Goal: Task Accomplishment & Management: Complete application form

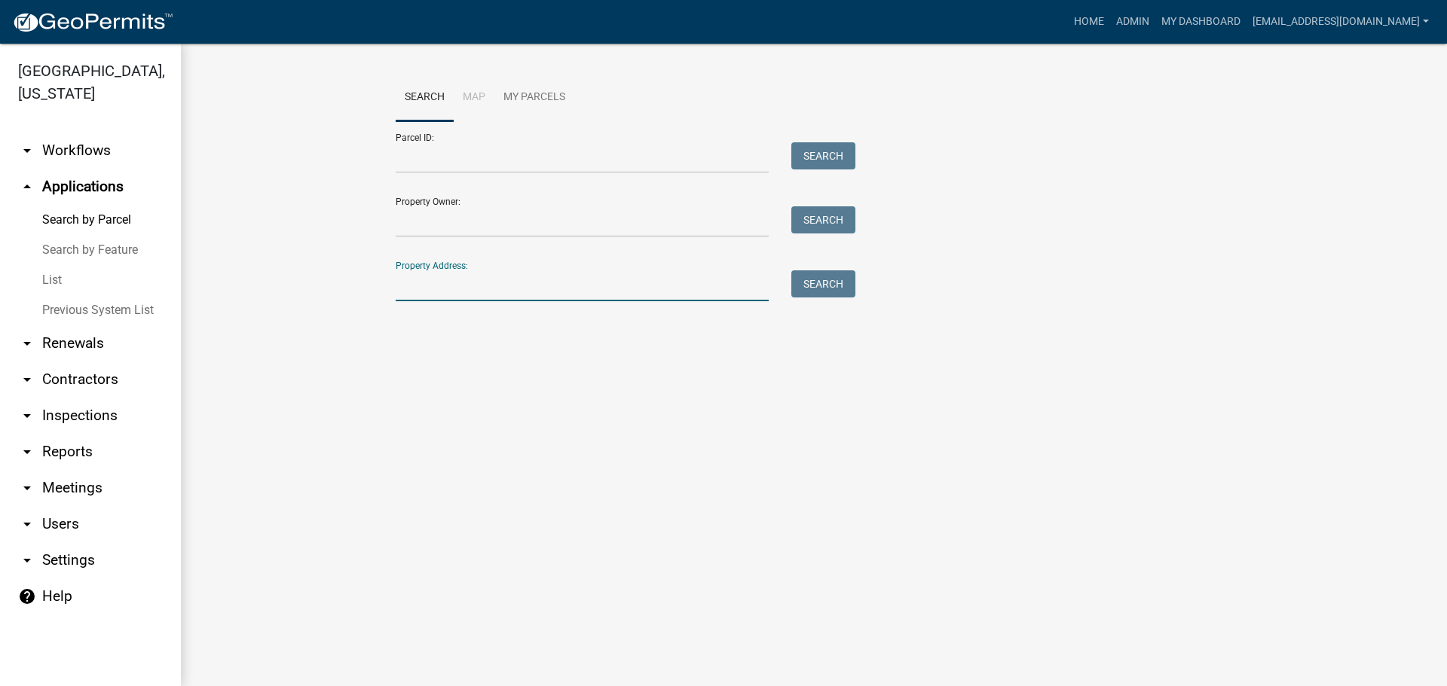
click at [444, 287] on input "Property Address:" at bounding box center [582, 286] width 373 height 31
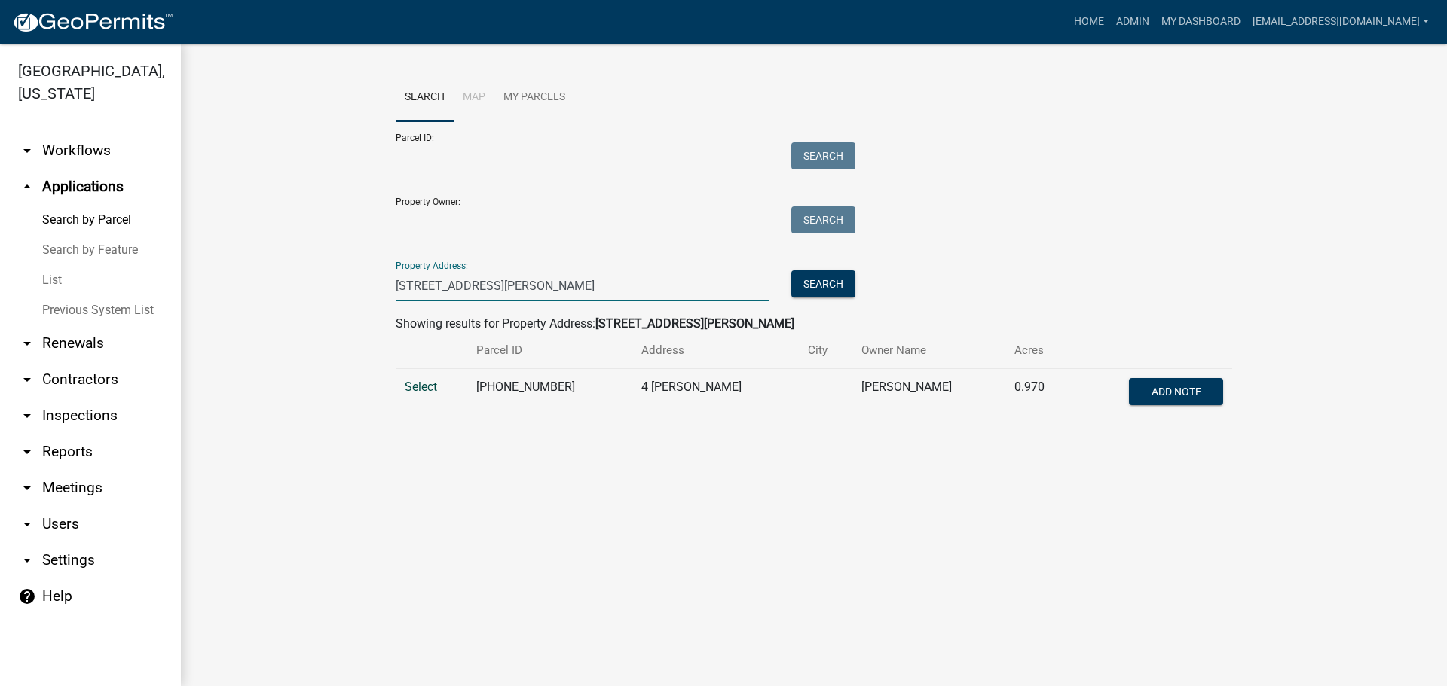
type input "4 pruitt lane"
click at [405, 382] on span "Select" at bounding box center [421, 387] width 32 height 14
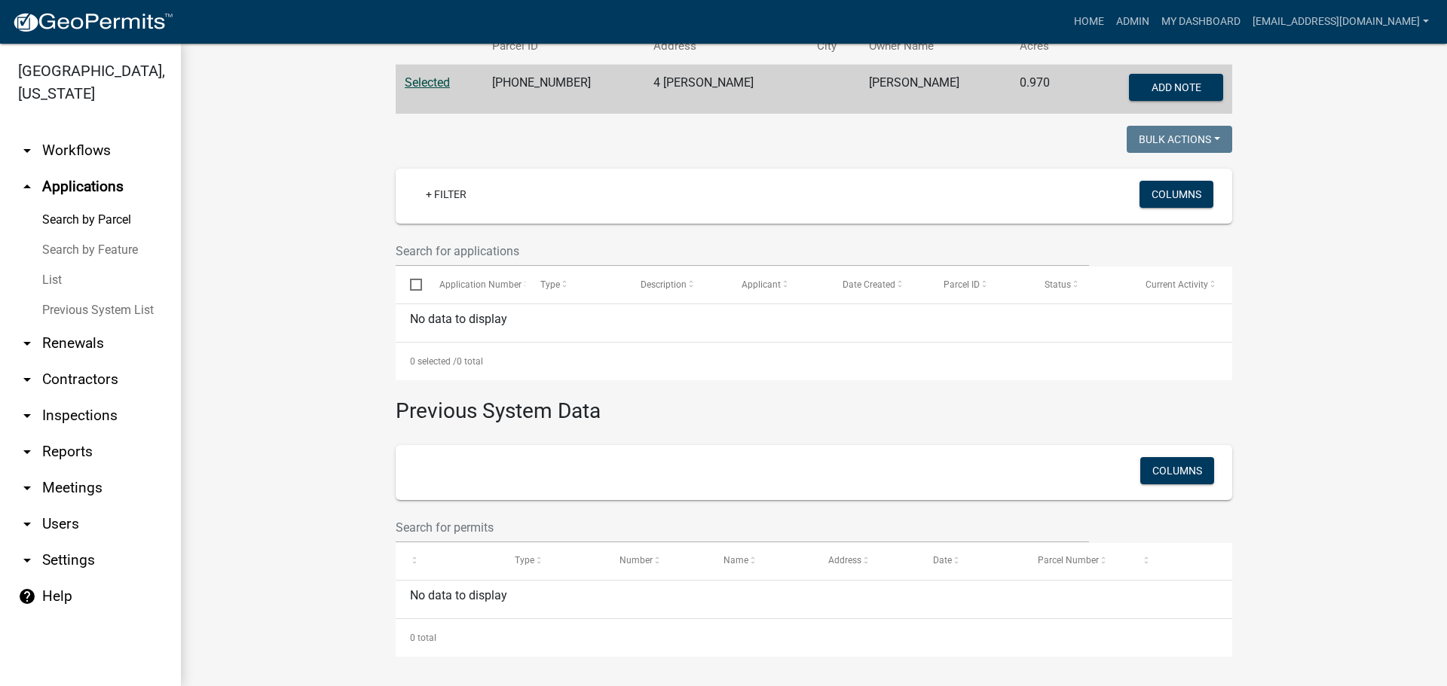
scroll to position [4, 0]
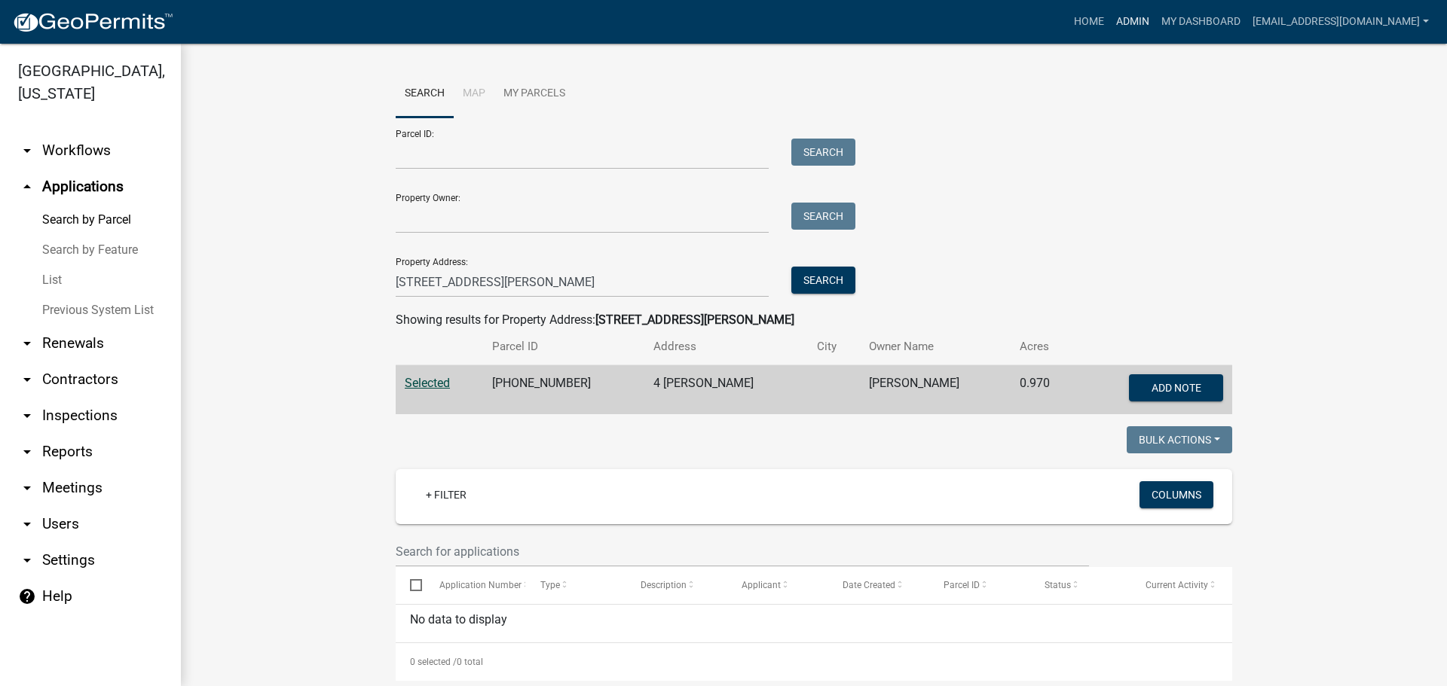
click at [1110, 23] on link "Admin" at bounding box center [1132, 22] width 45 height 29
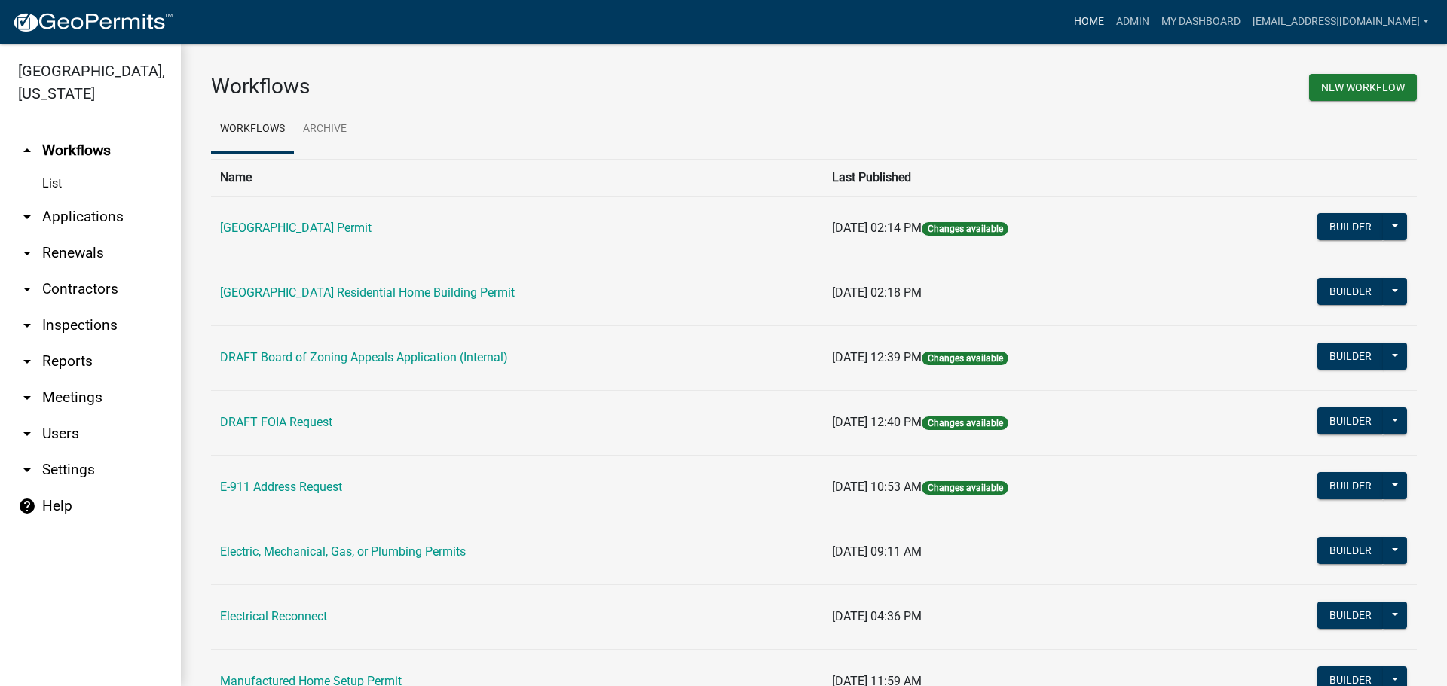
click at [1068, 24] on link "Home" at bounding box center [1089, 22] width 42 height 29
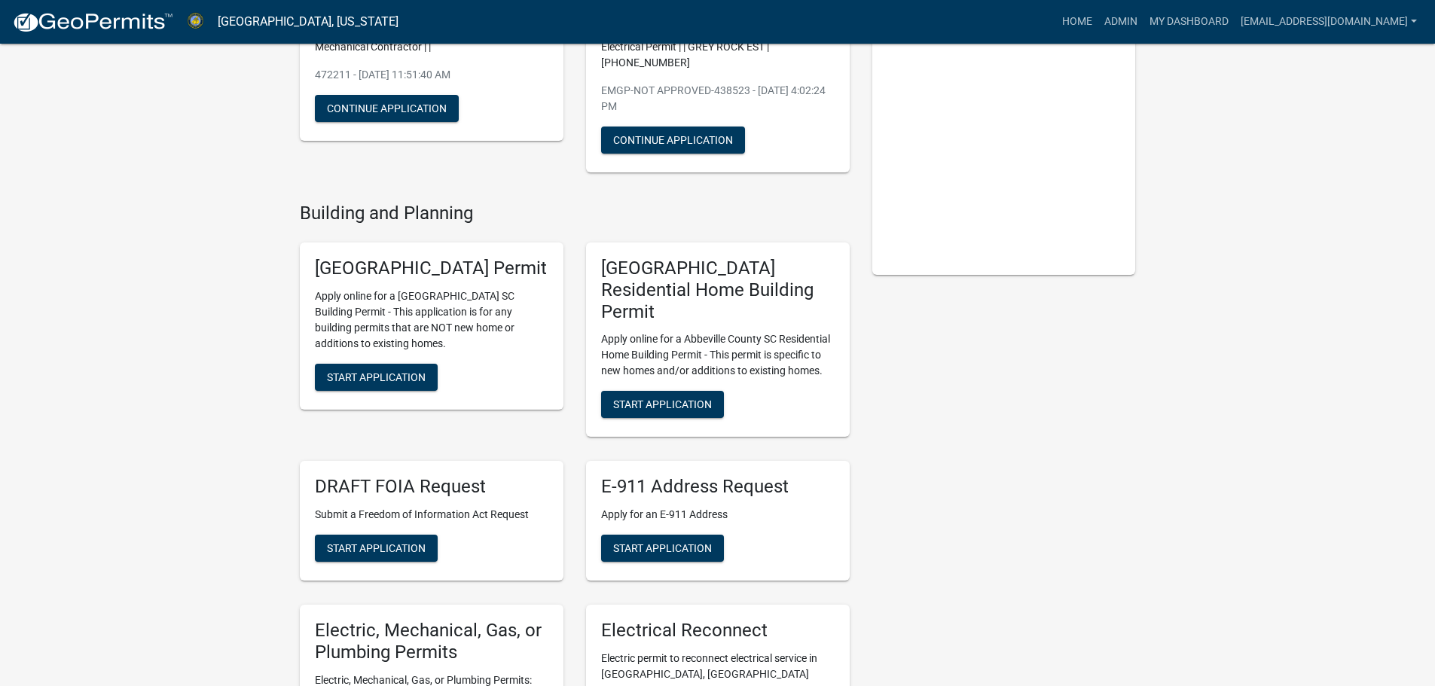
scroll to position [226, 0]
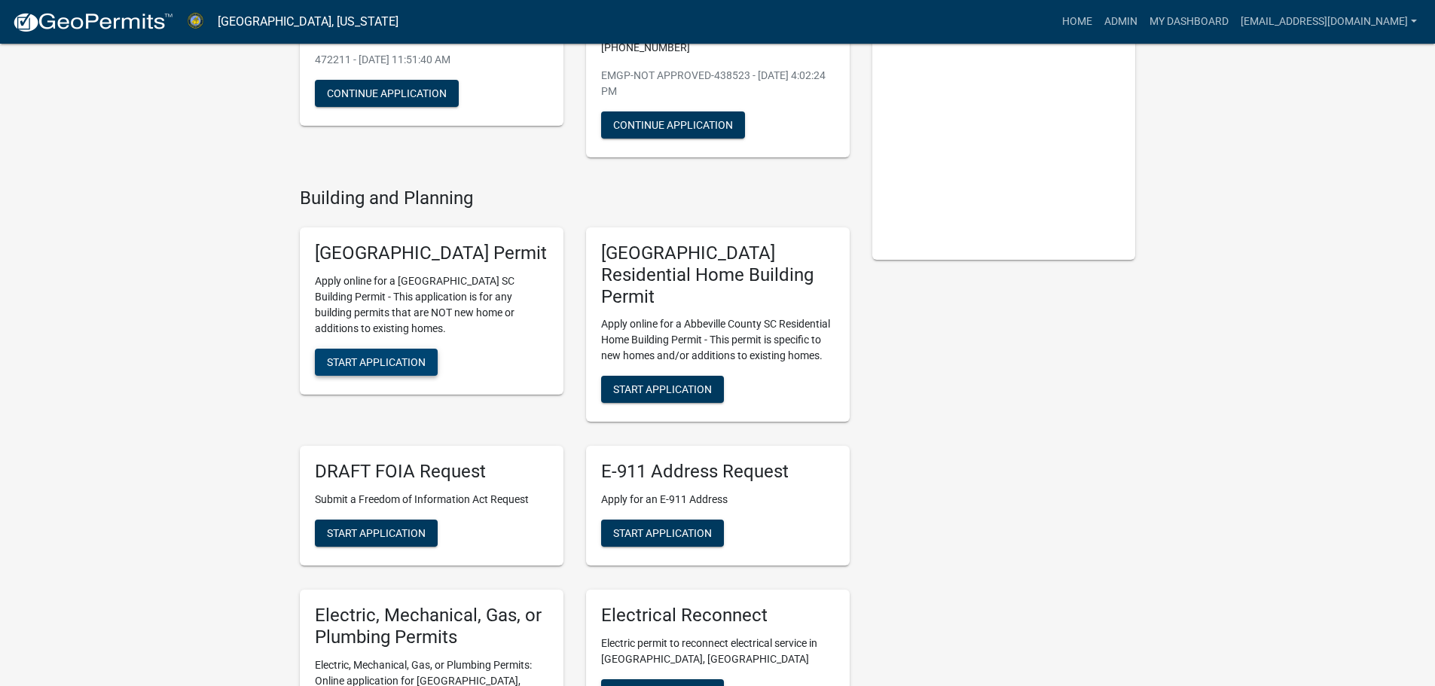
click at [396, 368] on span "Start Application" at bounding box center [376, 362] width 99 height 12
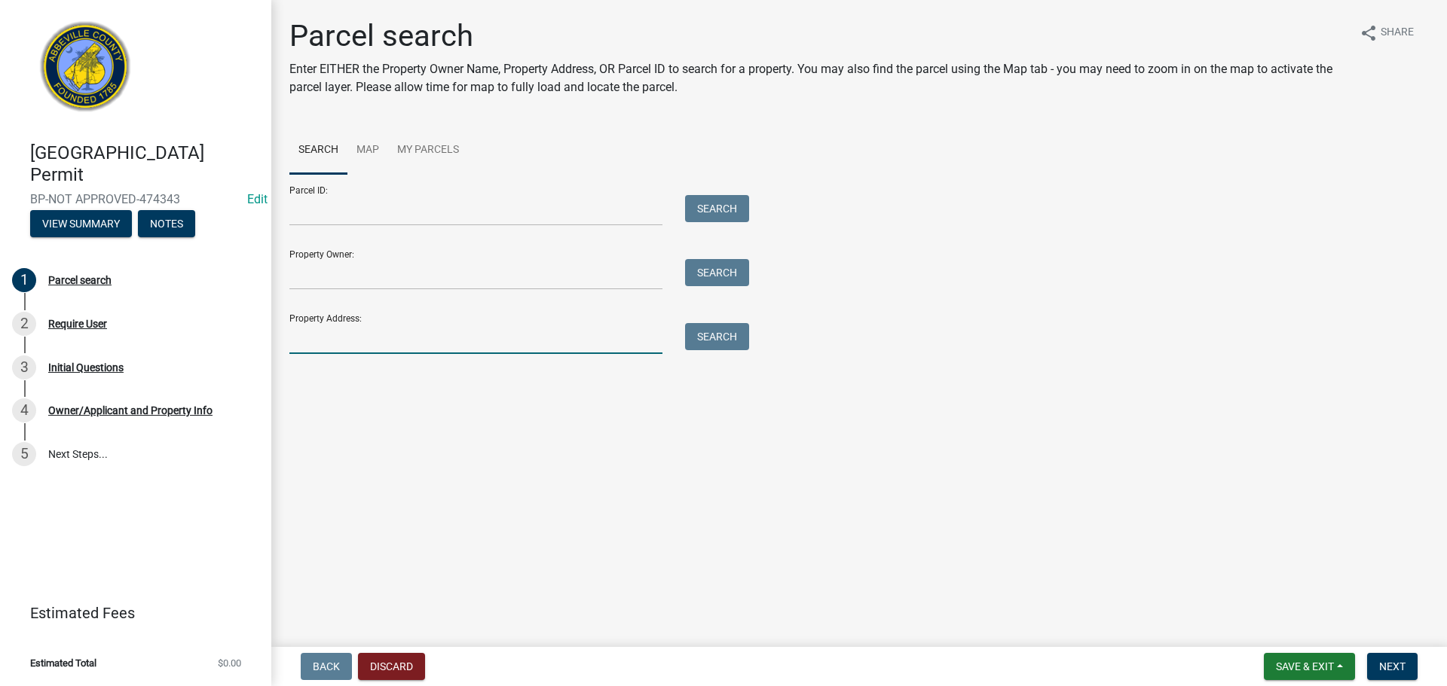
click at [353, 330] on input "Property Address:" at bounding box center [475, 338] width 373 height 31
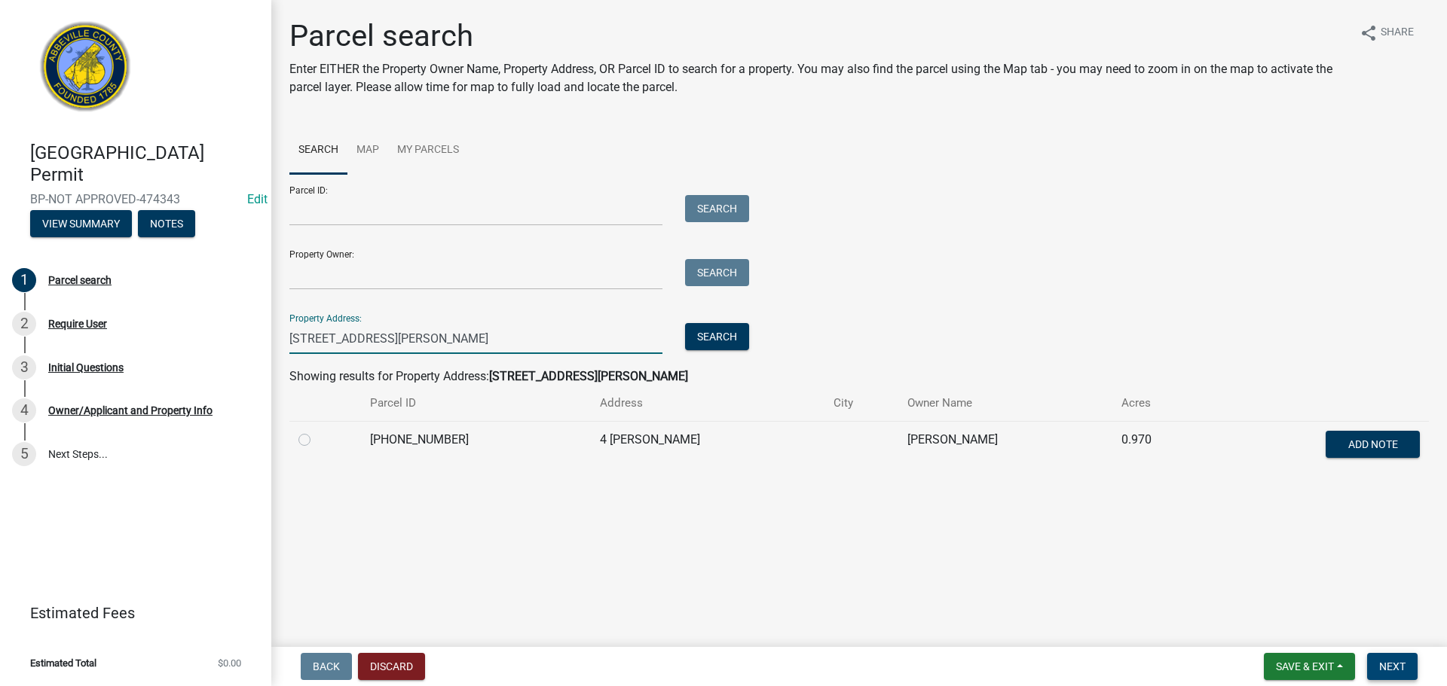
type input "4 pruitt lane"
click at [1397, 661] on span "Next" at bounding box center [1392, 667] width 26 height 12
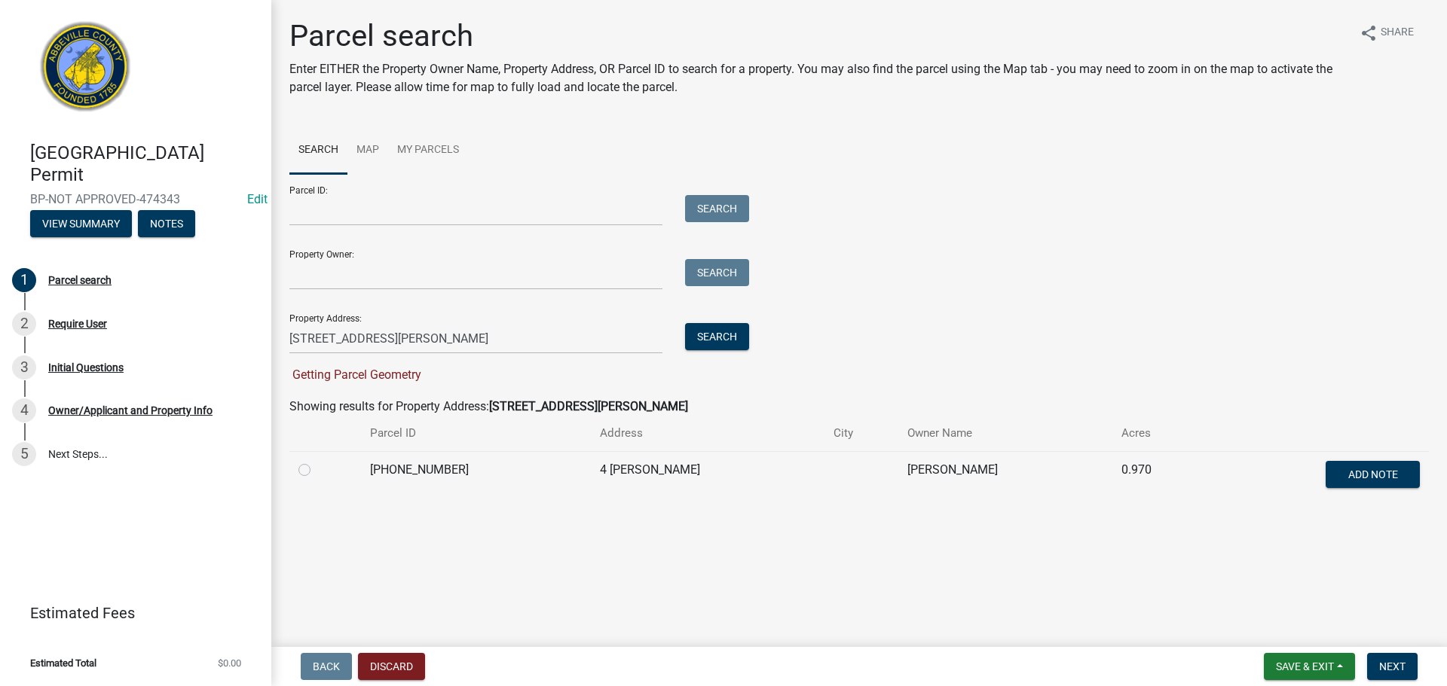
click at [316, 461] on label at bounding box center [316, 461] width 0 height 0
click at [316, 471] on input "radio" at bounding box center [321, 466] width 10 height 10
radio input "true"
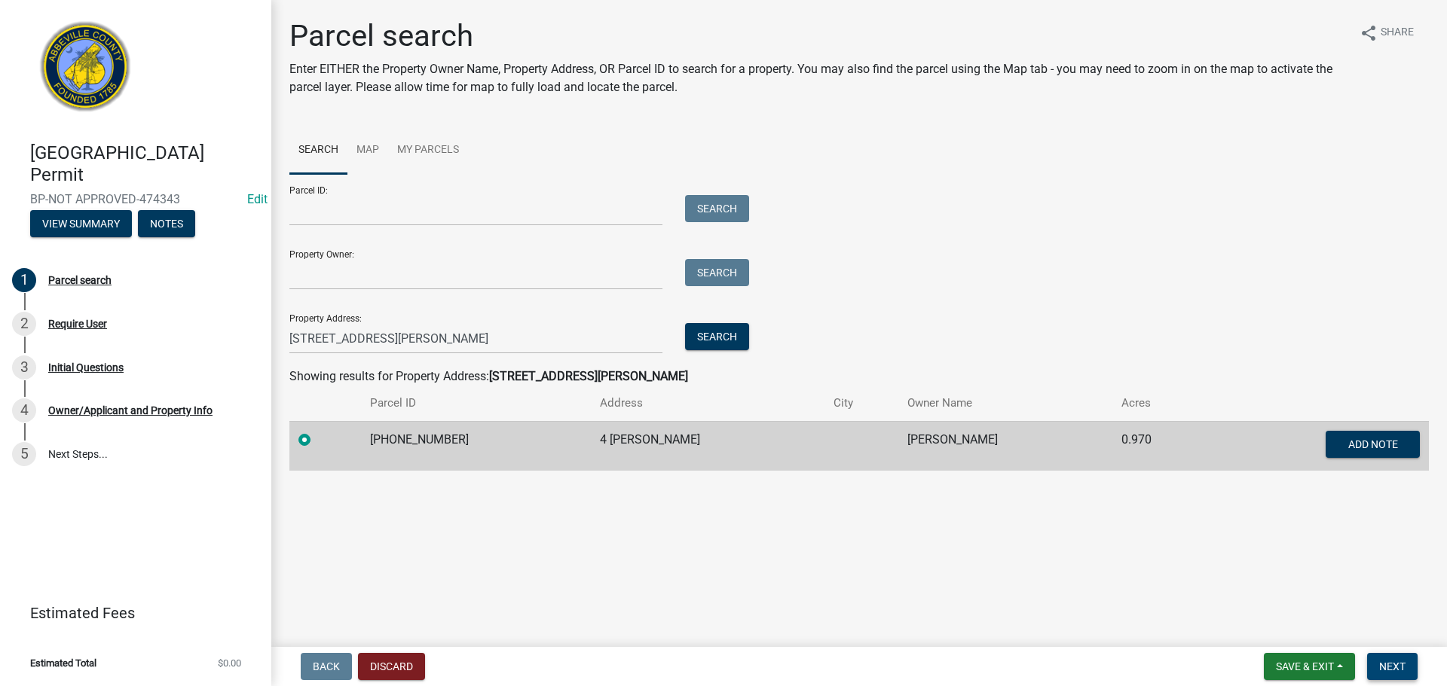
click at [1389, 665] on span "Next" at bounding box center [1392, 667] width 26 height 12
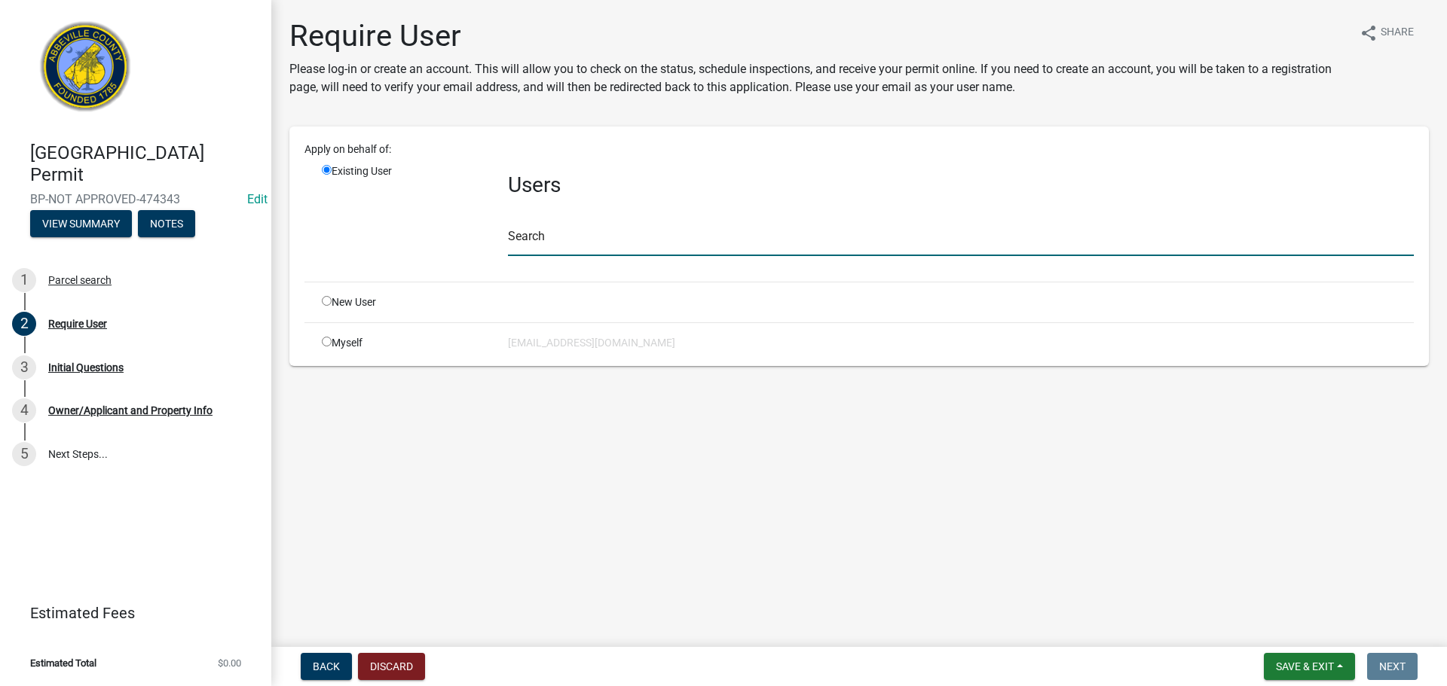
click at [545, 228] on input "text" at bounding box center [961, 240] width 906 height 31
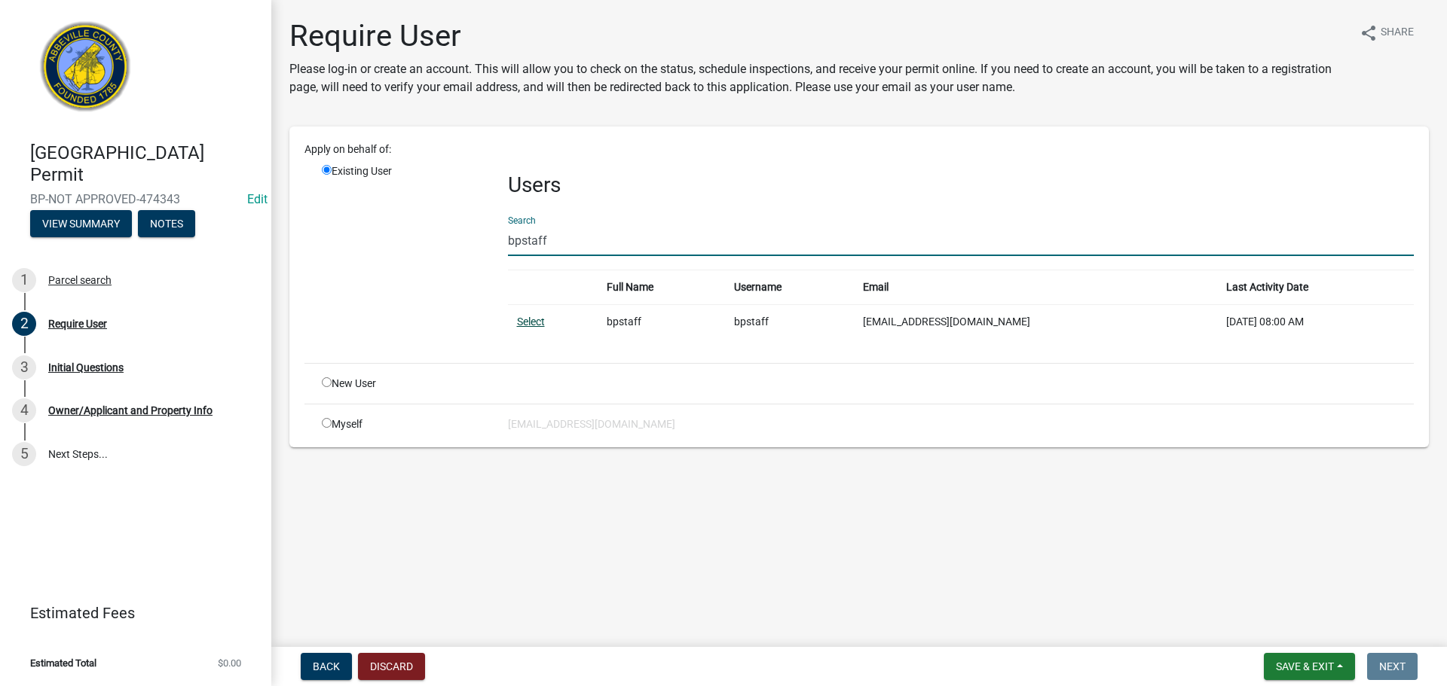
type input "bpstaff"
click at [523, 326] on link "Select" at bounding box center [531, 322] width 28 height 12
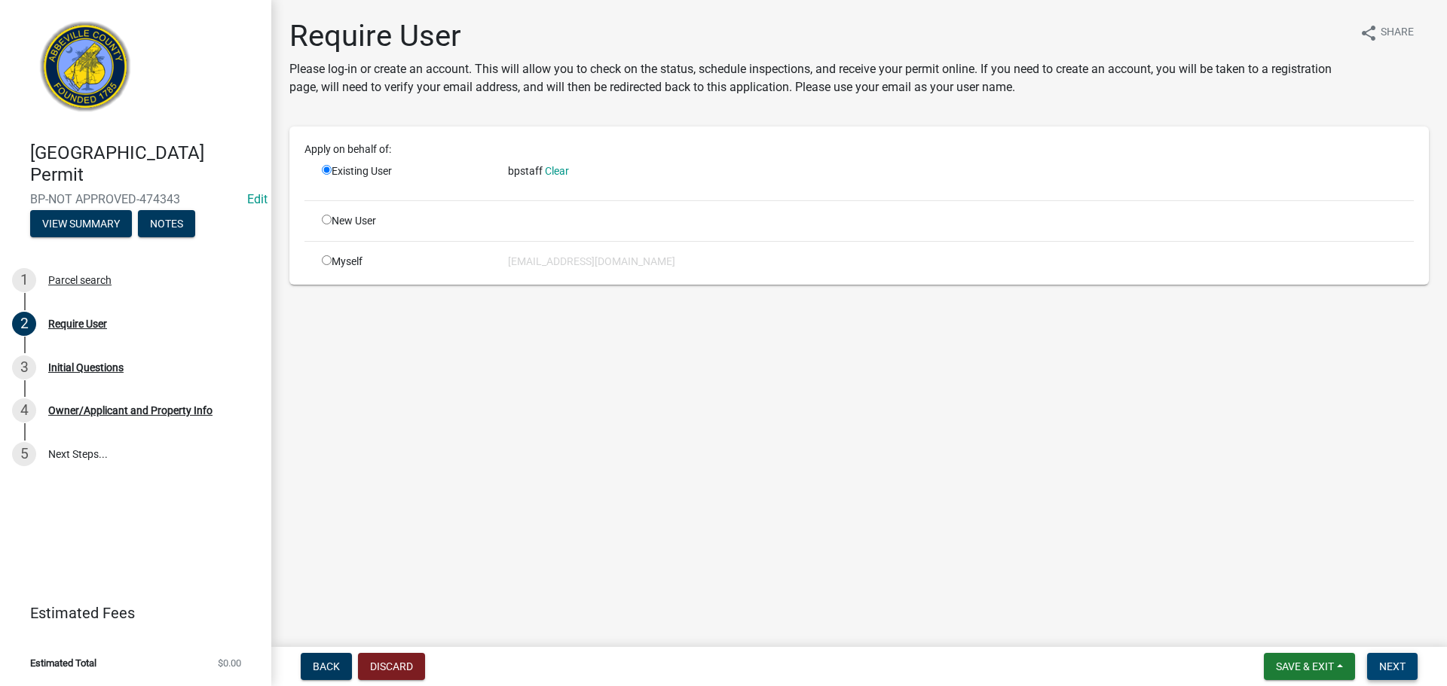
click at [1391, 668] on span "Next" at bounding box center [1392, 667] width 26 height 12
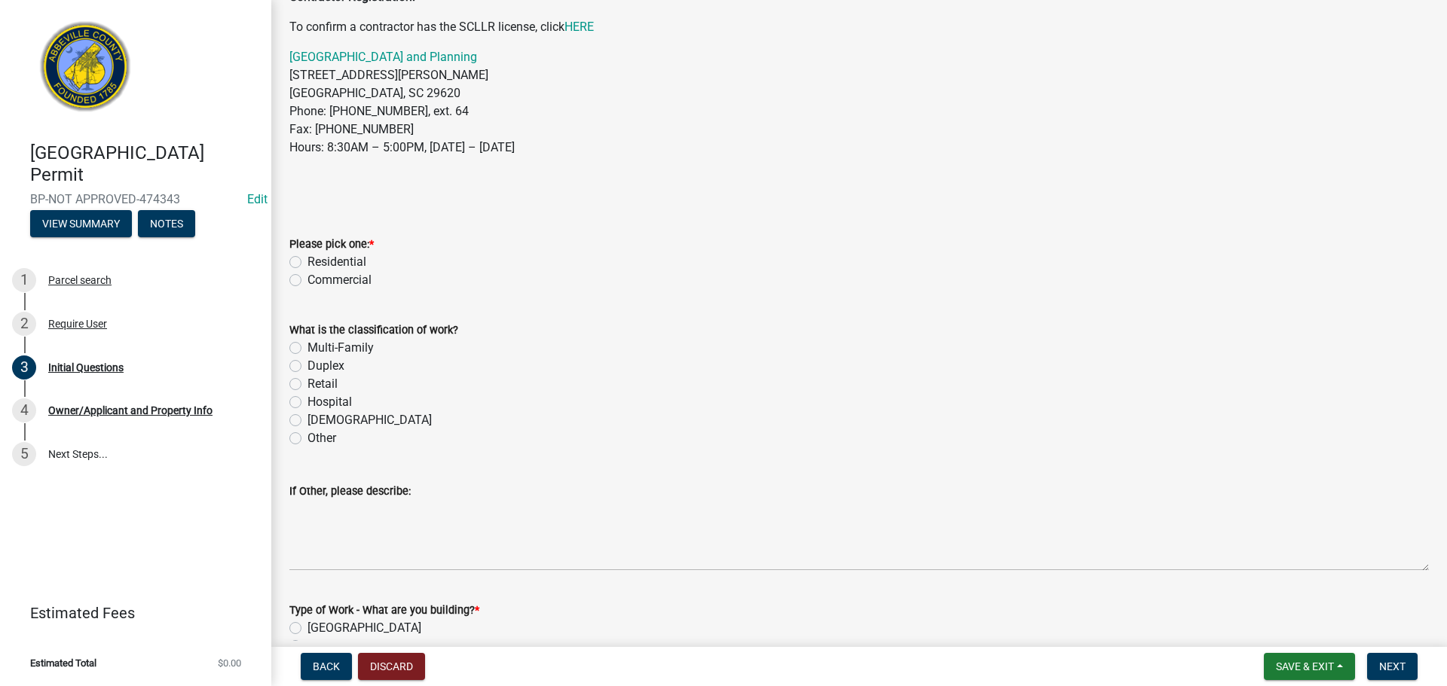
scroll to position [151, 0]
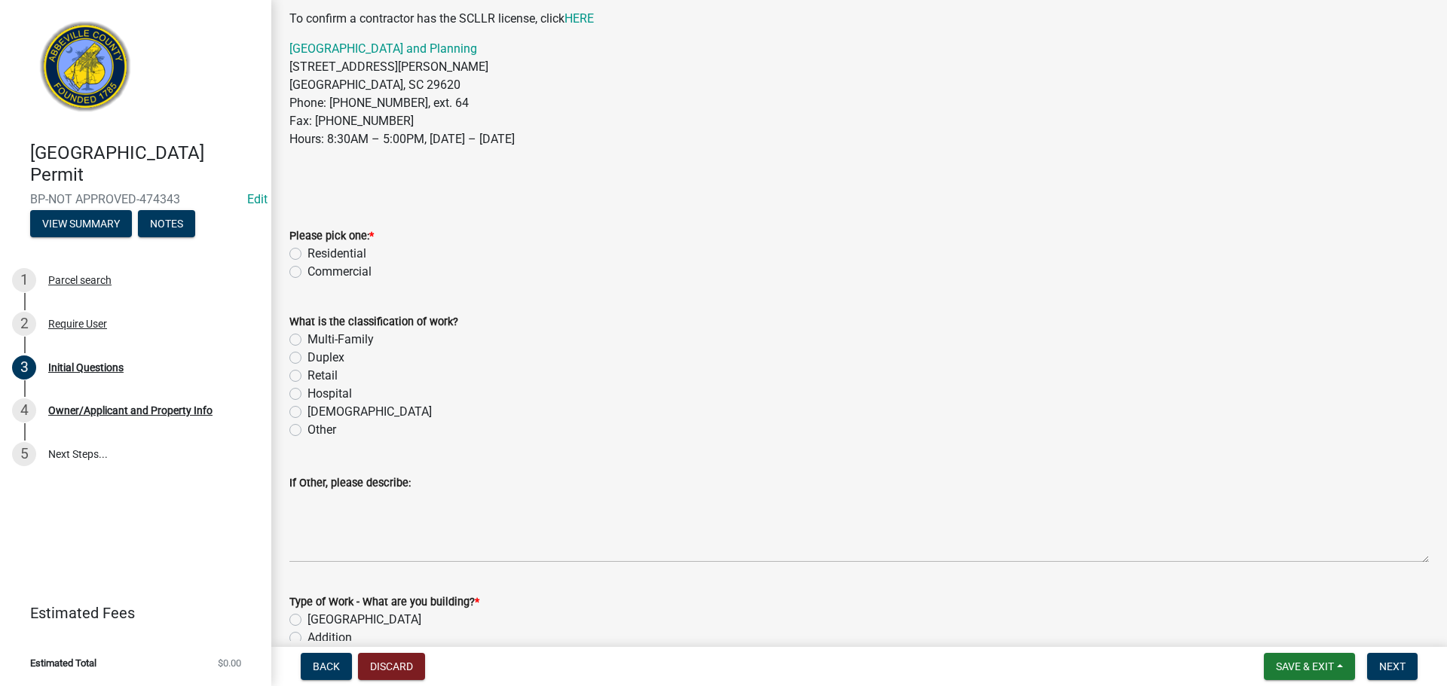
click at [307, 253] on label "Residential" at bounding box center [336, 254] width 59 height 18
click at [307, 253] on input "Residential" at bounding box center [312, 250] width 10 height 10
radio input "true"
click at [307, 431] on label "Other" at bounding box center [321, 430] width 29 height 18
click at [307, 431] on input "Other" at bounding box center [312, 426] width 10 height 10
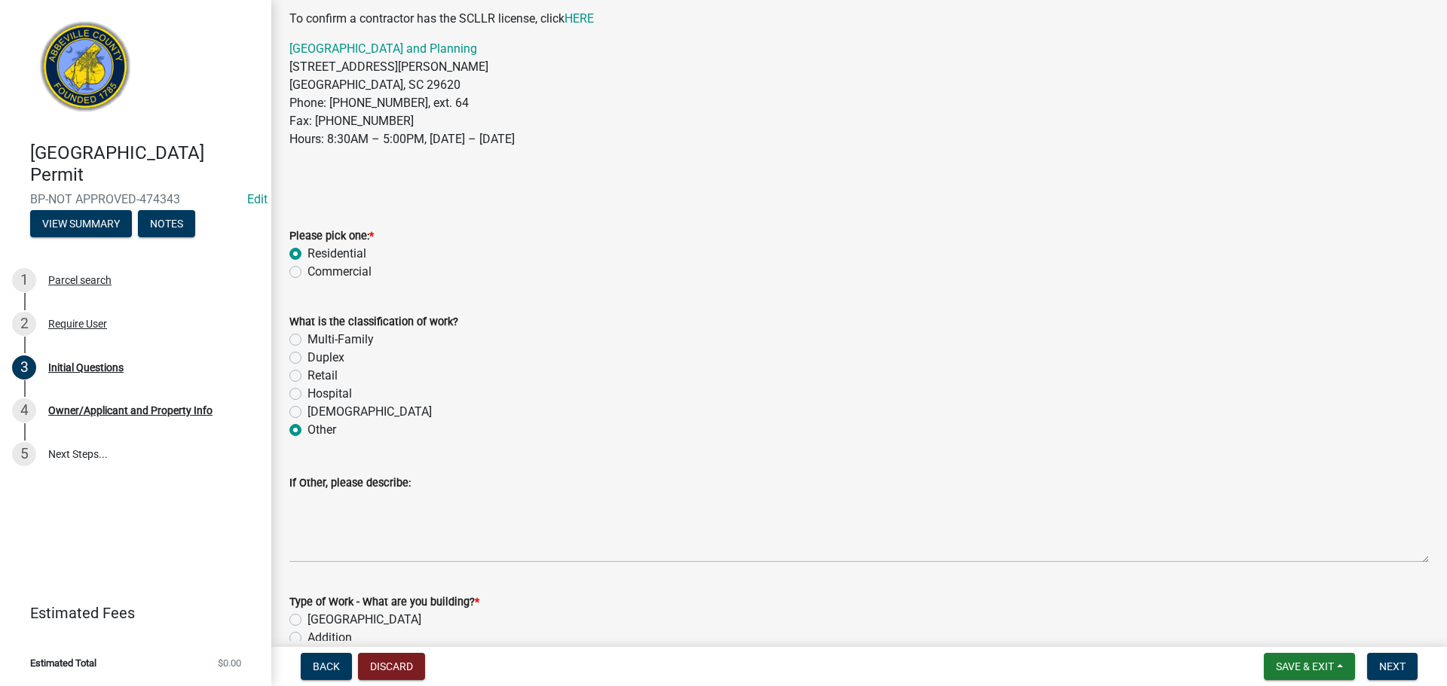
radio input "true"
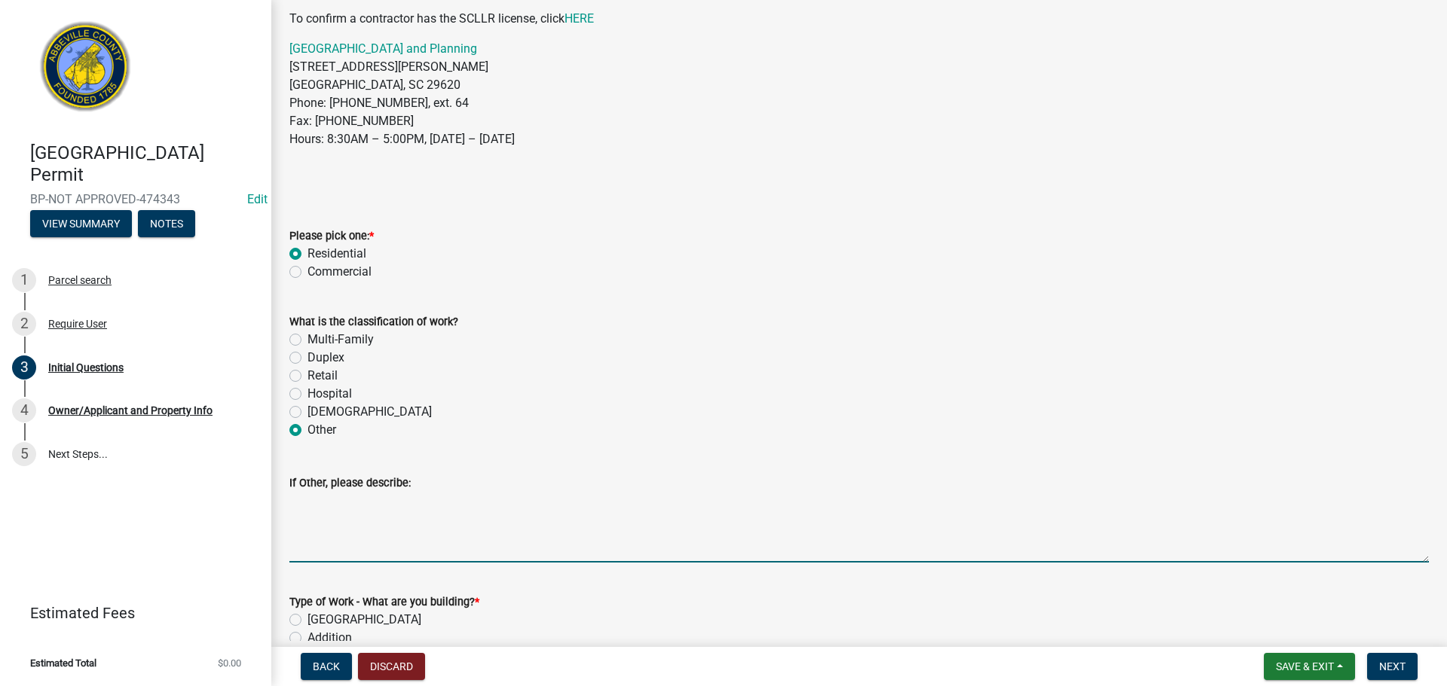
click at [341, 544] on textarea "If Other, please describe:" at bounding box center [858, 527] width 1139 height 71
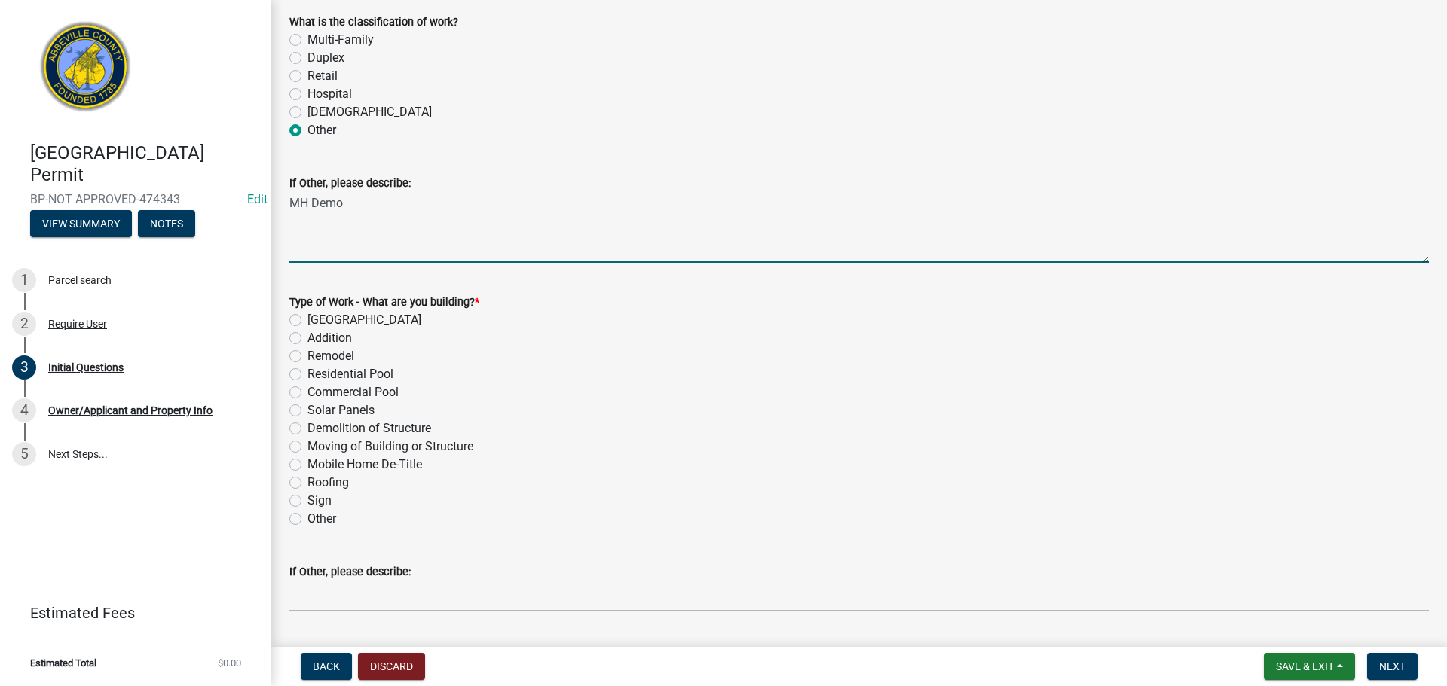
scroll to position [452, 0]
type textarea "MH Demo"
click at [307, 427] on label "Demolition of Structure" at bounding box center [369, 427] width 124 height 18
click at [307, 427] on input "Demolition of Structure" at bounding box center [312, 423] width 10 height 10
radio input "true"
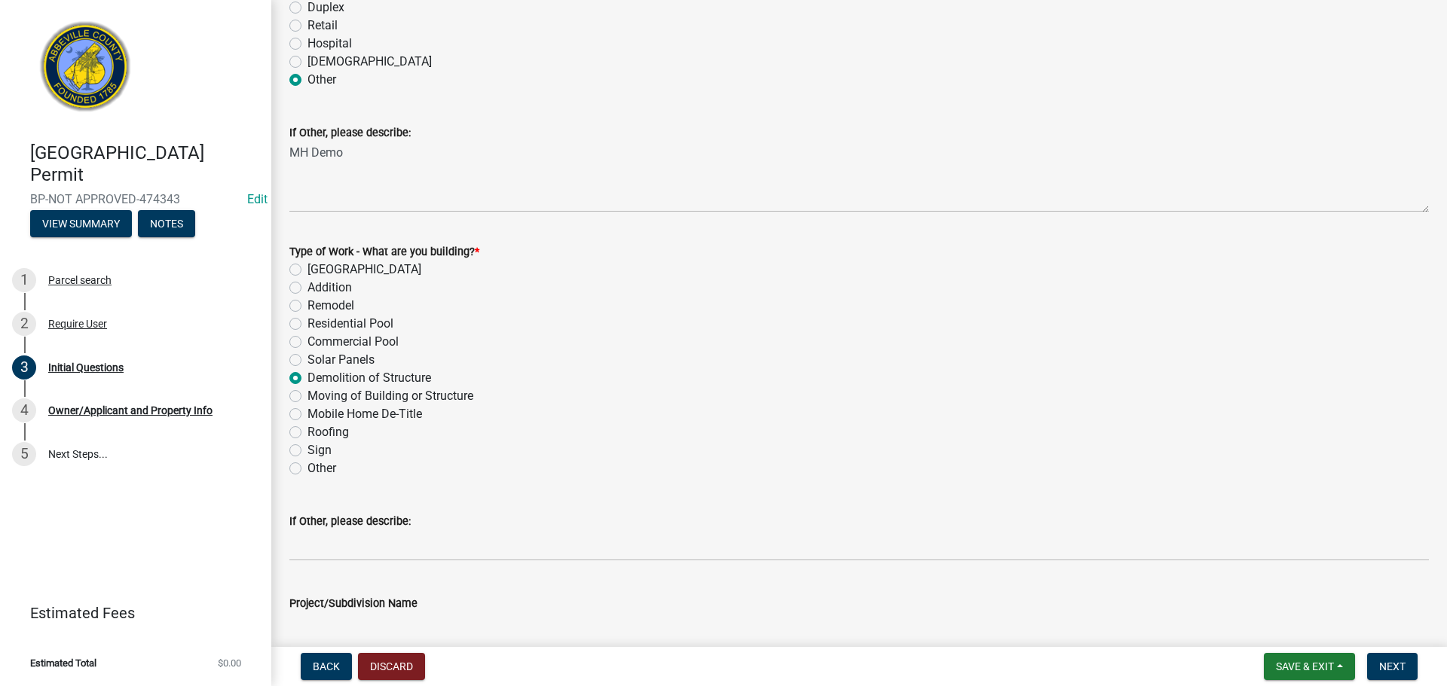
scroll to position [660, 0]
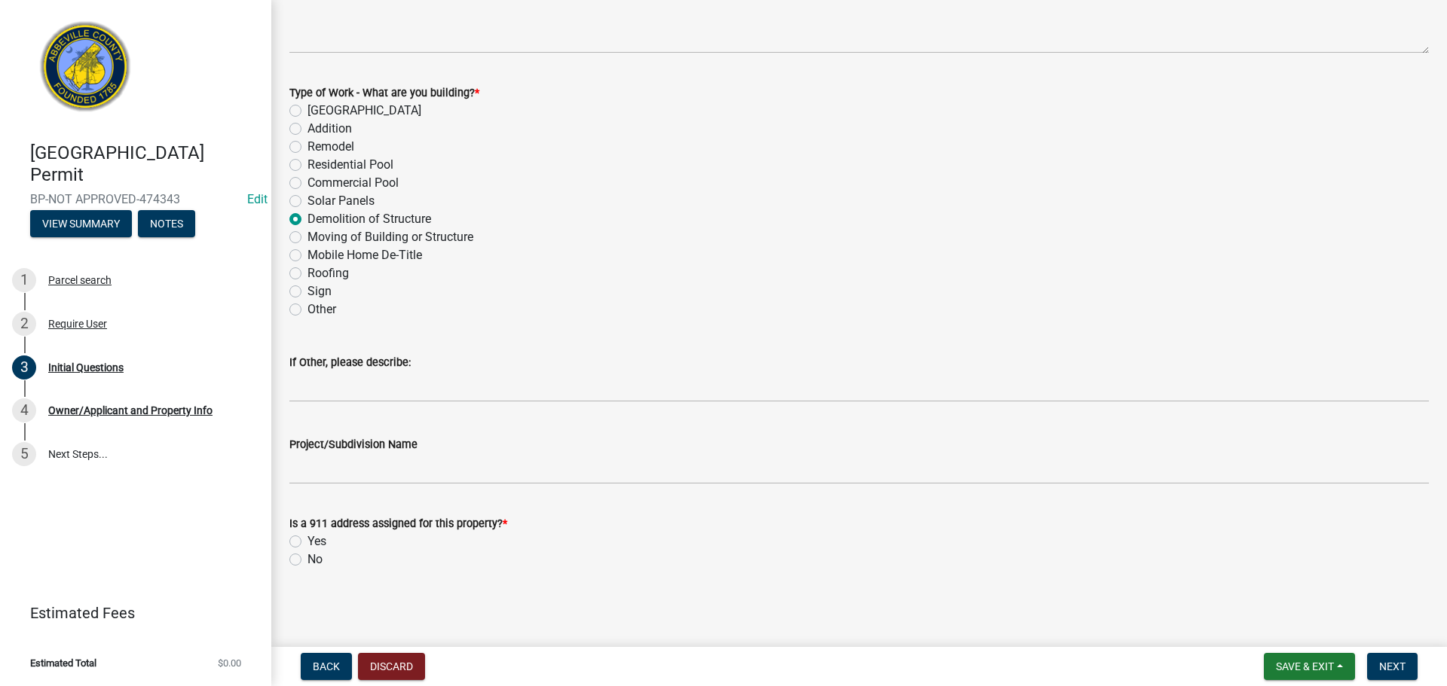
click at [307, 538] on label "Yes" at bounding box center [316, 542] width 19 height 18
click at [307, 538] on input "Yes" at bounding box center [312, 538] width 10 height 10
radio input "true"
click at [1407, 659] on button "Next" at bounding box center [1392, 666] width 50 height 27
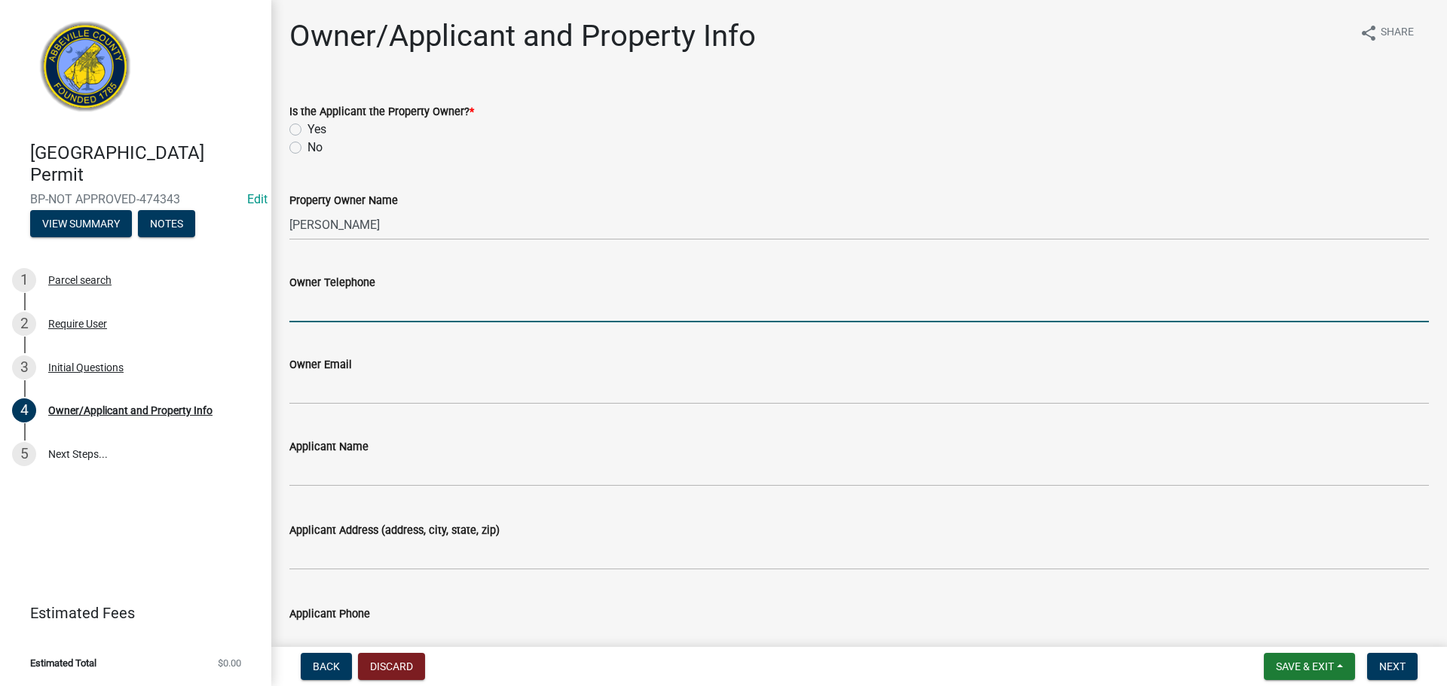
click at [349, 293] on input "Owner Telephone" at bounding box center [858, 307] width 1139 height 31
type input "[PHONE_NUMBER]"
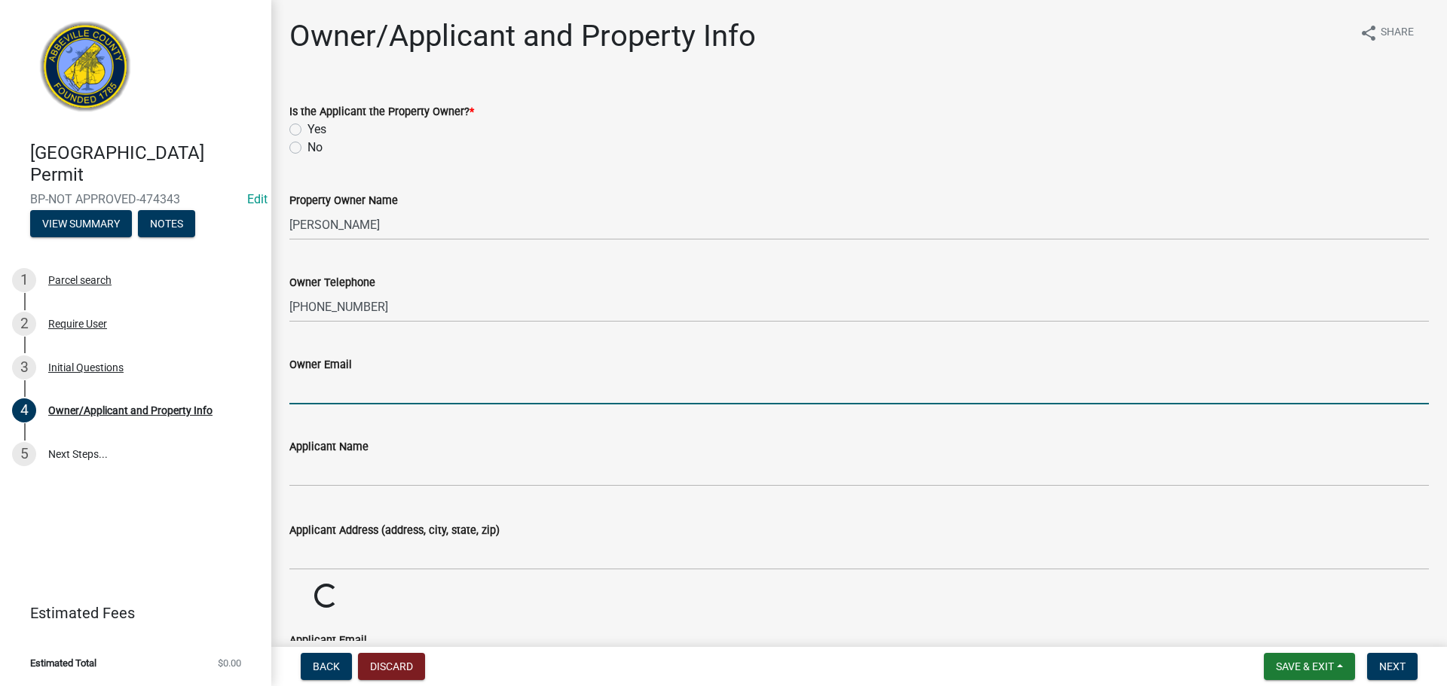
click at [365, 385] on input "Owner Email" at bounding box center [858, 389] width 1139 height 31
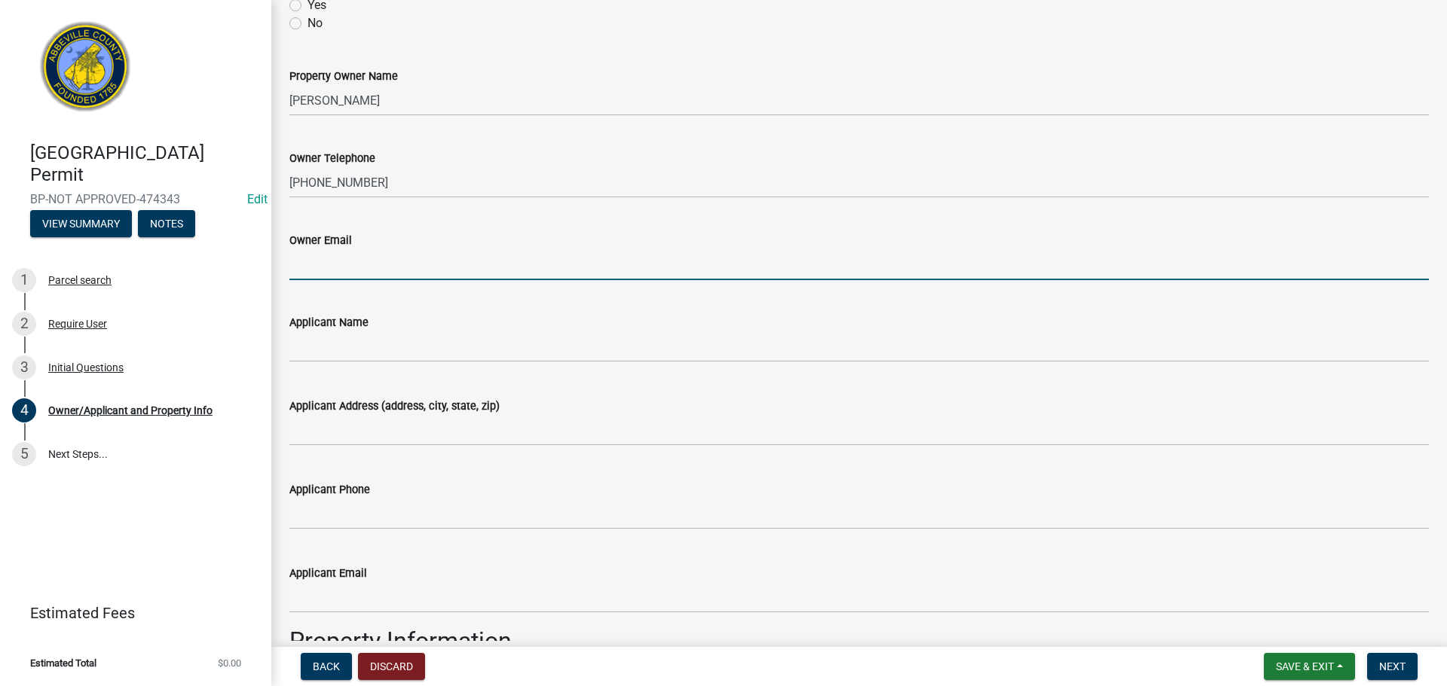
scroll to position [151, 0]
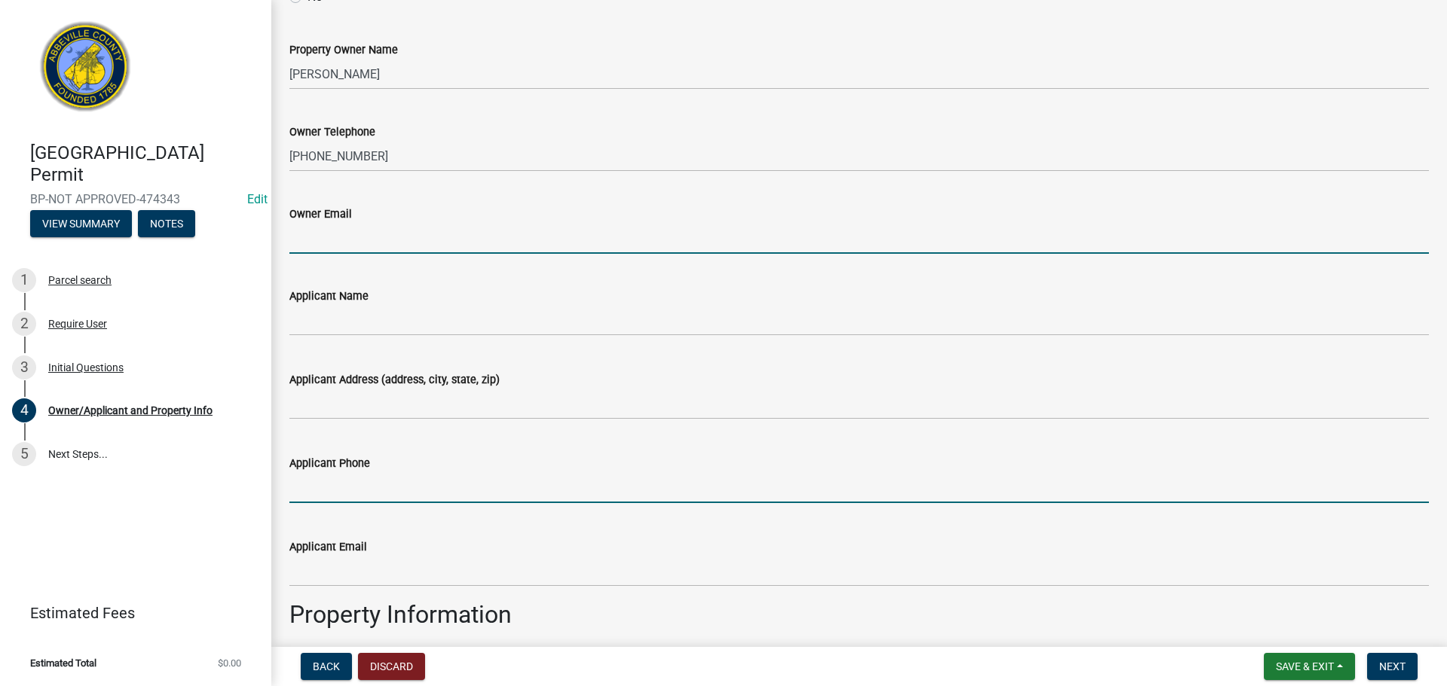
click at [355, 488] on input "Applicant Phone" at bounding box center [858, 487] width 1139 height 31
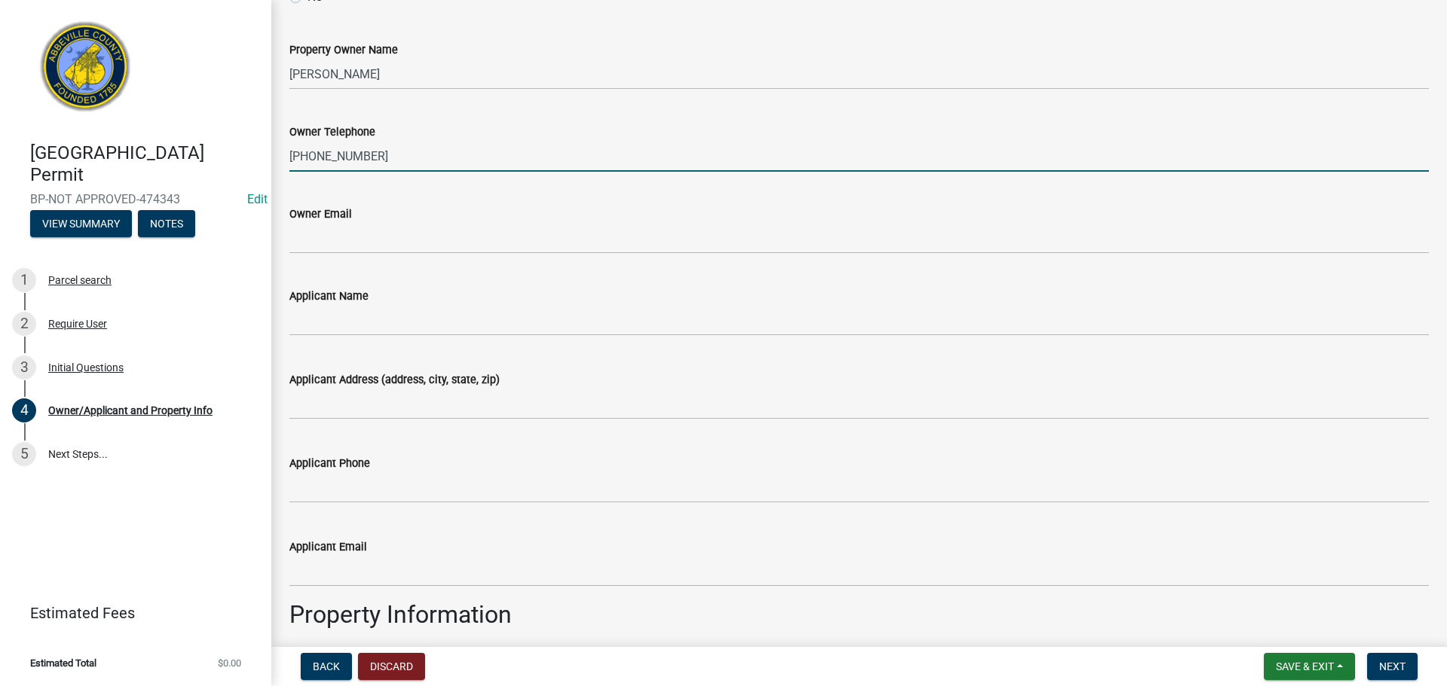
drag, startPoint x: 320, startPoint y: 148, endPoint x: 289, endPoint y: 149, distance: 30.9
click at [289, 149] on input "470-899-5557" at bounding box center [858, 156] width 1139 height 31
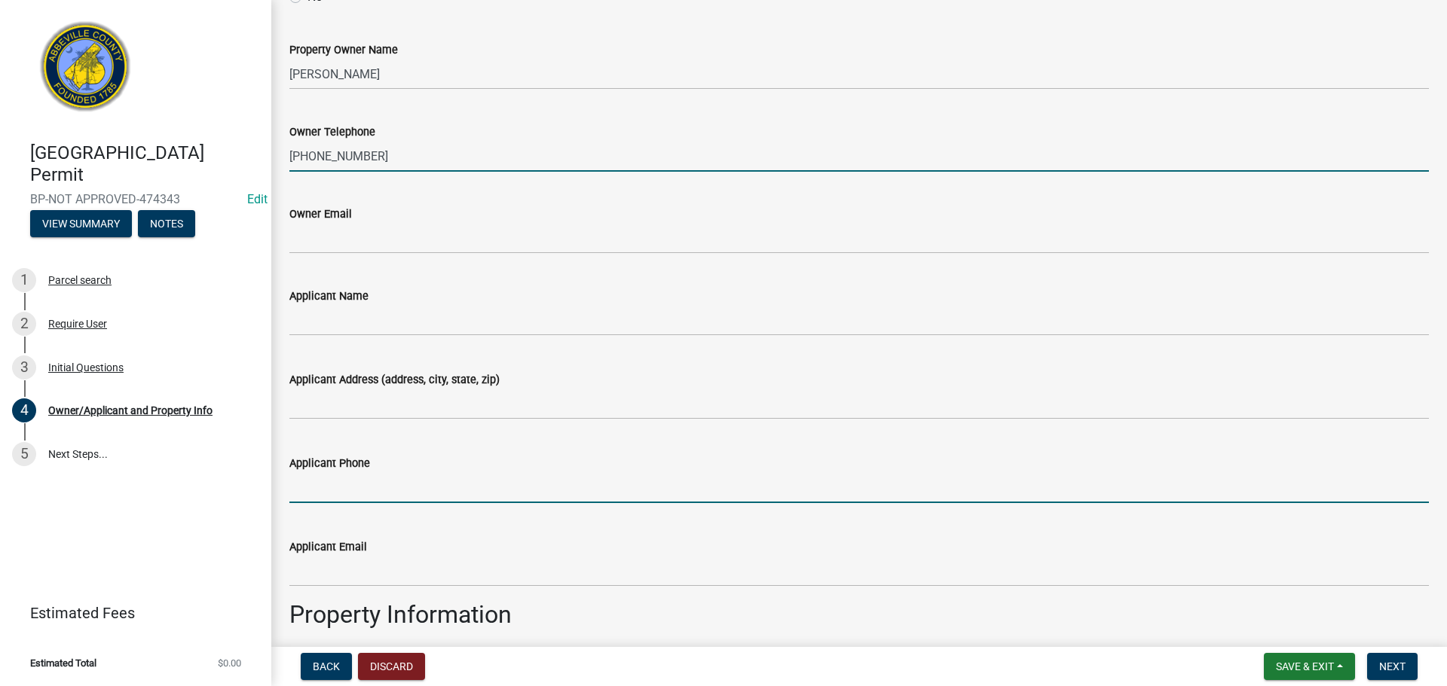
click at [352, 484] on input "Applicant Phone" at bounding box center [858, 487] width 1139 height 31
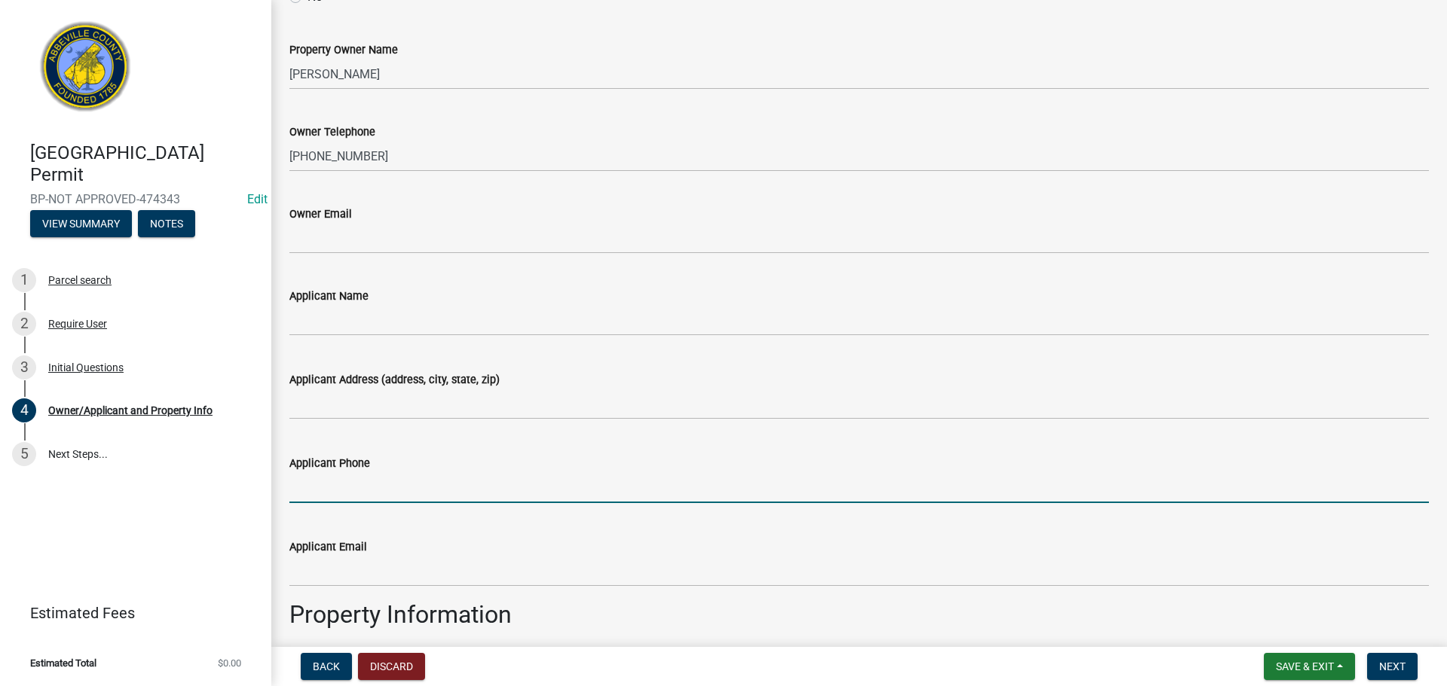
paste input "470-899-5557"
type input "470-899-5557"
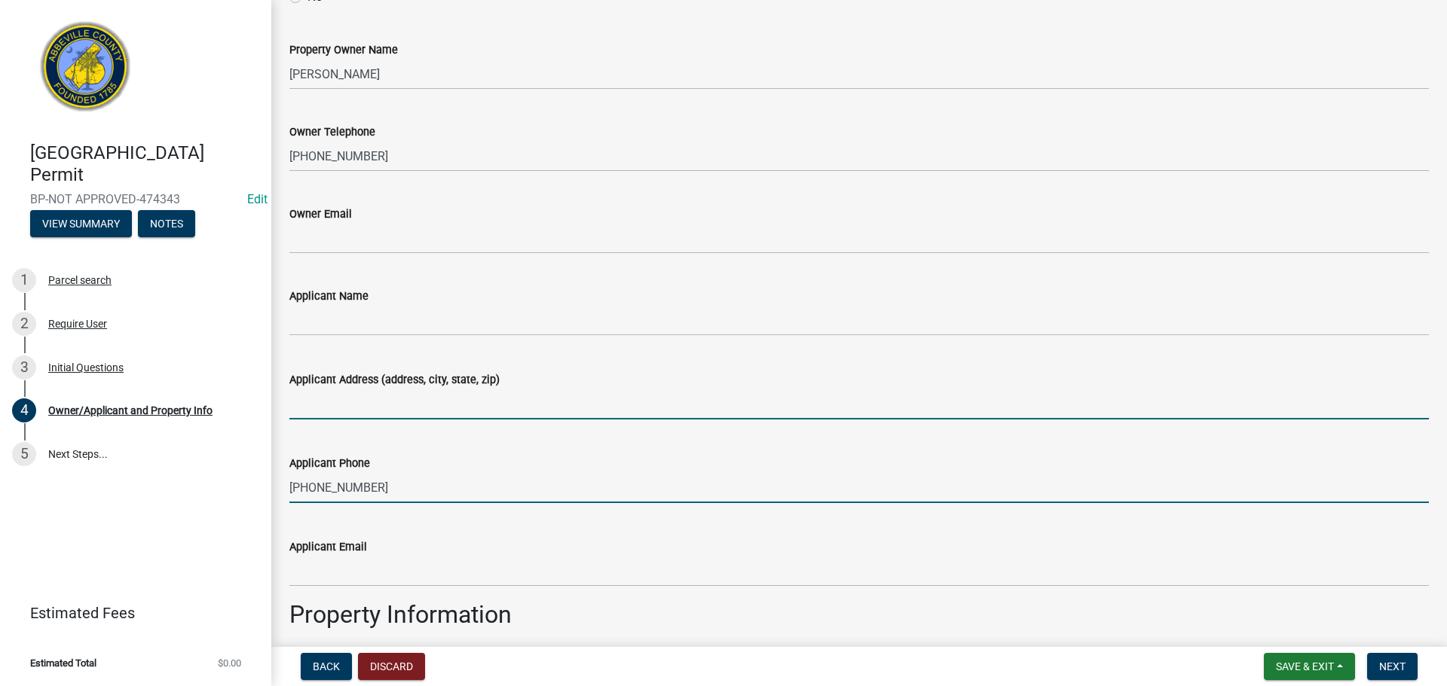
click at [320, 409] on input "Applicant Address (address, city, state, zip)" at bounding box center [858, 404] width 1139 height 31
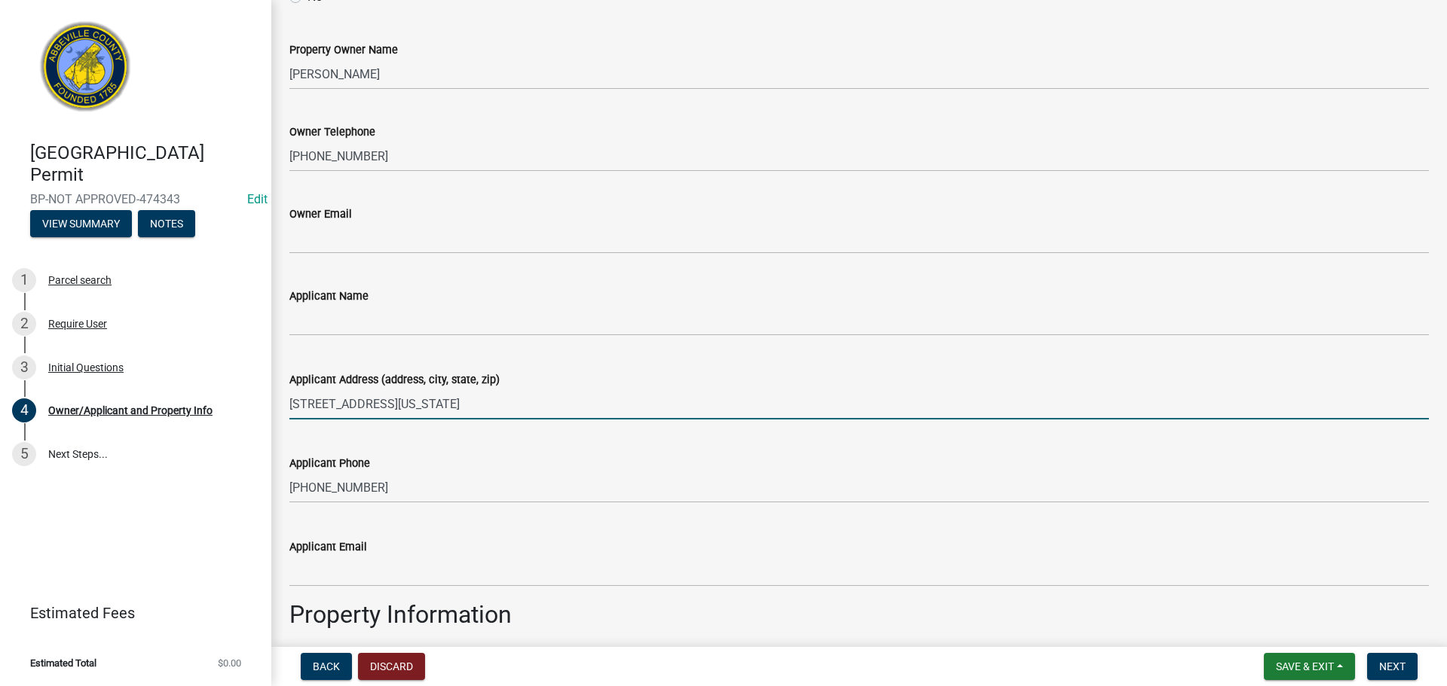
click at [400, 402] on input "2219 Cedar Place Ct,Snellville, Georgia" at bounding box center [858, 404] width 1139 height 31
click at [522, 399] on input "2219 Cedar Place Ct, Snellville, Georgia" at bounding box center [858, 404] width 1139 height 31
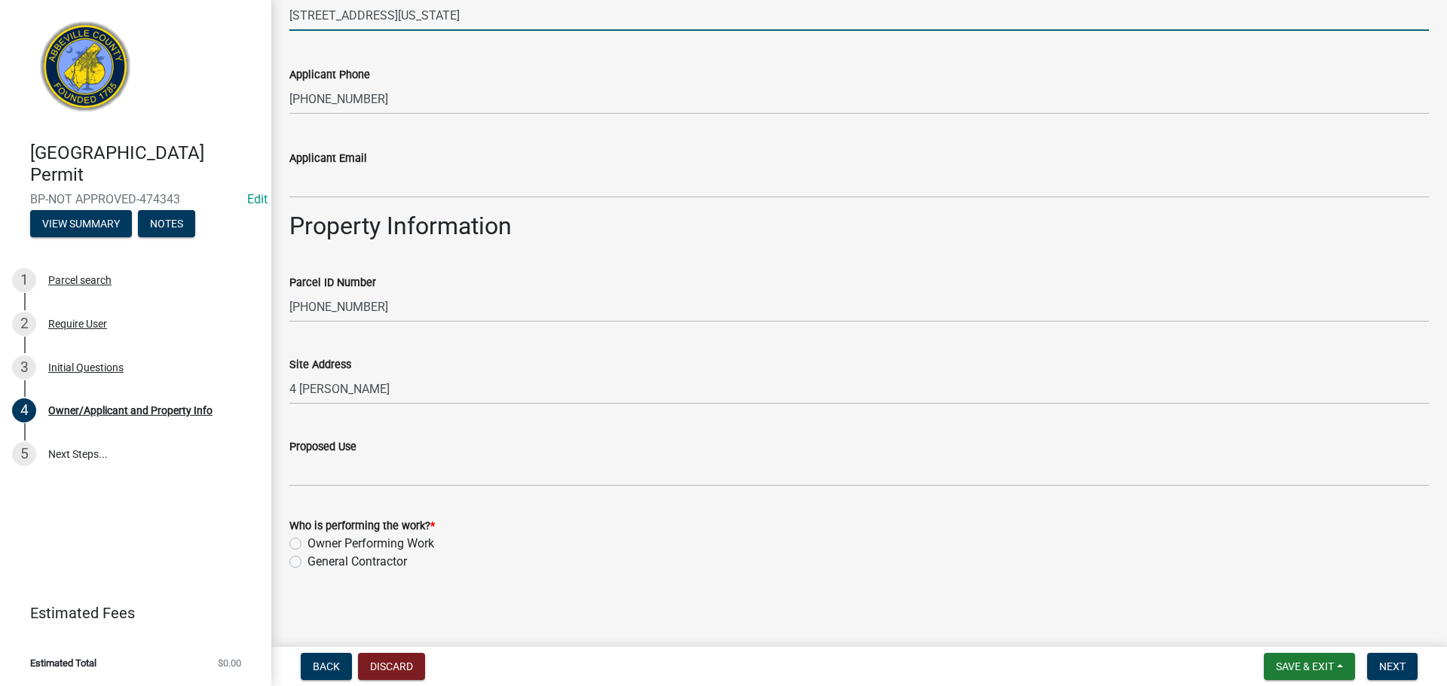
scroll to position [542, 0]
type input "2219 Cedar Place Ct, Snellville, Georgia, 30078"
click at [307, 540] on label "Owner Performing Work" at bounding box center [370, 542] width 127 height 18
click at [307, 540] on input "Owner Performing Work" at bounding box center [312, 538] width 10 height 10
radio input "true"
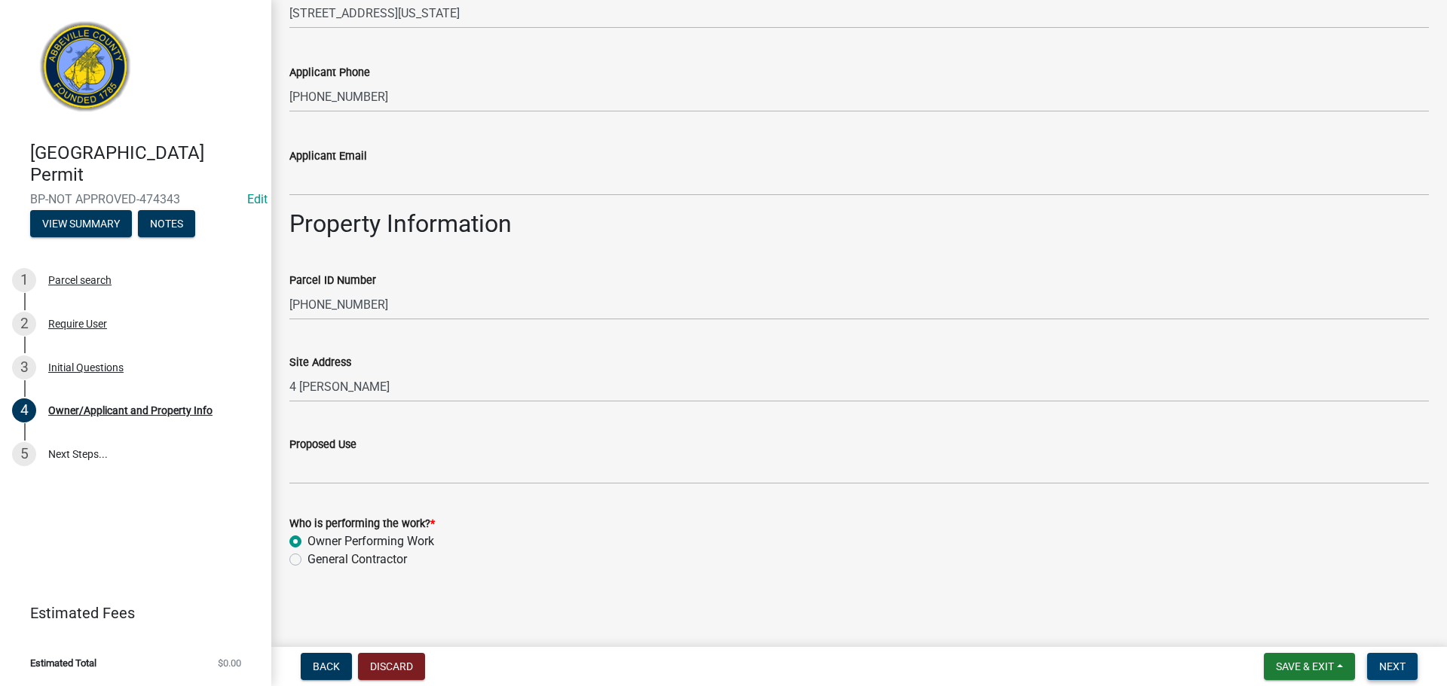
click at [1393, 664] on span "Next" at bounding box center [1392, 667] width 26 height 12
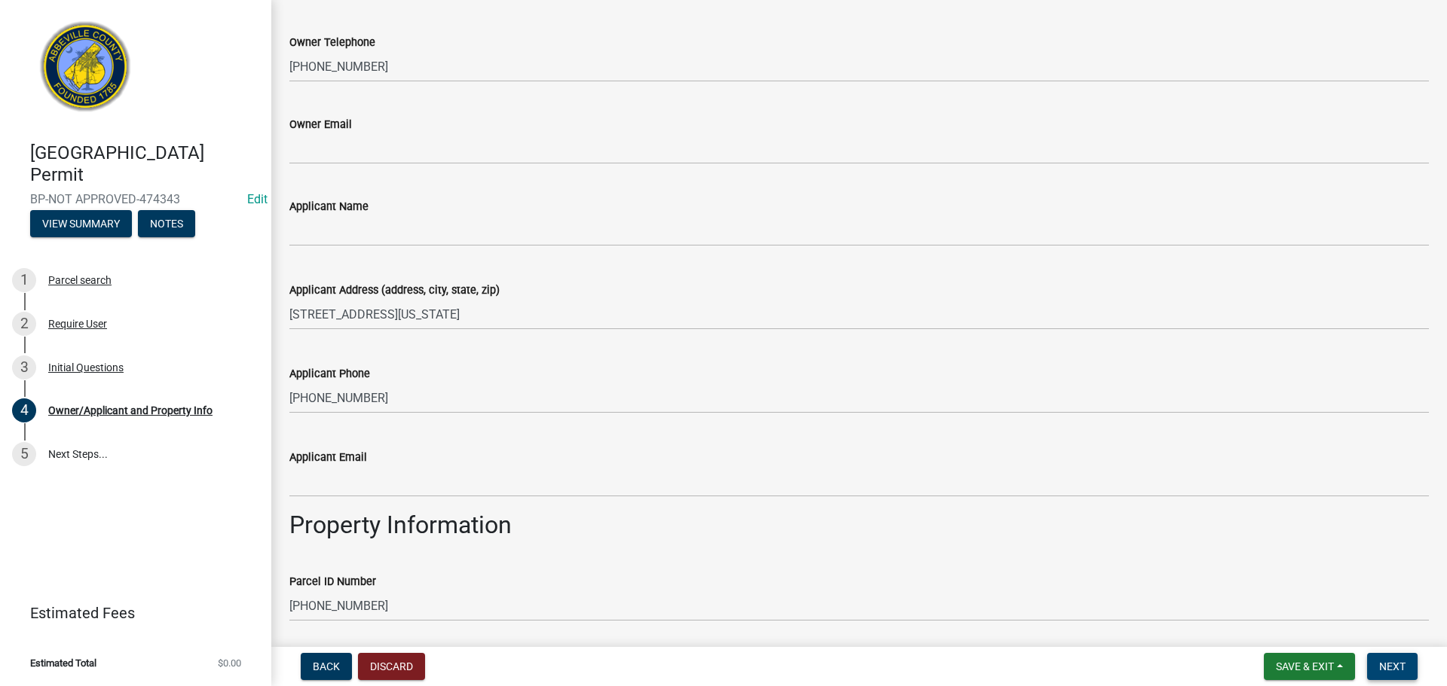
scroll to position [0, 0]
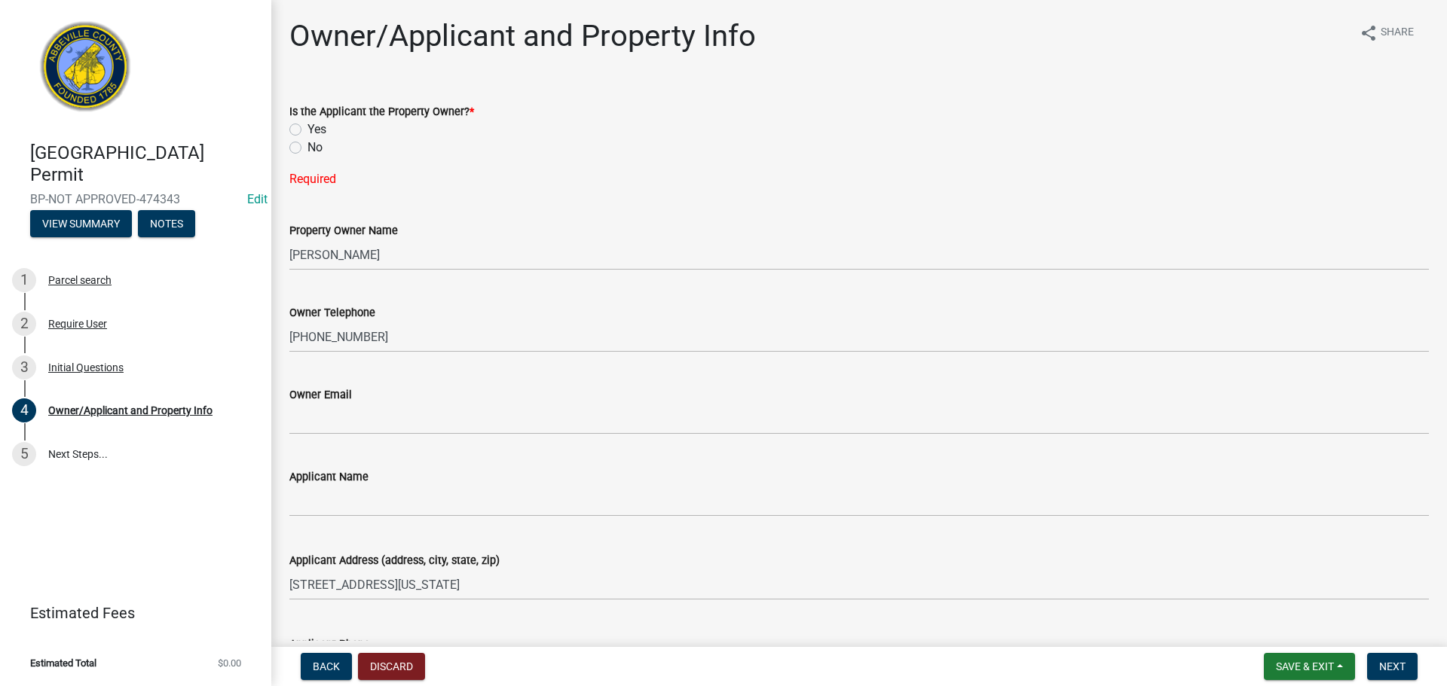
click at [307, 129] on label "Yes" at bounding box center [316, 130] width 19 height 18
click at [307, 129] on input "Yes" at bounding box center [312, 126] width 10 height 10
radio input "true"
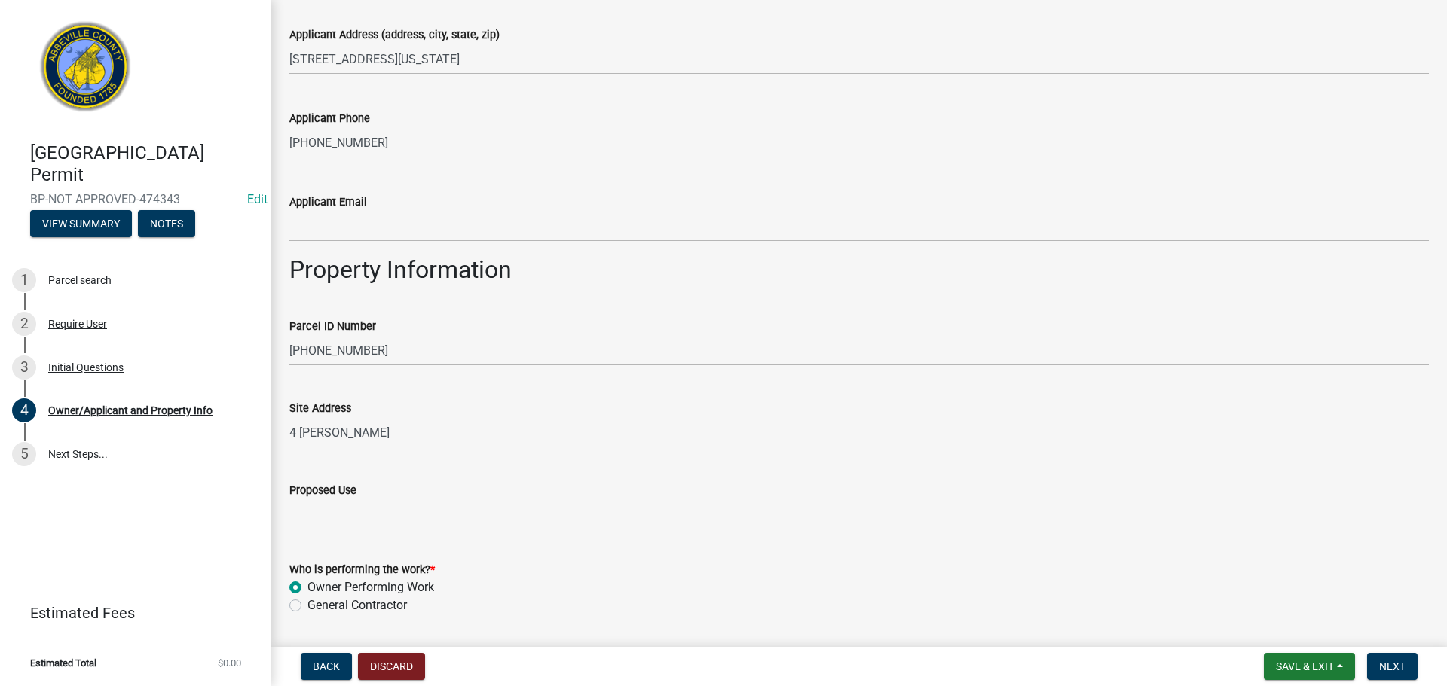
scroll to position [542, 0]
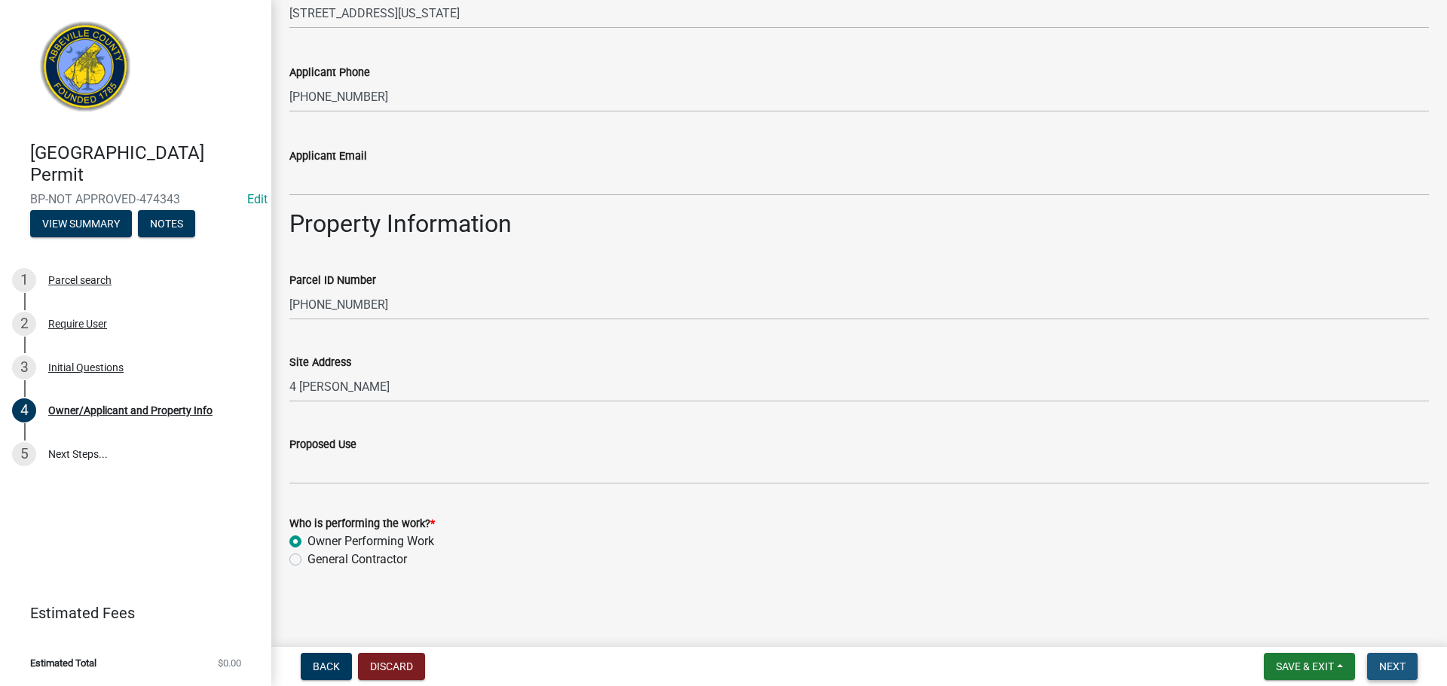
drag, startPoint x: 1402, startPoint y: 662, endPoint x: 1340, endPoint y: 614, distance: 79.0
click at [1402, 663] on span "Next" at bounding box center [1392, 667] width 26 height 12
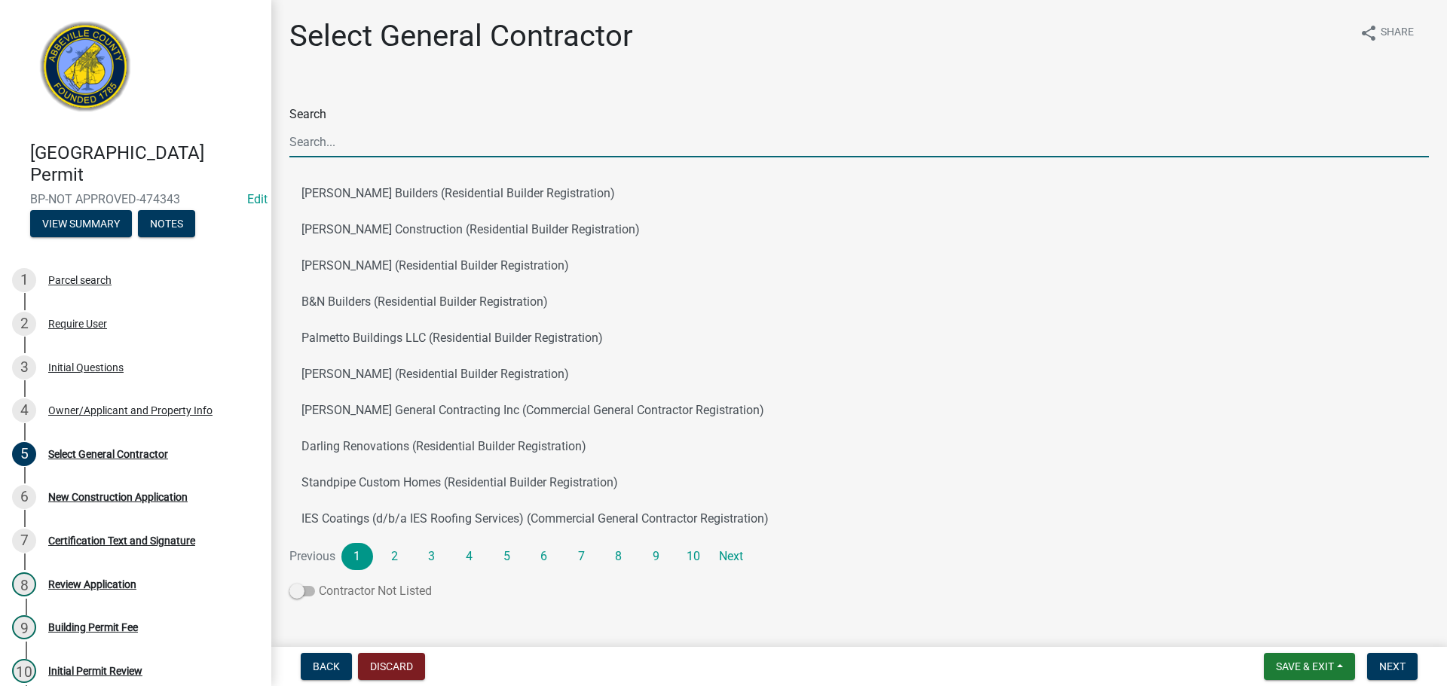
click at [307, 590] on span at bounding box center [302, 591] width 26 height 11
click at [319, 582] on input "Contractor Not Listed" at bounding box center [319, 582] width 0 height 0
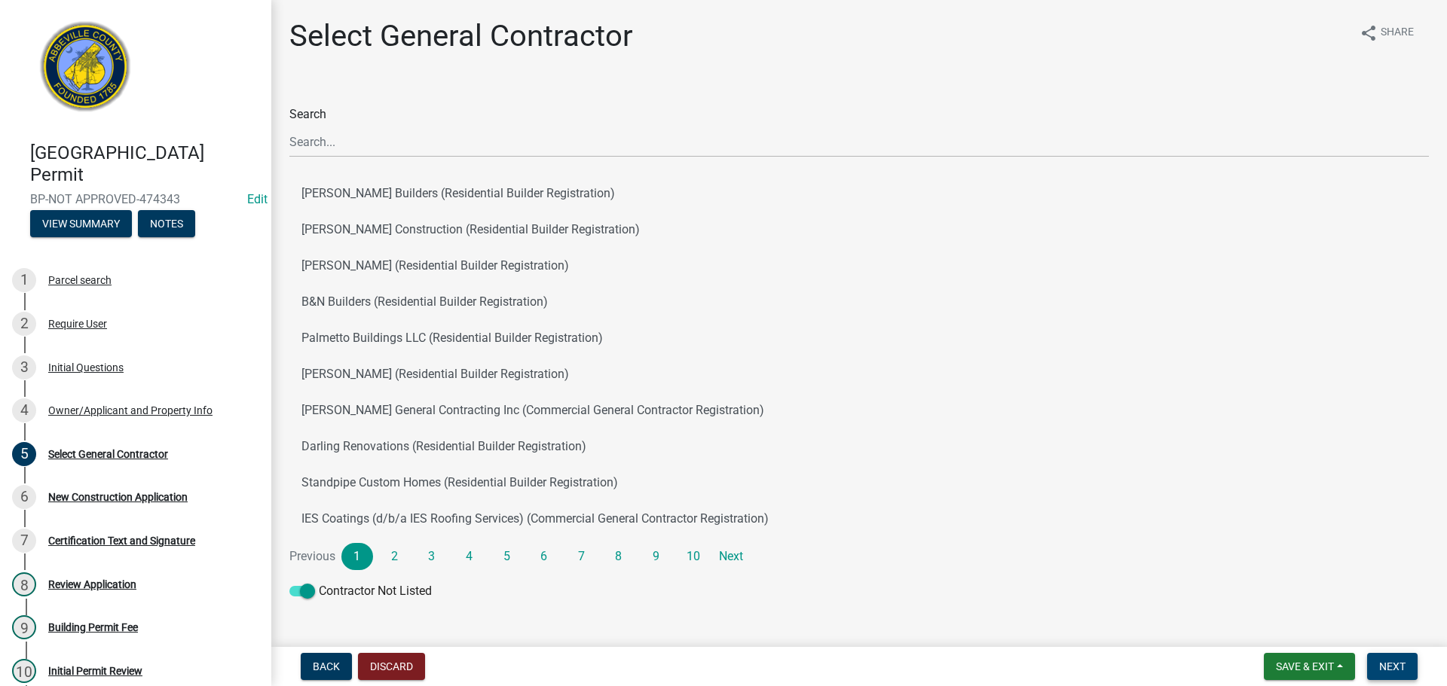
click at [1390, 668] on span "Next" at bounding box center [1392, 667] width 26 height 12
click at [1400, 664] on span "Next" at bounding box center [1392, 667] width 26 height 12
click at [95, 362] on div "Initial Questions" at bounding box center [85, 367] width 75 height 11
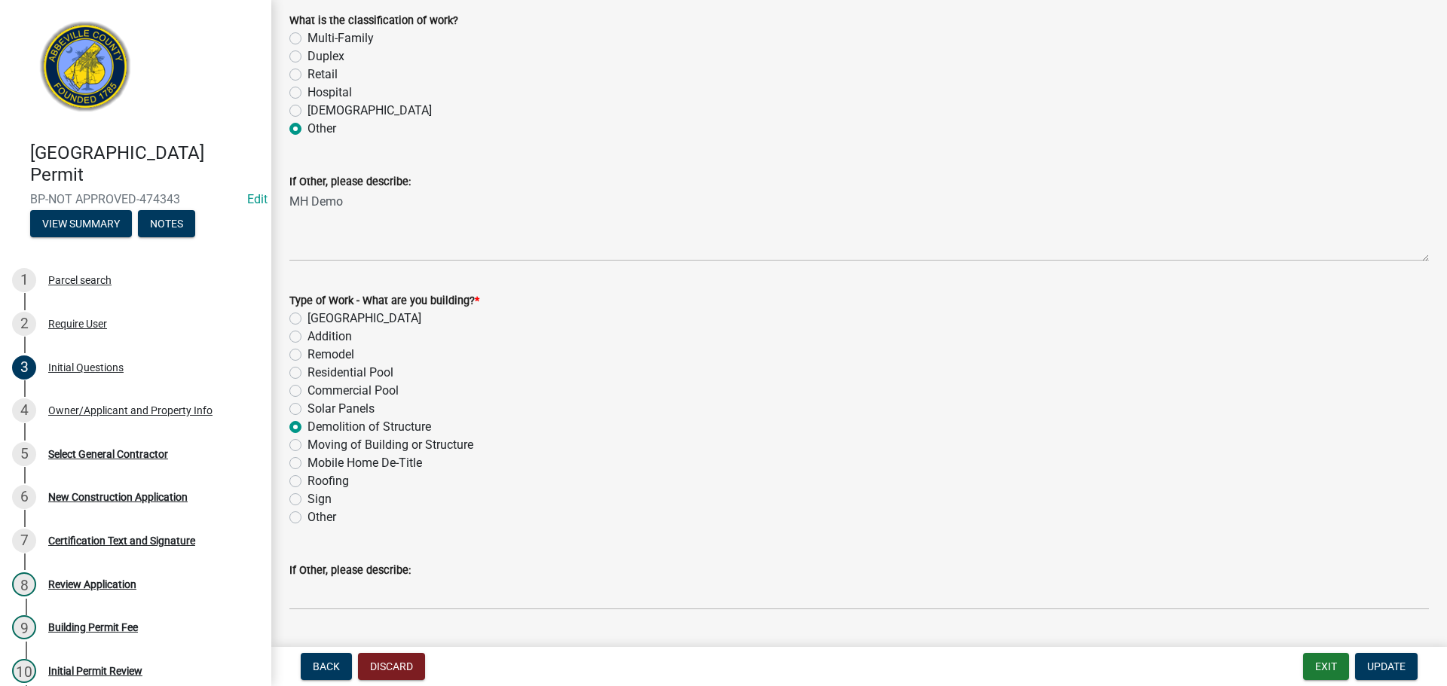
scroll to position [660, 0]
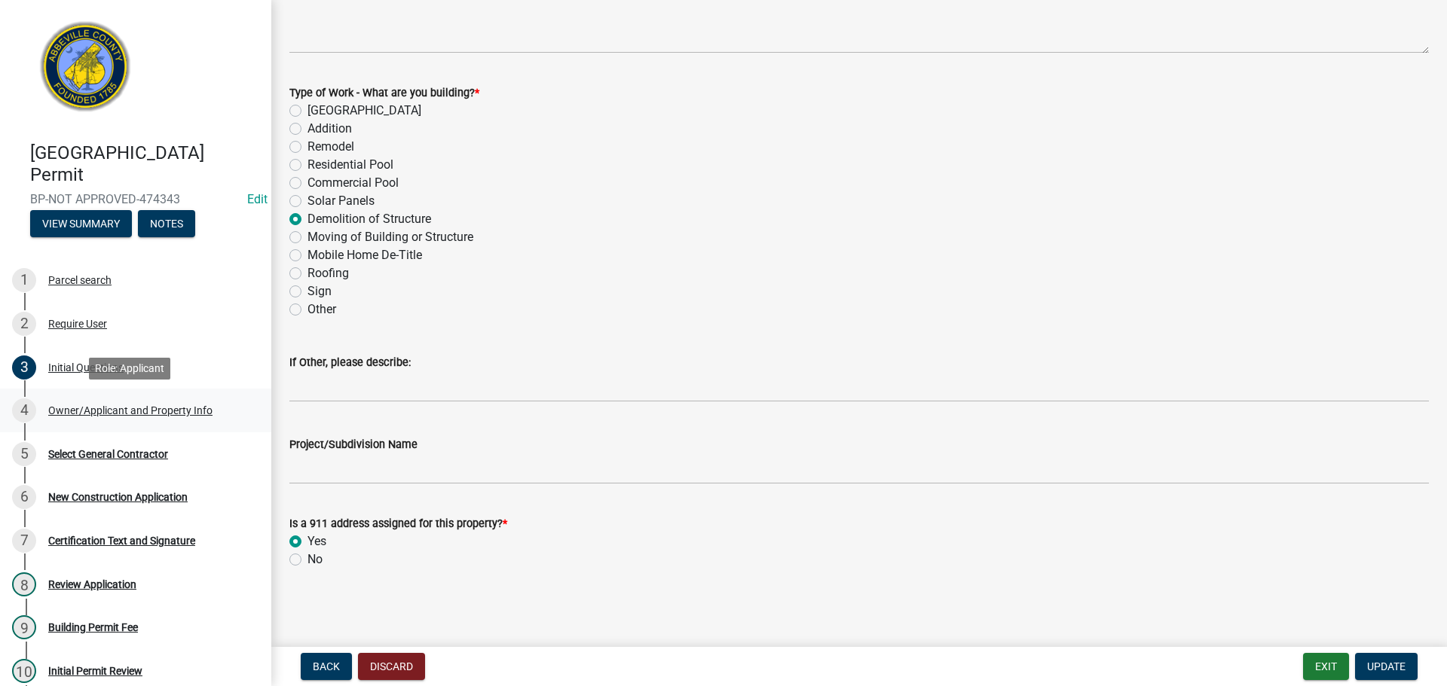
click at [153, 409] on div "Owner/Applicant and Property Info" at bounding box center [130, 410] width 164 height 11
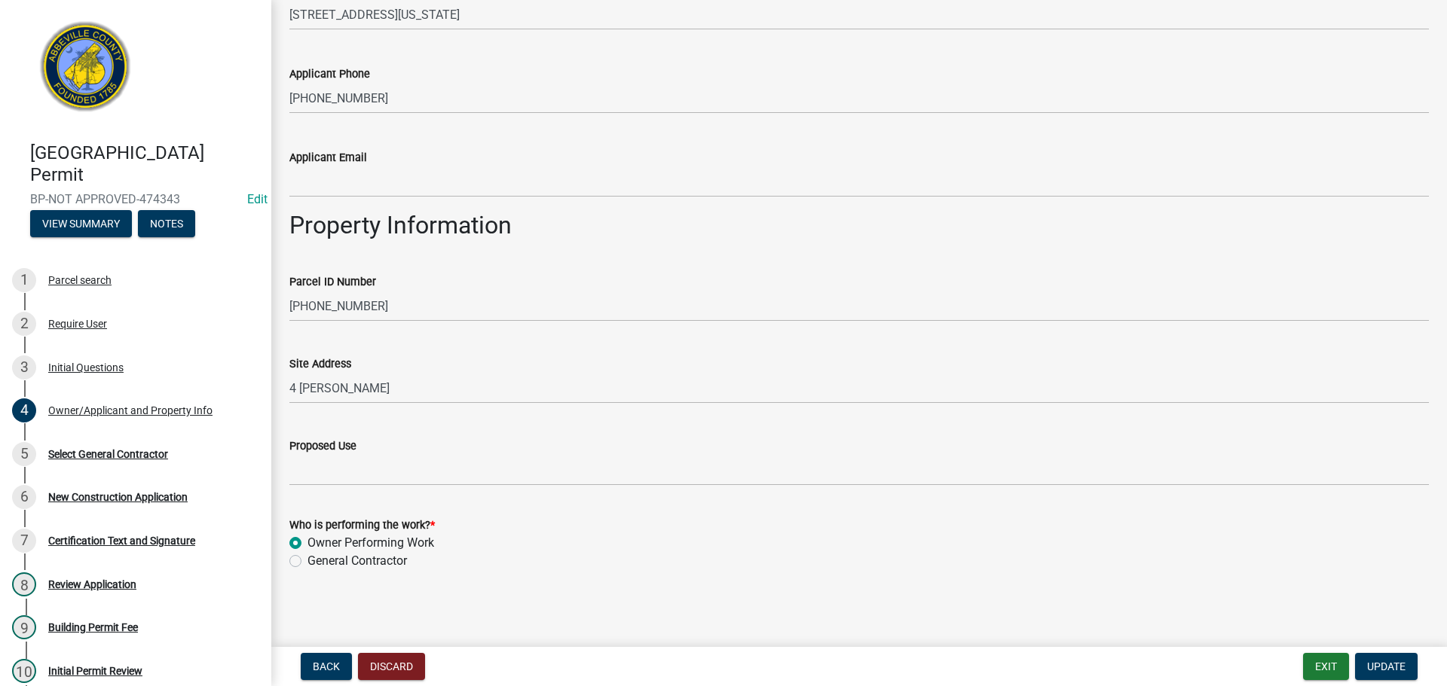
scroll to position [542, 0]
click at [1399, 661] on span "Update" at bounding box center [1386, 667] width 38 height 12
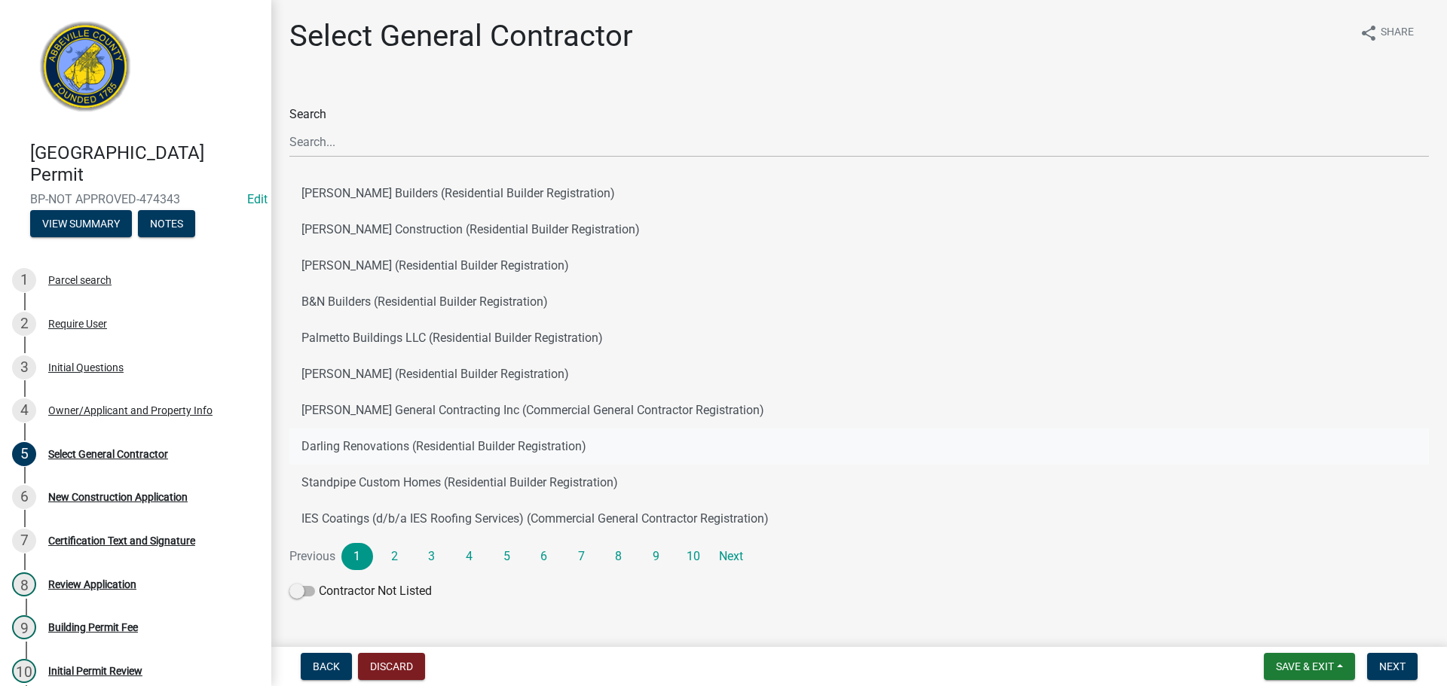
scroll to position [36, 0]
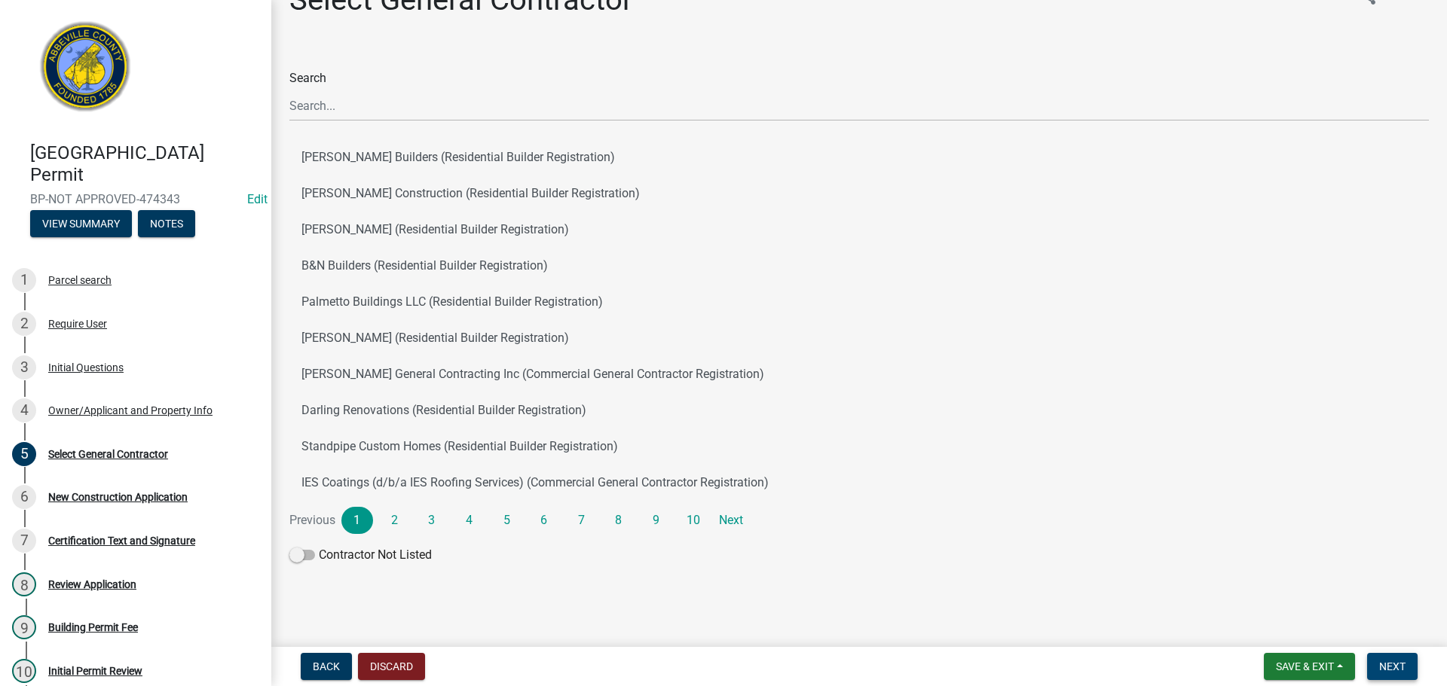
click at [1389, 662] on span "Next" at bounding box center [1392, 667] width 26 height 12
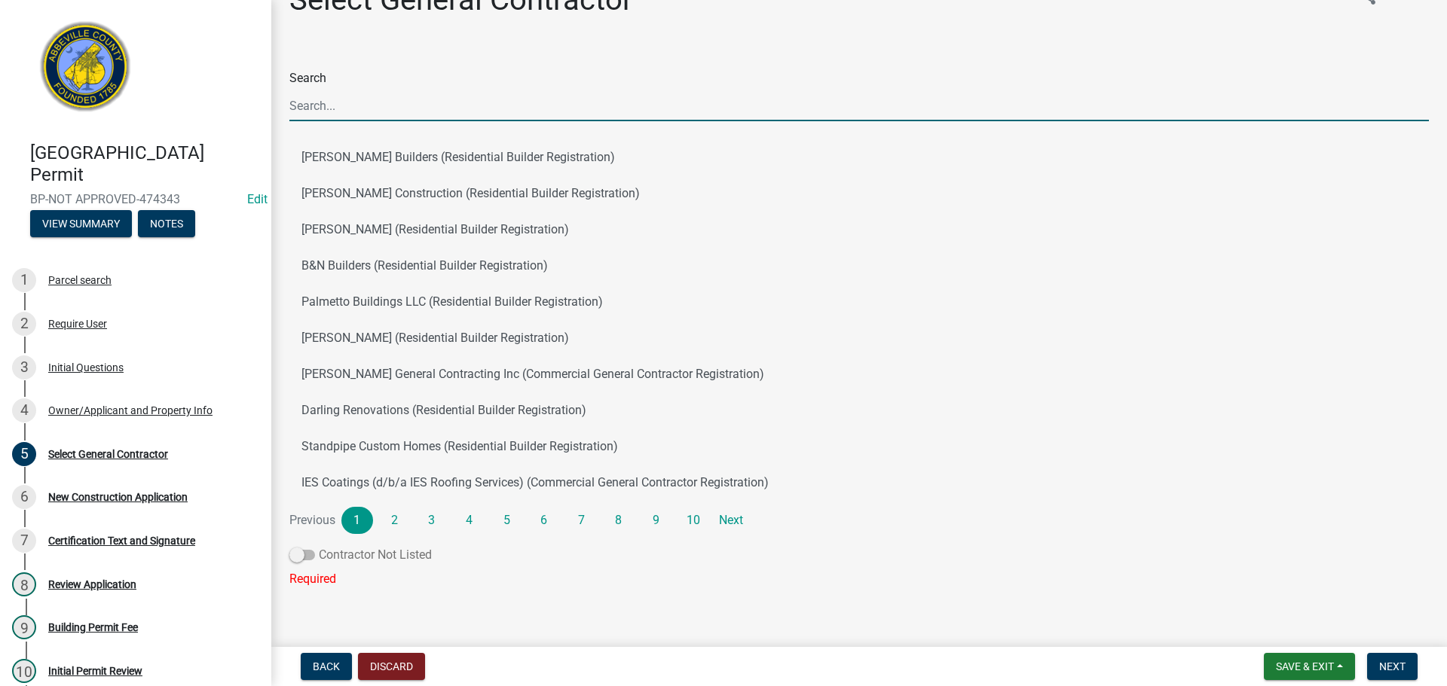
click at [309, 551] on span at bounding box center [302, 555] width 26 height 11
click at [319, 546] on input "Contractor Not Listed" at bounding box center [319, 546] width 0 height 0
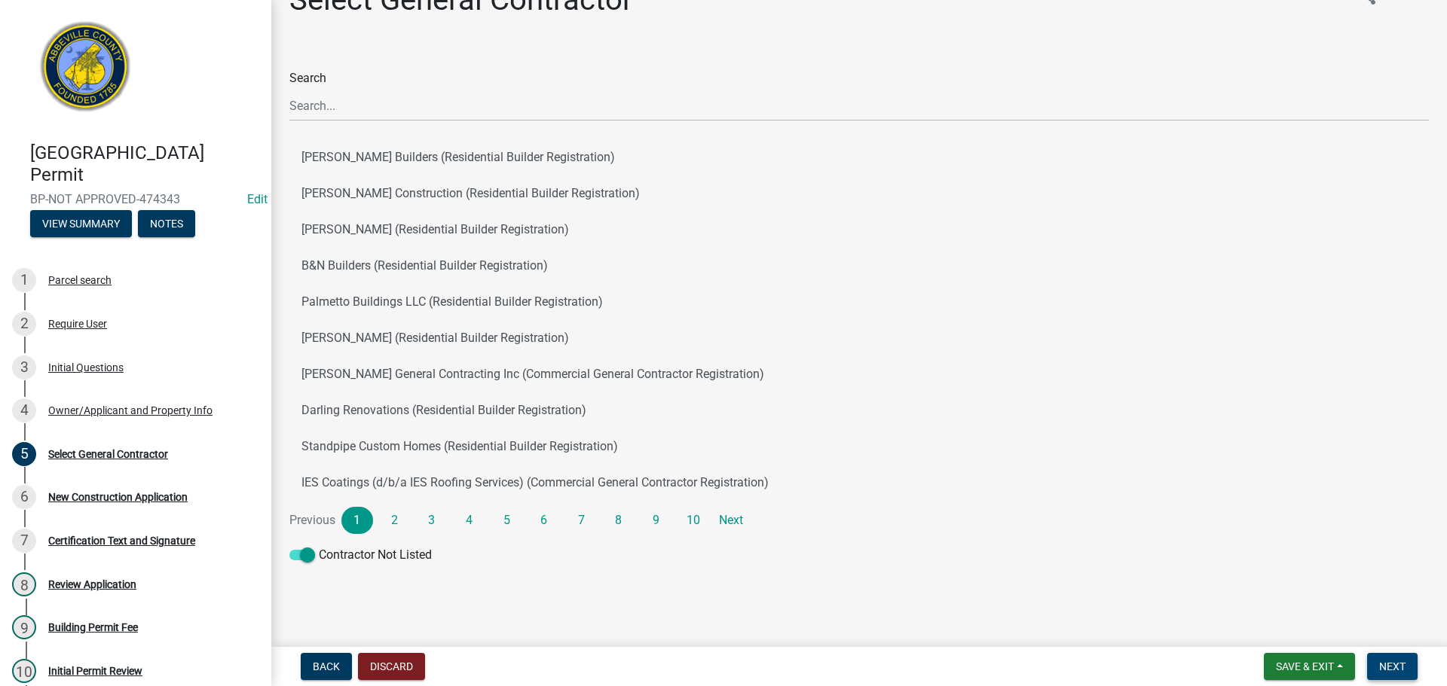
click at [1390, 661] on span "Next" at bounding box center [1392, 667] width 26 height 12
click at [127, 412] on div "Owner/Applicant and Property Info" at bounding box center [130, 410] width 164 height 11
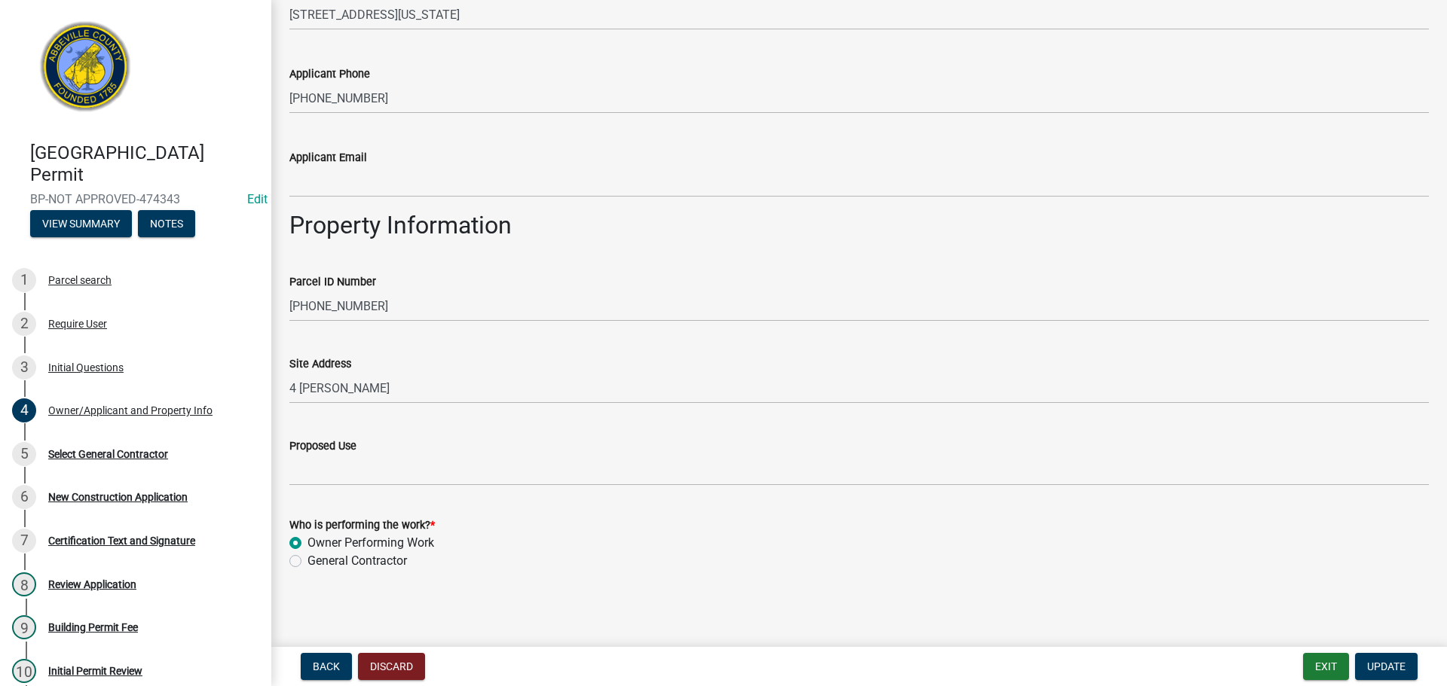
scroll to position [542, 0]
click at [95, 359] on div "3 Initial Questions" at bounding box center [129, 368] width 235 height 24
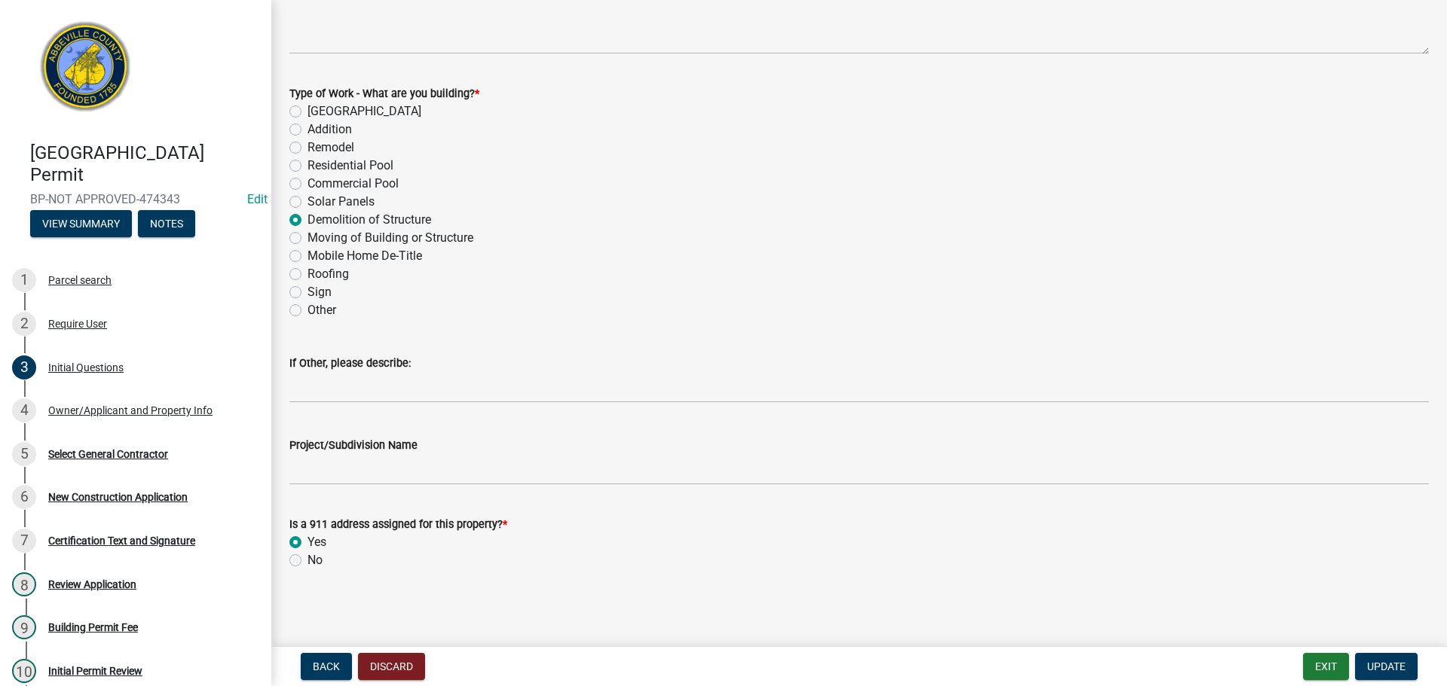
scroll to position [660, 0]
click at [155, 414] on div "Owner/Applicant and Property Info" at bounding box center [130, 410] width 164 height 11
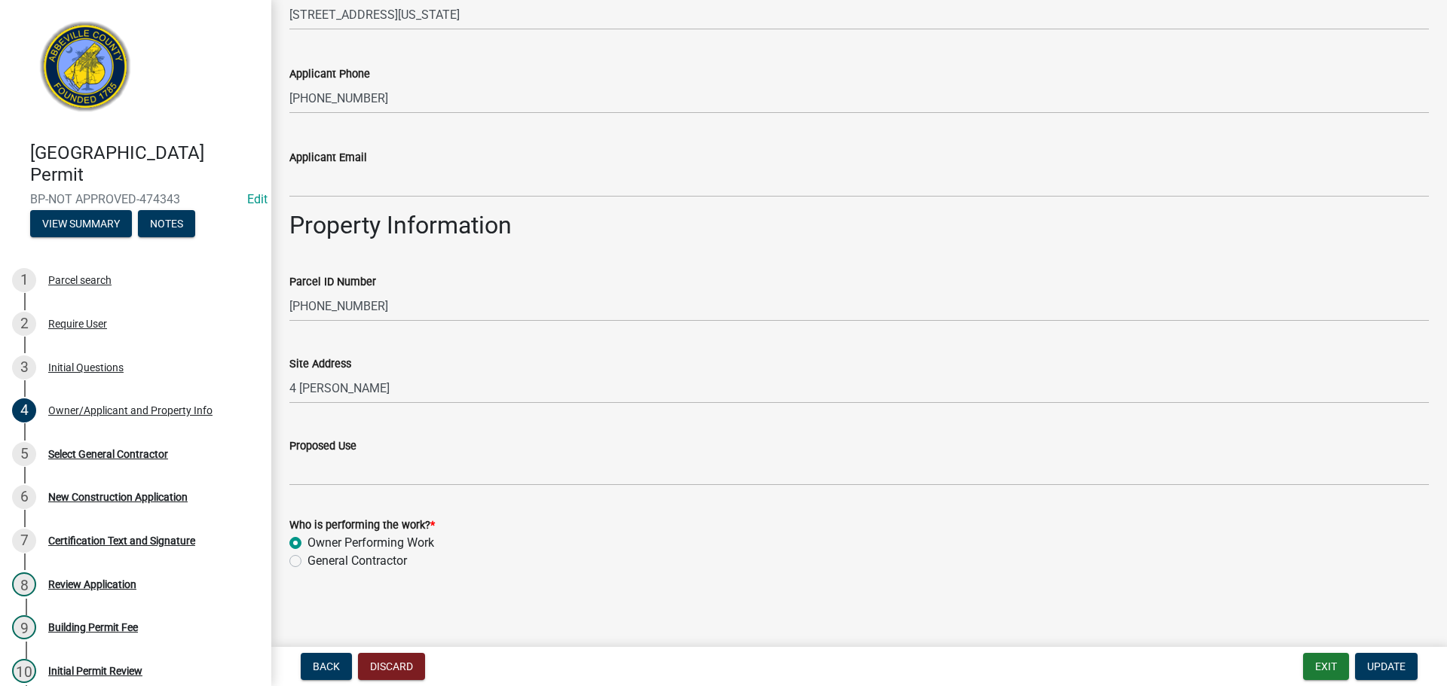
scroll to position [542, 0]
click at [307, 559] on label "General Contractor" at bounding box center [356, 560] width 99 height 18
click at [307, 559] on input "General Contractor" at bounding box center [312, 556] width 10 height 10
radio input "true"
click at [1392, 661] on span "Update" at bounding box center [1386, 667] width 38 height 12
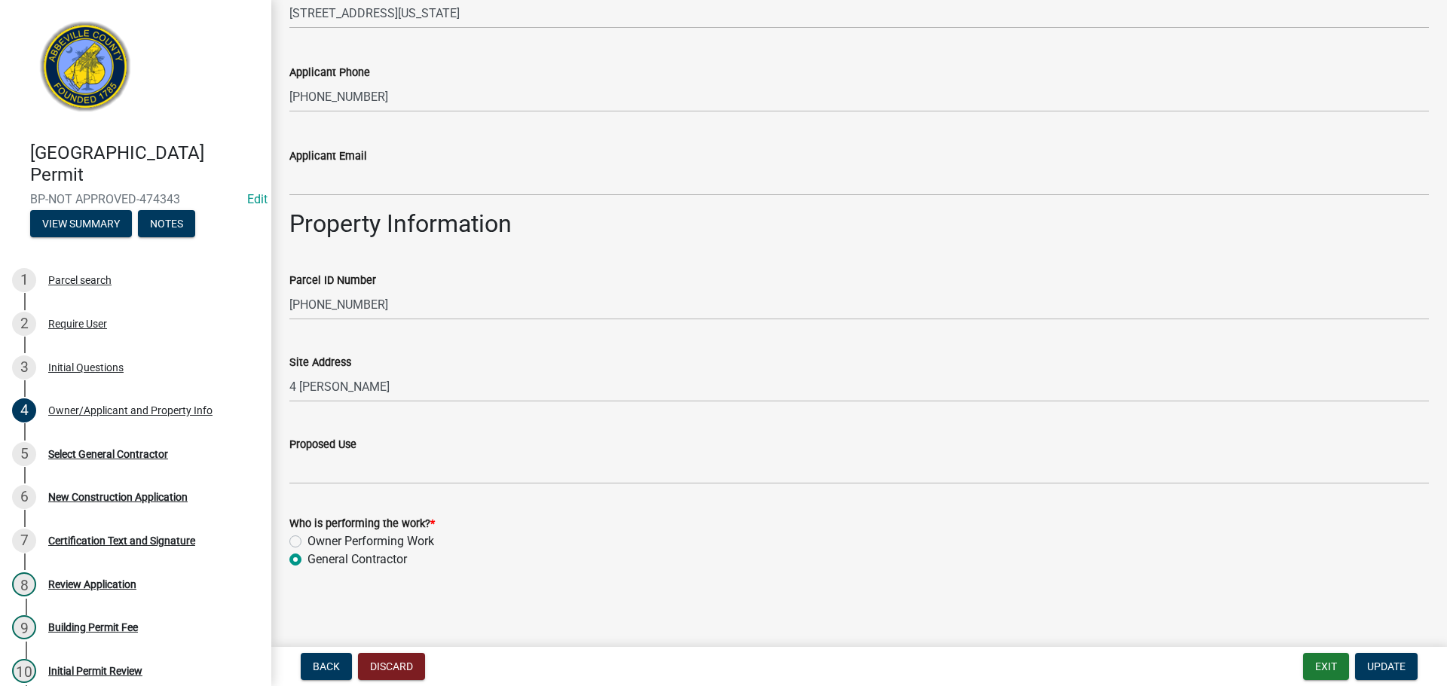
scroll to position [0, 0]
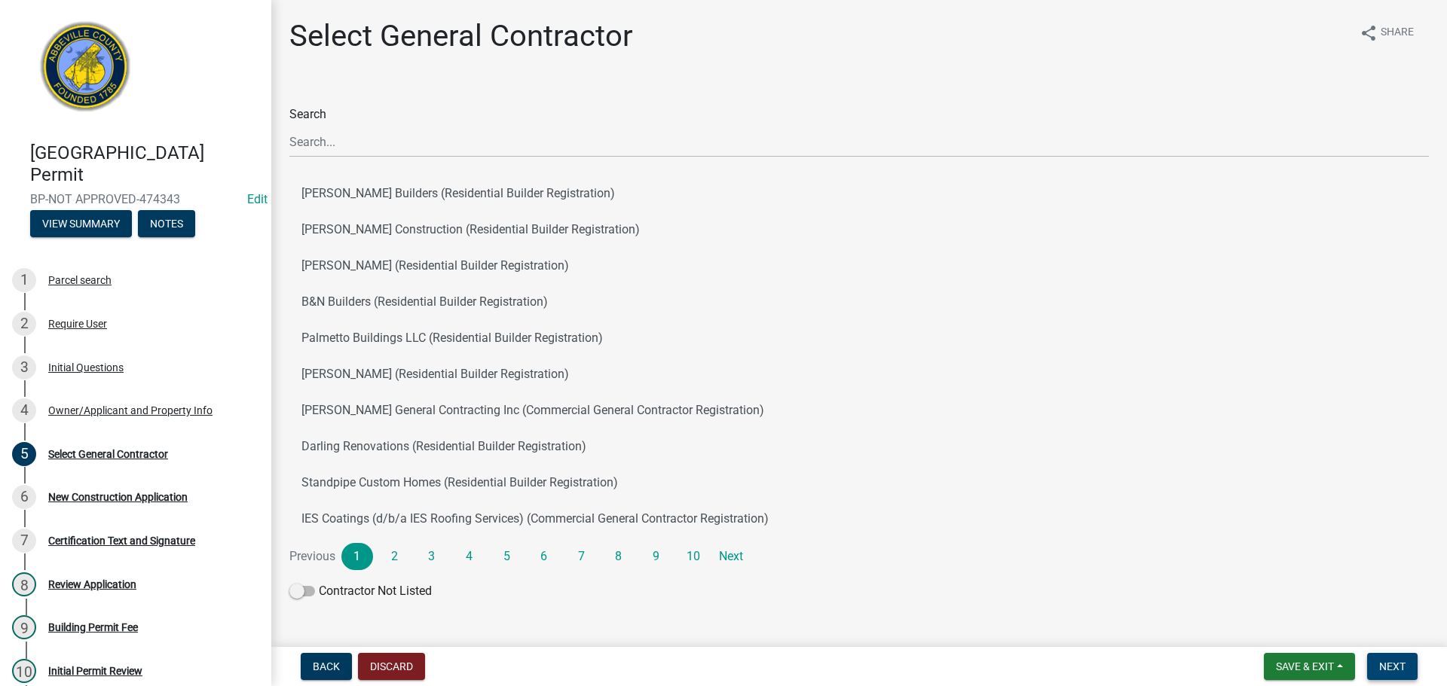
click at [1391, 662] on span "Next" at bounding box center [1392, 667] width 26 height 12
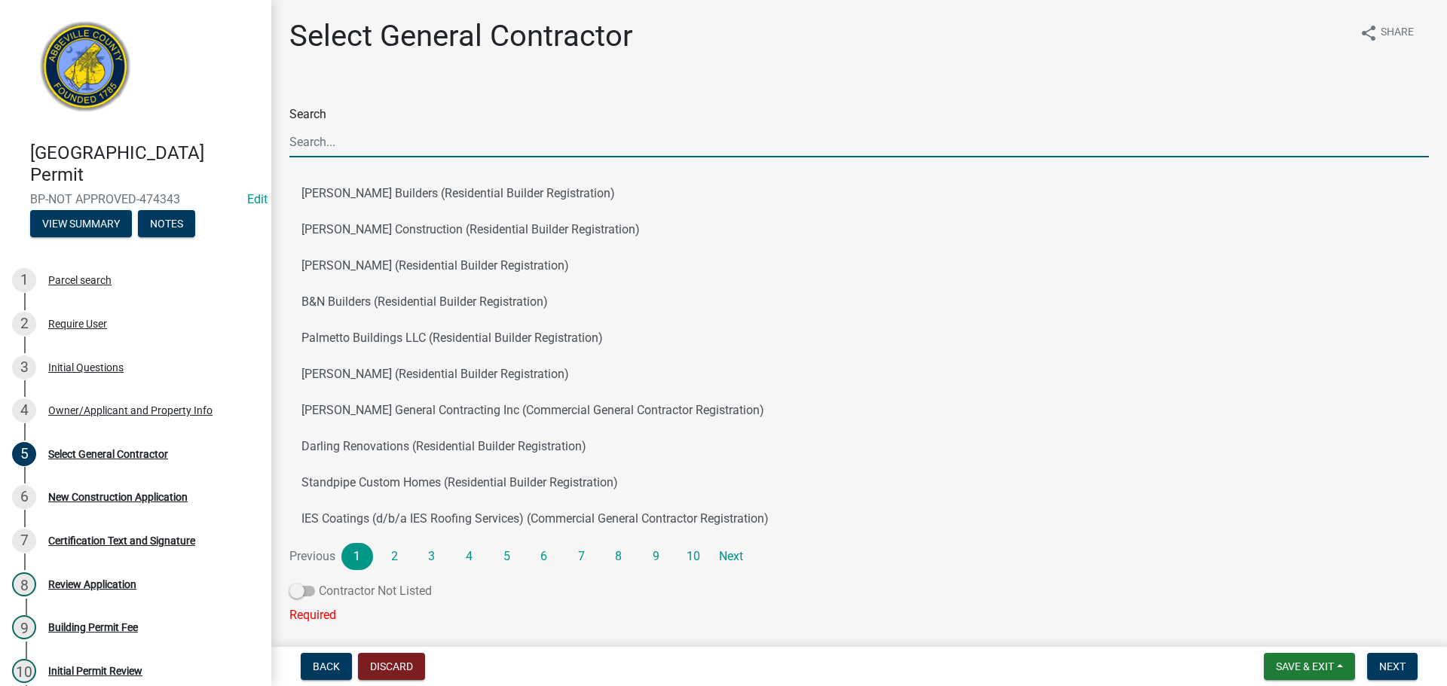
click at [304, 592] on span at bounding box center [302, 591] width 26 height 11
click at [319, 582] on input "Contractor Not Listed" at bounding box center [319, 582] width 0 height 0
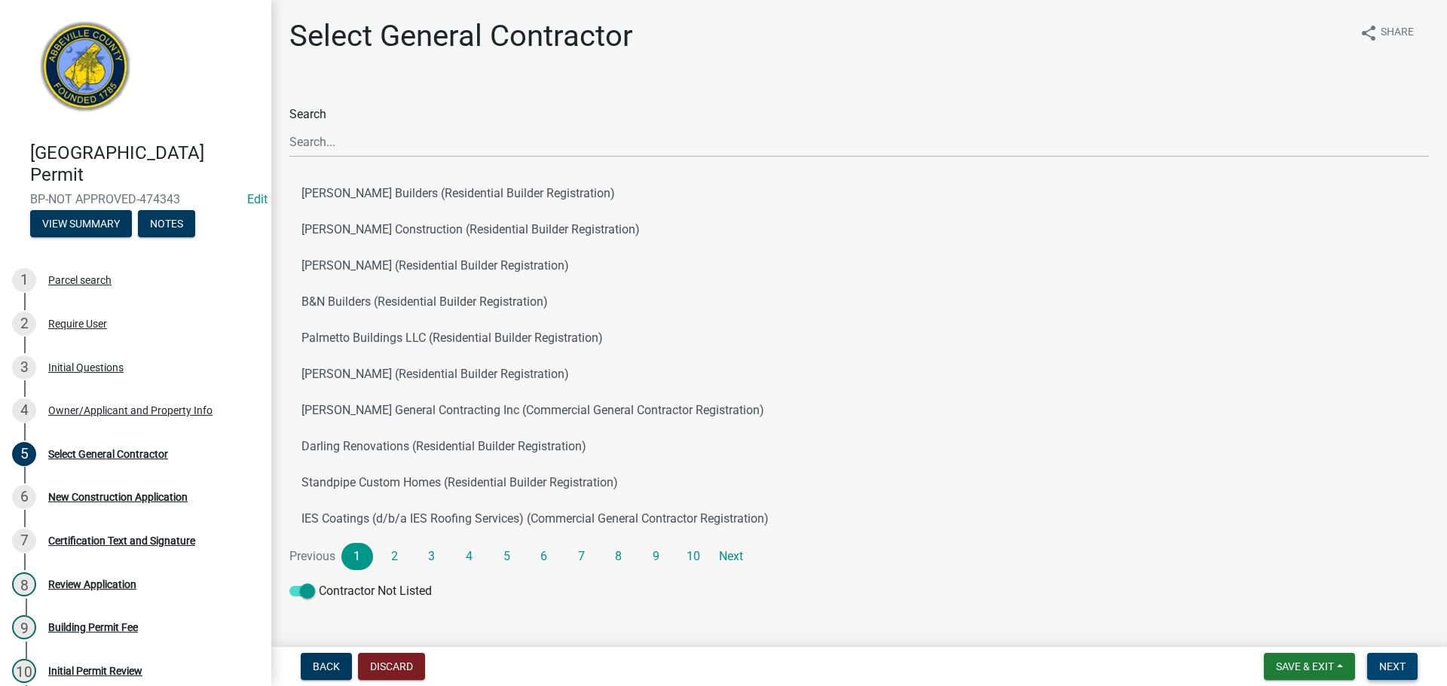
click at [1400, 663] on span "Next" at bounding box center [1392, 667] width 26 height 12
click at [109, 411] on div "Owner/Applicant and Property Info" at bounding box center [130, 410] width 164 height 11
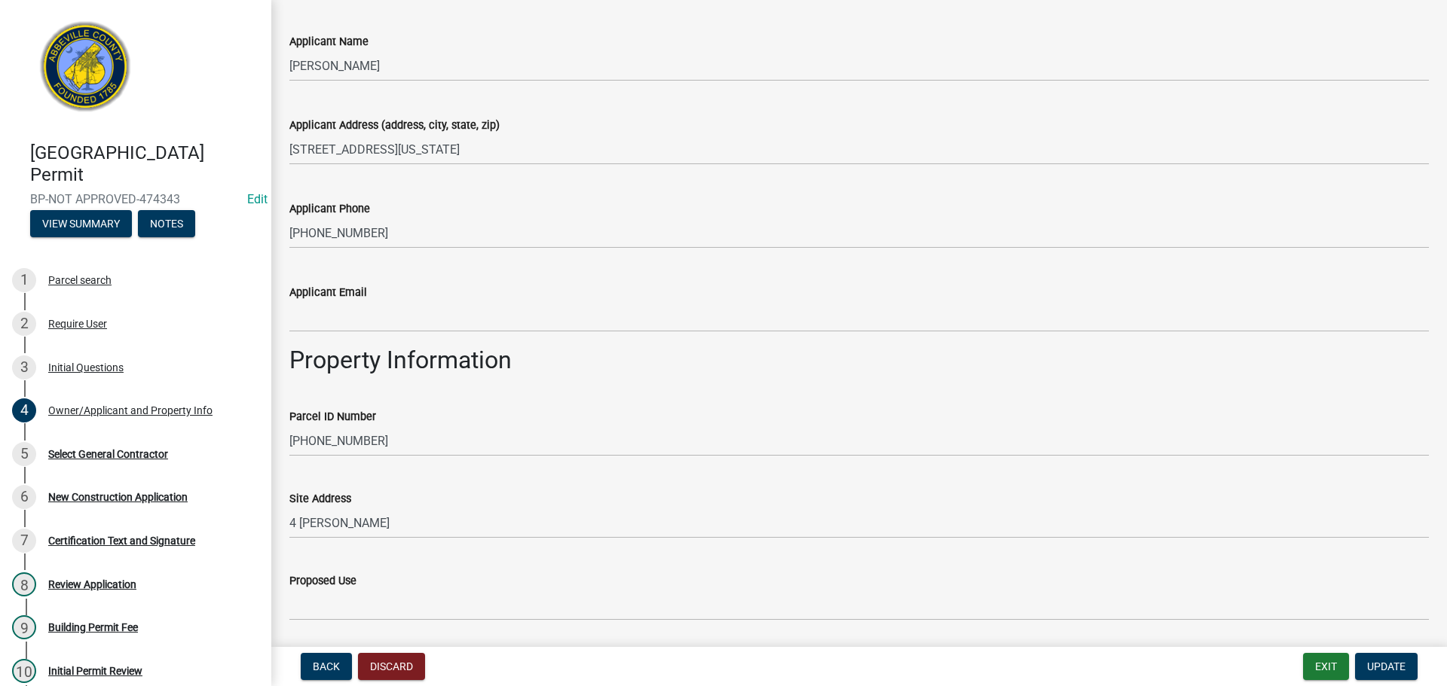
scroll to position [542, 0]
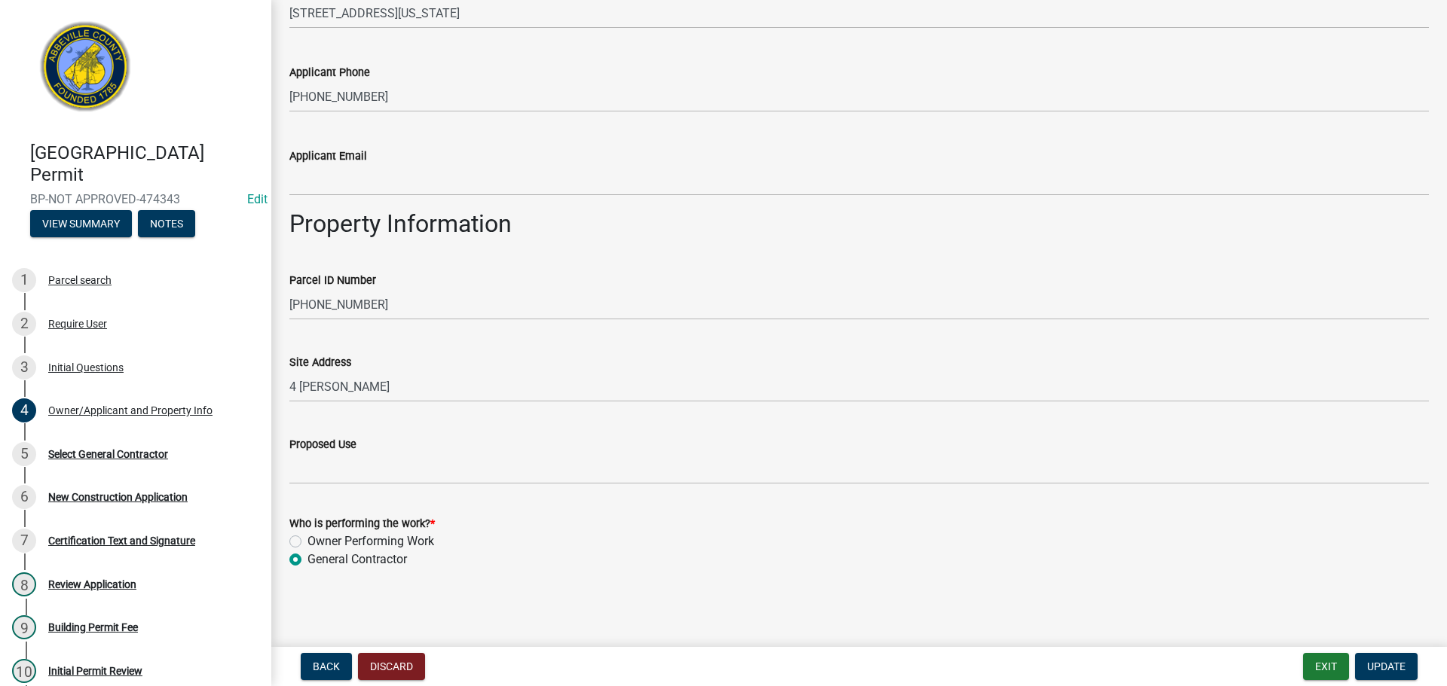
click at [307, 543] on label "Owner Performing Work" at bounding box center [370, 542] width 127 height 18
click at [307, 543] on input "Owner Performing Work" at bounding box center [312, 538] width 10 height 10
radio input "true"
click at [1385, 665] on span "Update" at bounding box center [1386, 667] width 38 height 12
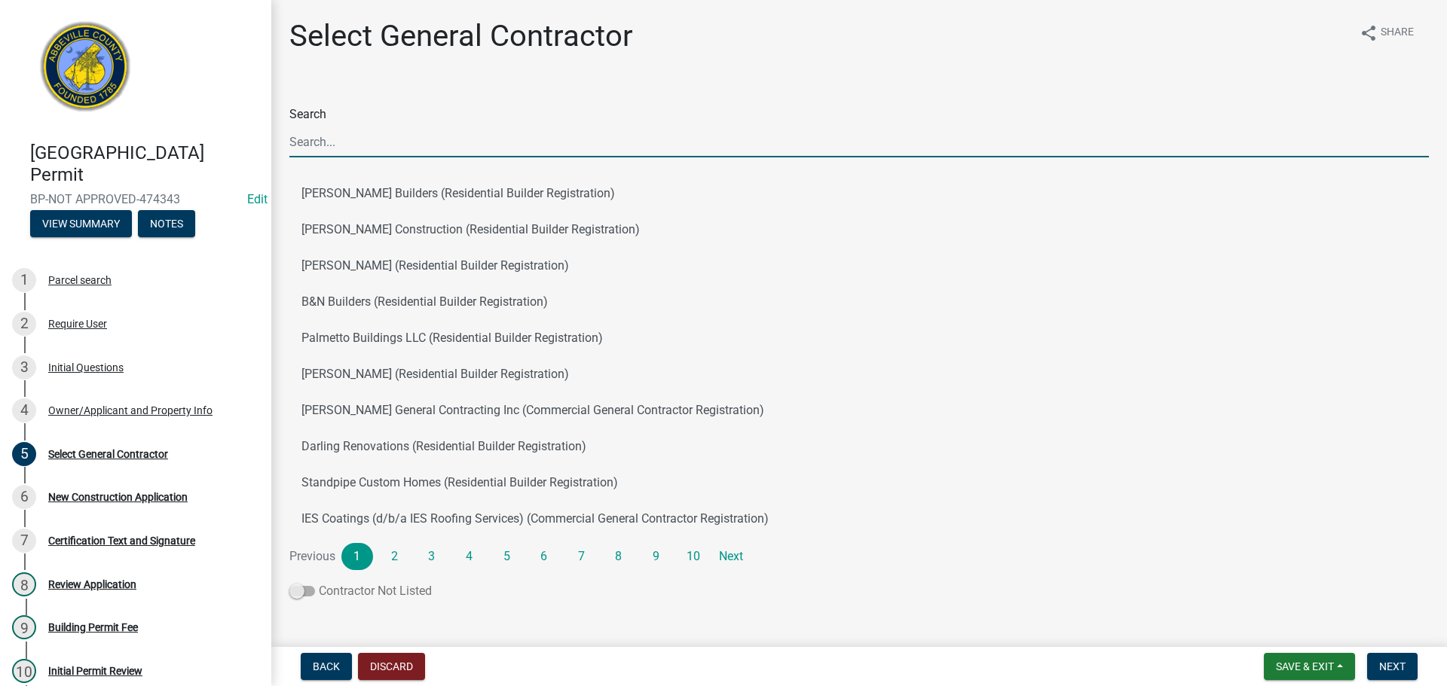
click at [313, 592] on span at bounding box center [302, 591] width 26 height 11
click at [319, 582] on input "Contractor Not Listed" at bounding box center [319, 582] width 0 height 0
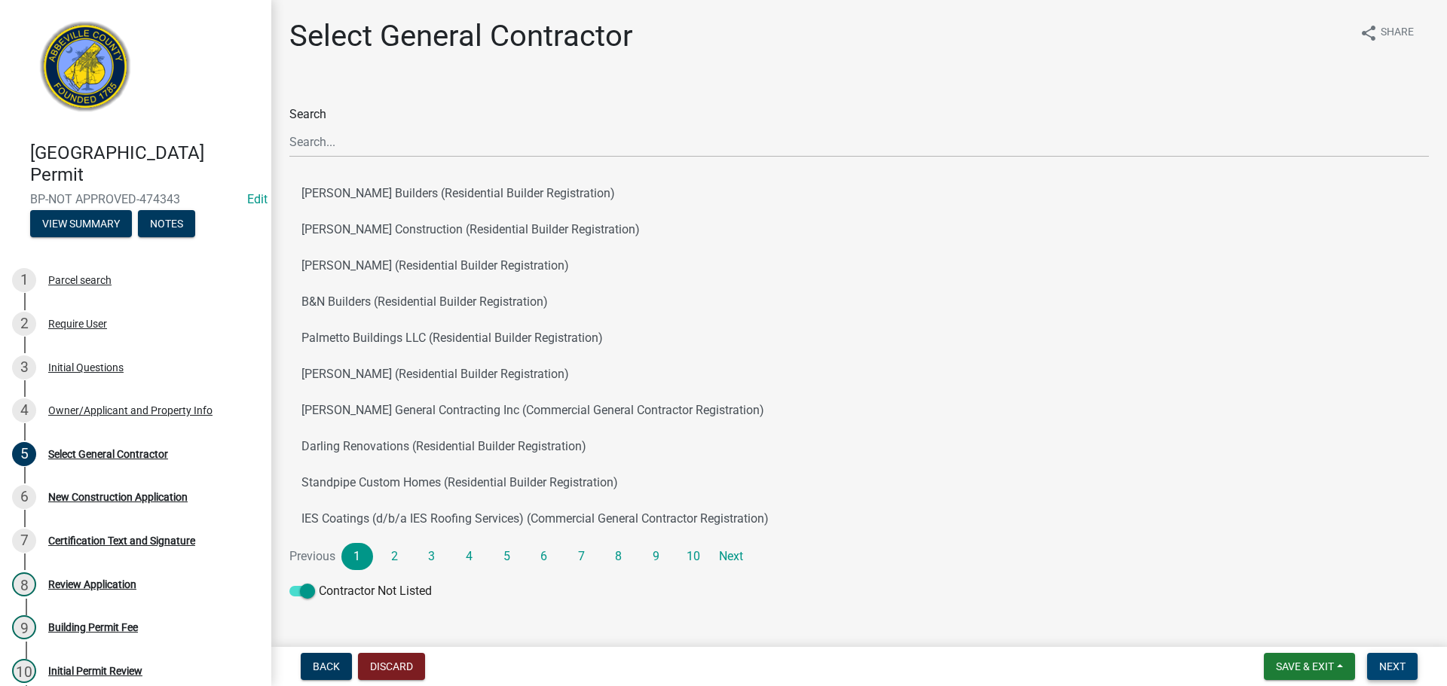
click at [1397, 661] on span "Next" at bounding box center [1392, 667] width 26 height 12
click at [1390, 659] on button "Next" at bounding box center [1392, 666] width 50 height 27
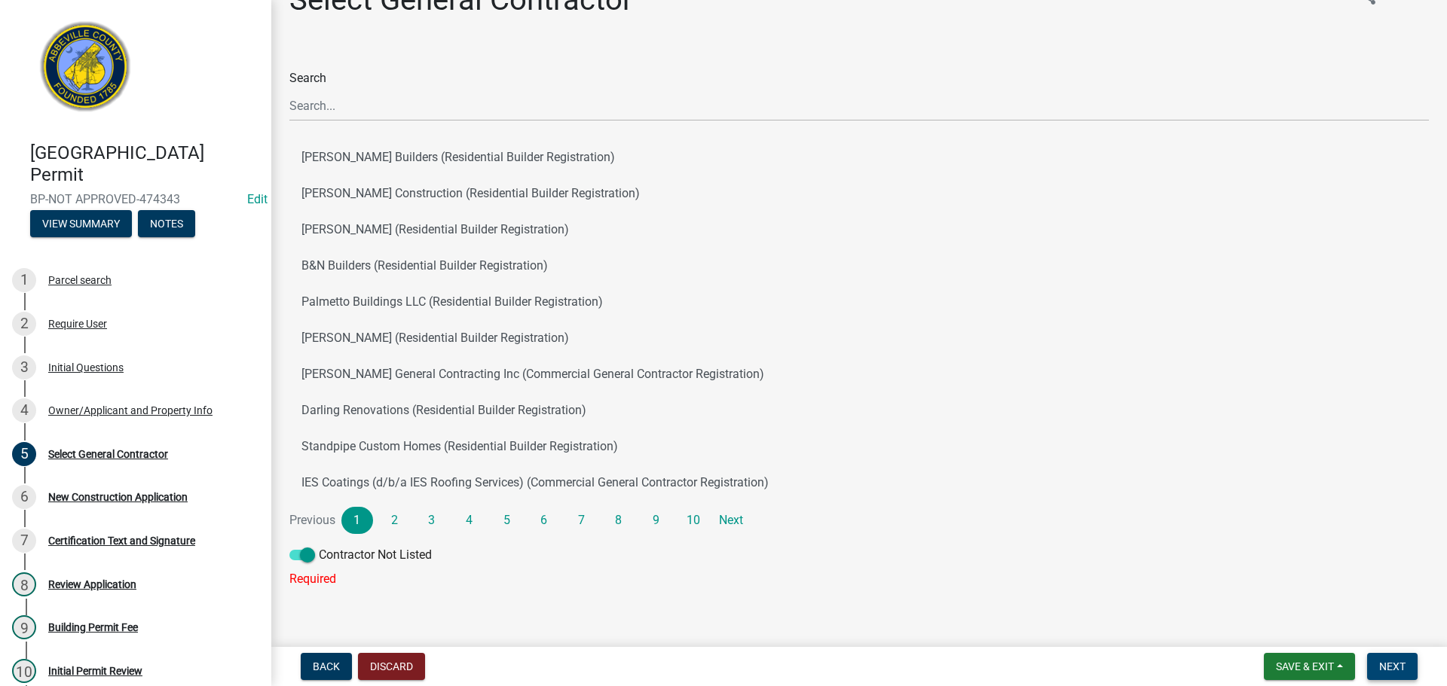
scroll to position [54, 0]
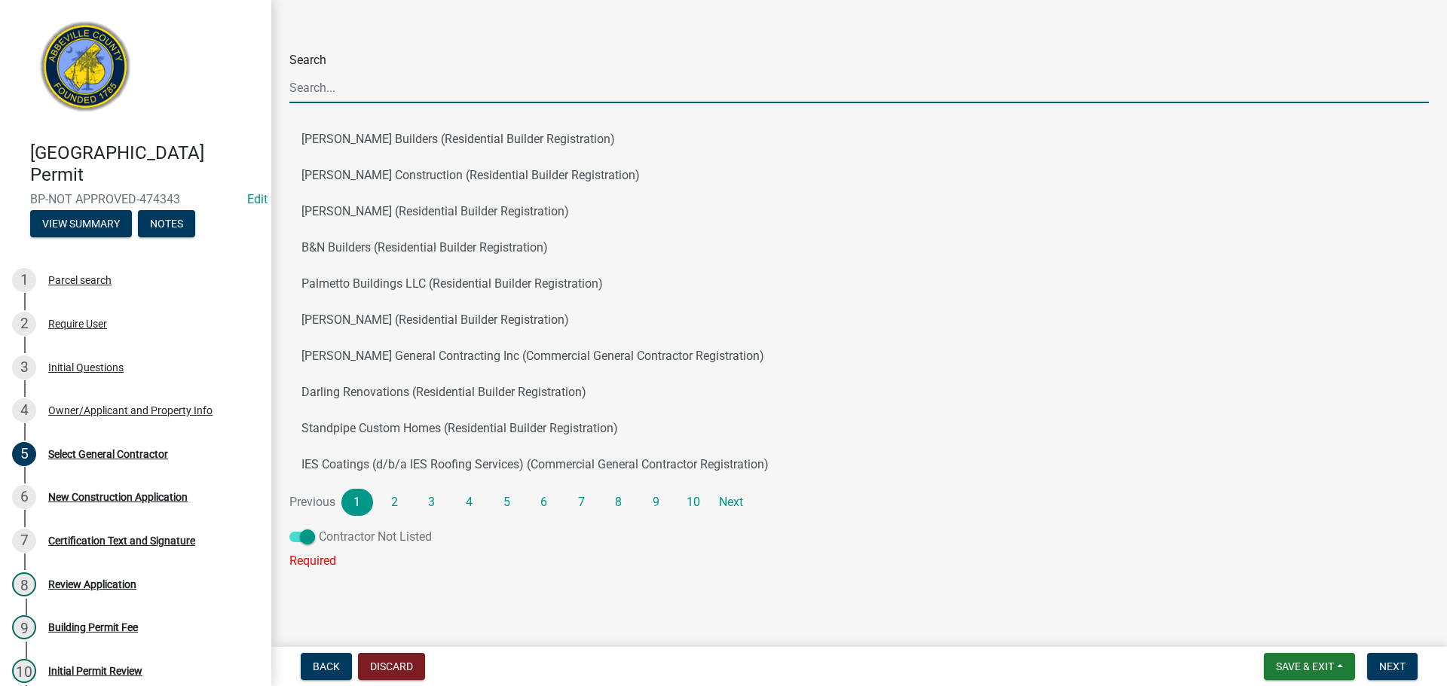
click at [296, 534] on span at bounding box center [302, 537] width 26 height 11
click at [319, 528] on input "Contractor Not Listed" at bounding box center [319, 528] width 0 height 0
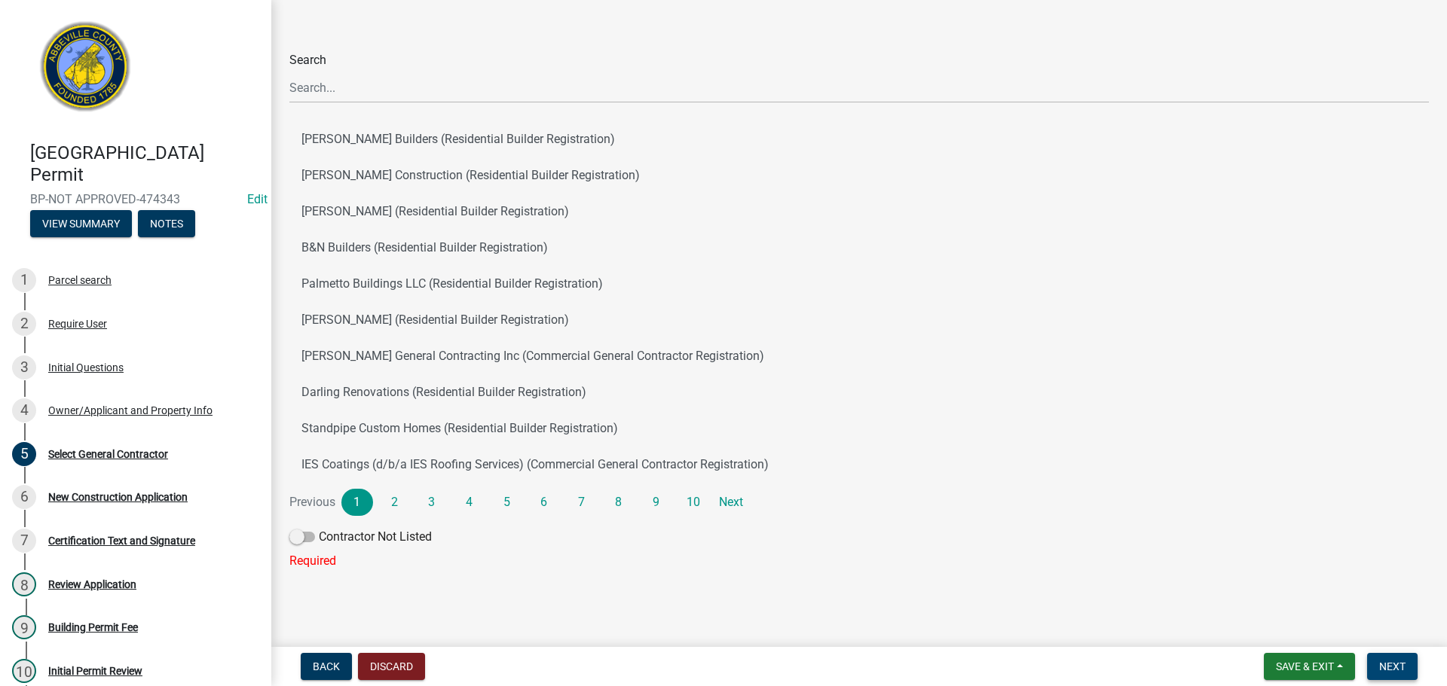
click at [1406, 672] on button "Next" at bounding box center [1392, 666] width 50 height 27
click at [1397, 664] on span "Next" at bounding box center [1392, 667] width 26 height 12
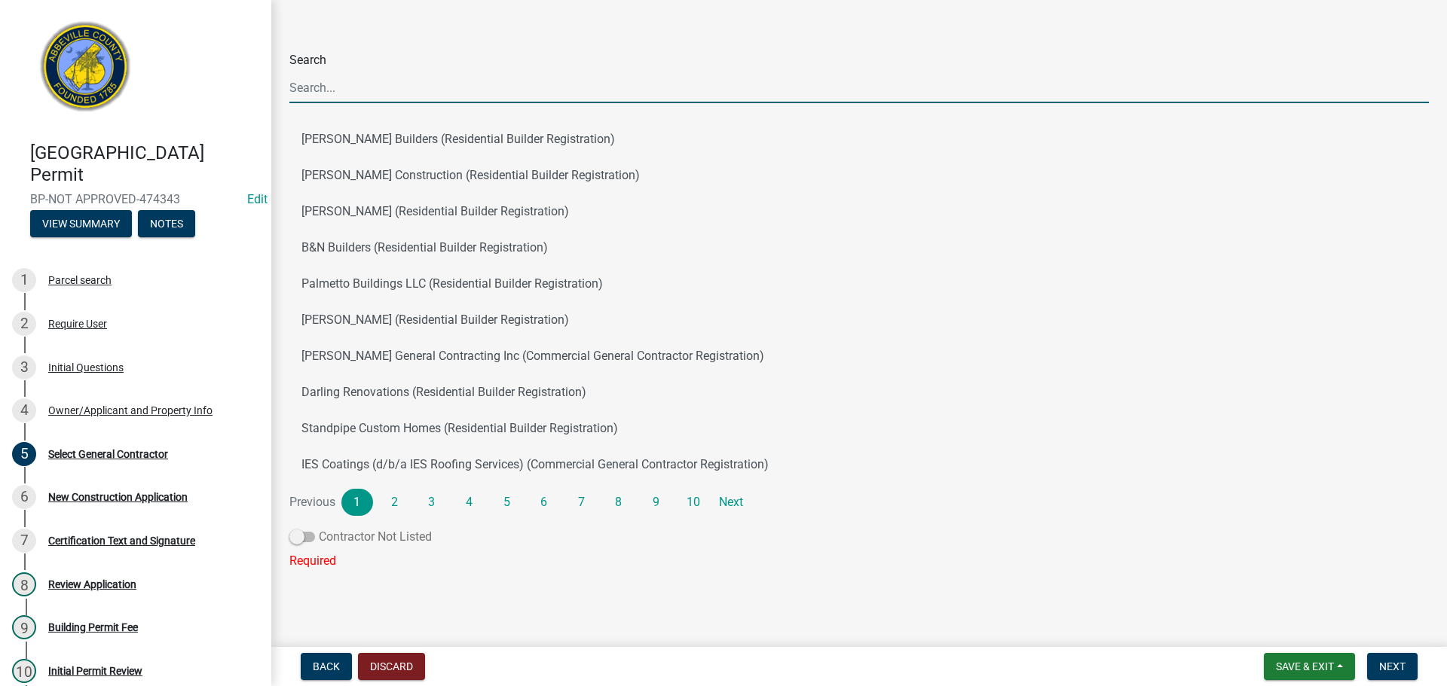
click at [310, 534] on span at bounding box center [302, 537] width 26 height 11
click at [319, 528] on input "Contractor Not Listed" at bounding box center [319, 528] width 0 height 0
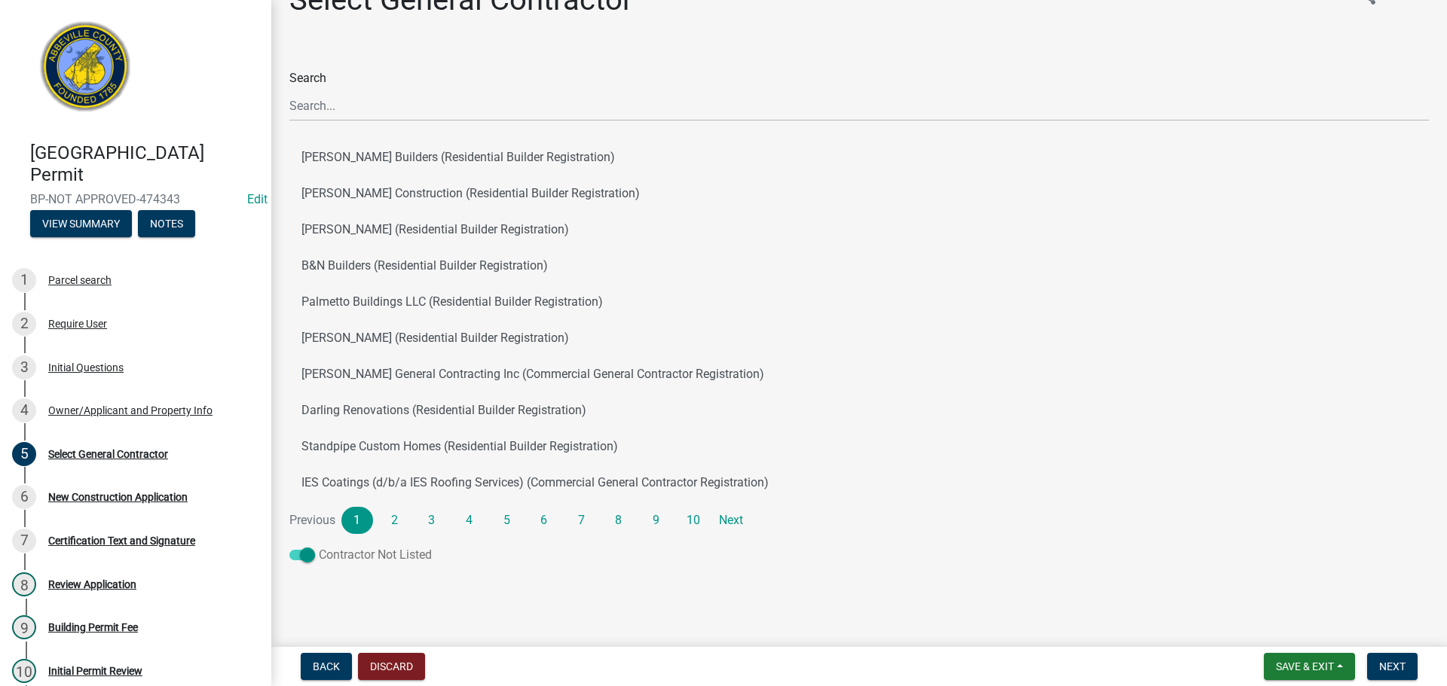
scroll to position [36, 0]
click at [1318, 662] on span "Save & Exit" at bounding box center [1305, 667] width 58 height 12
click at [1288, 622] on button "Save & Exit" at bounding box center [1294, 628] width 121 height 36
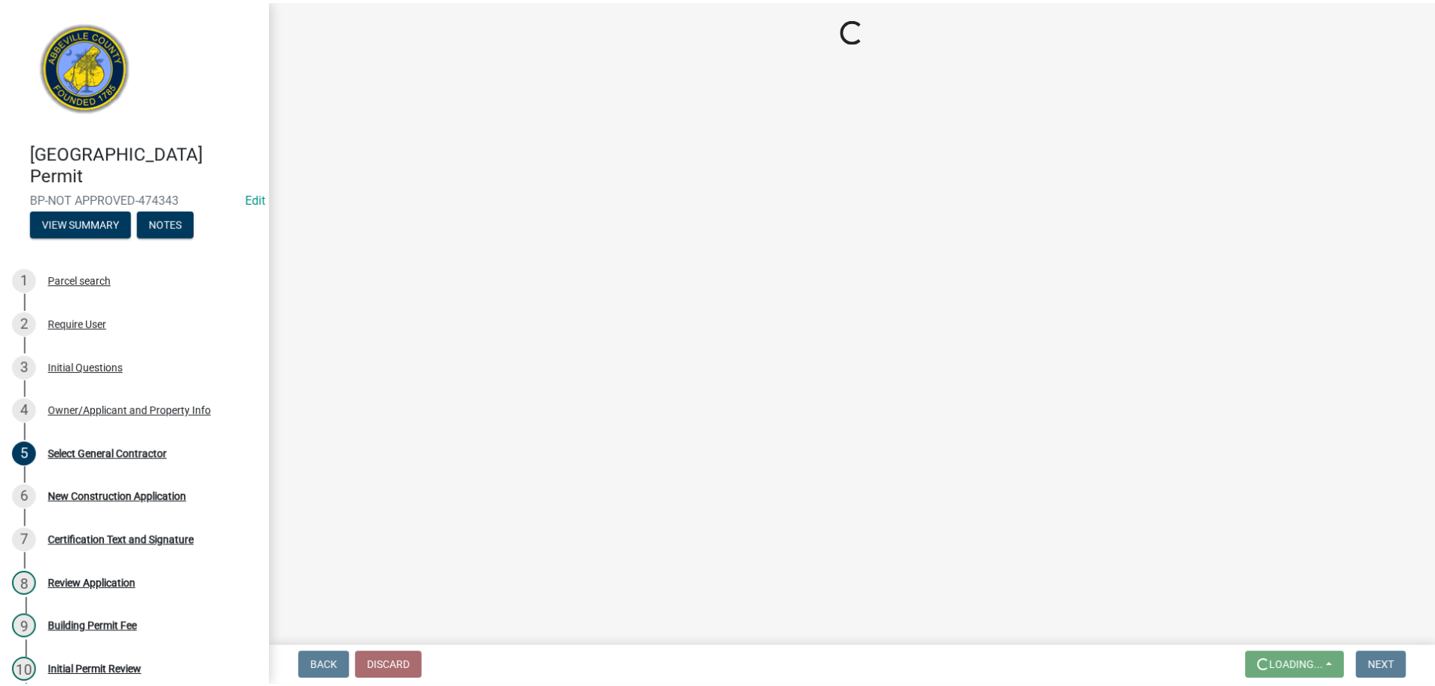
scroll to position [0, 0]
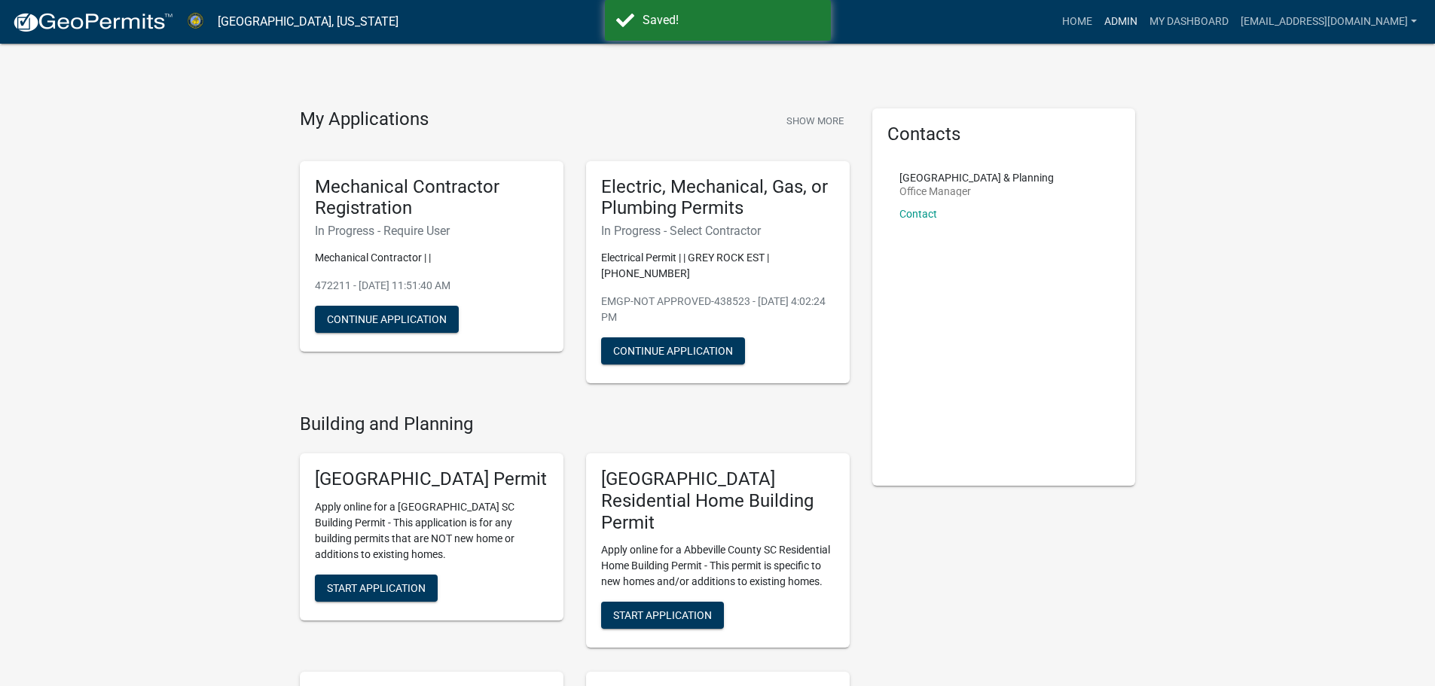
click at [1099, 20] on link "Admin" at bounding box center [1121, 22] width 45 height 29
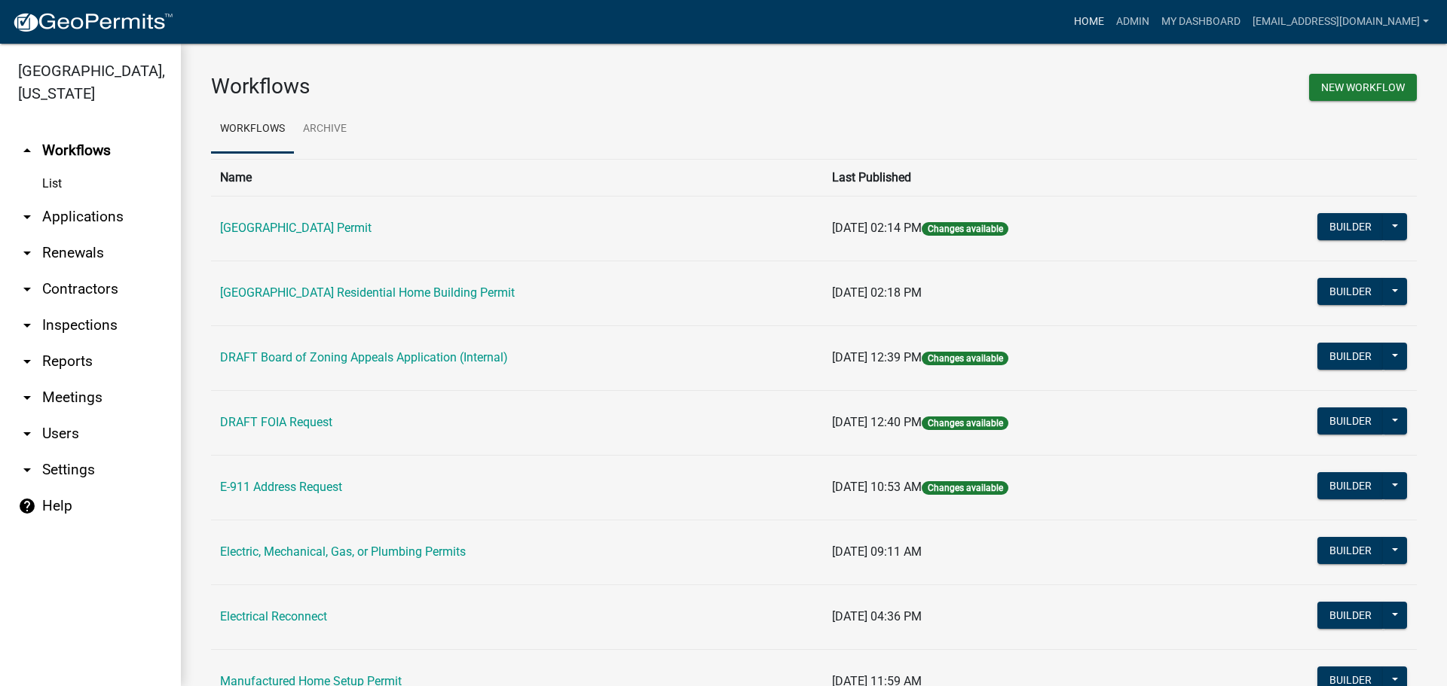
click at [1068, 20] on link "Home" at bounding box center [1089, 22] width 42 height 29
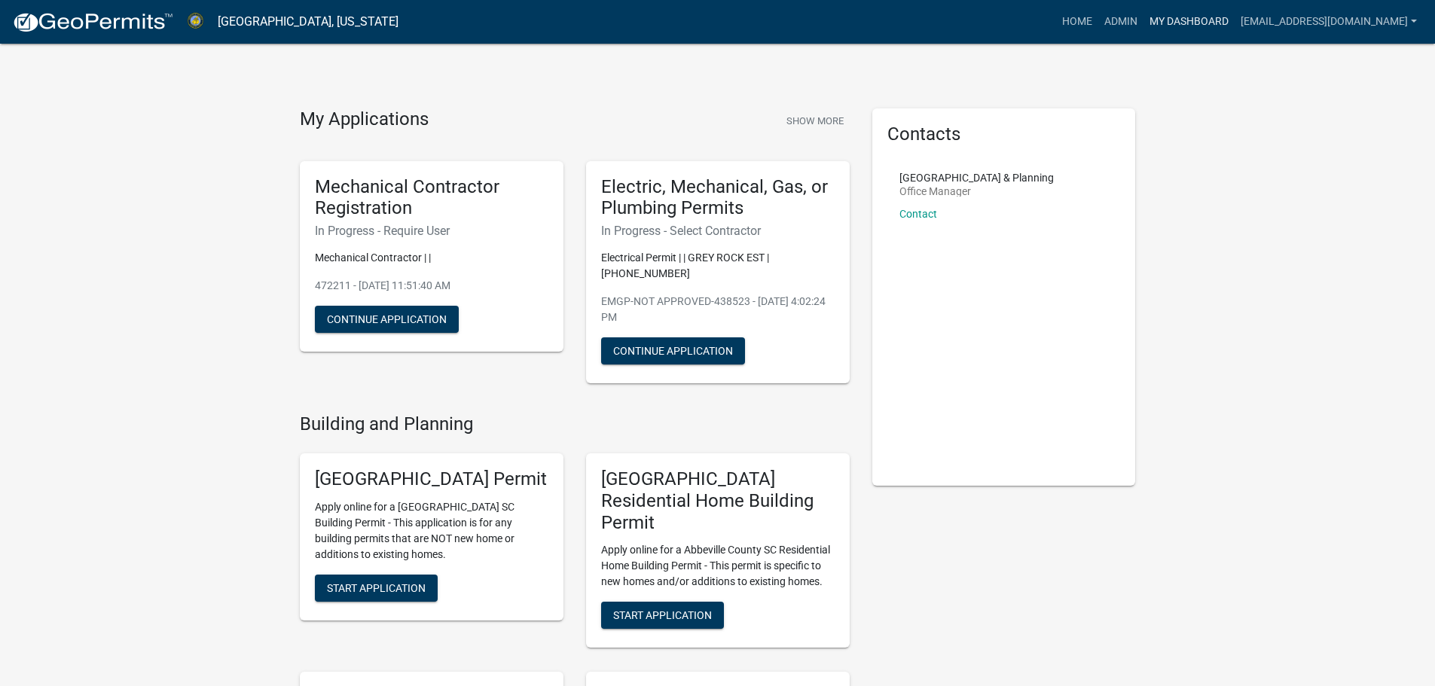
click at [1154, 13] on link "My Dashboard" at bounding box center [1189, 22] width 91 height 29
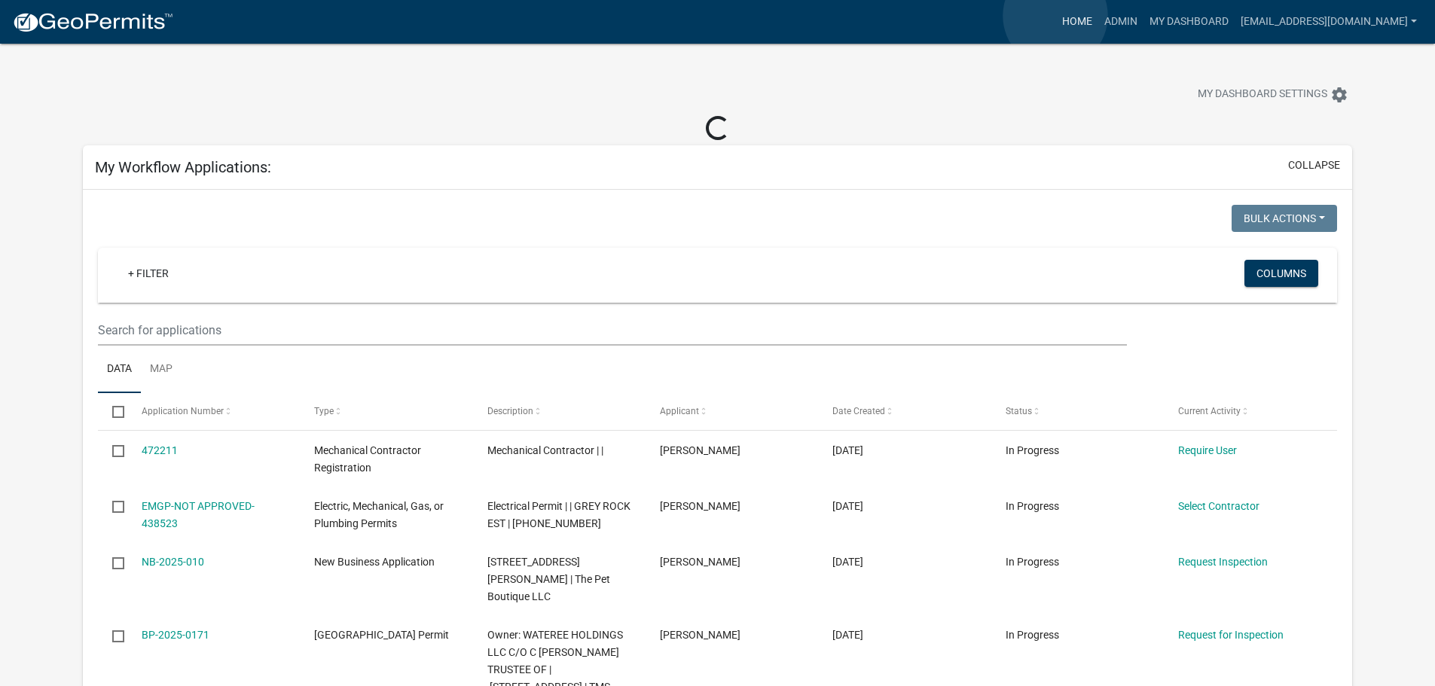
click at [1056, 16] on link "Home" at bounding box center [1077, 22] width 42 height 29
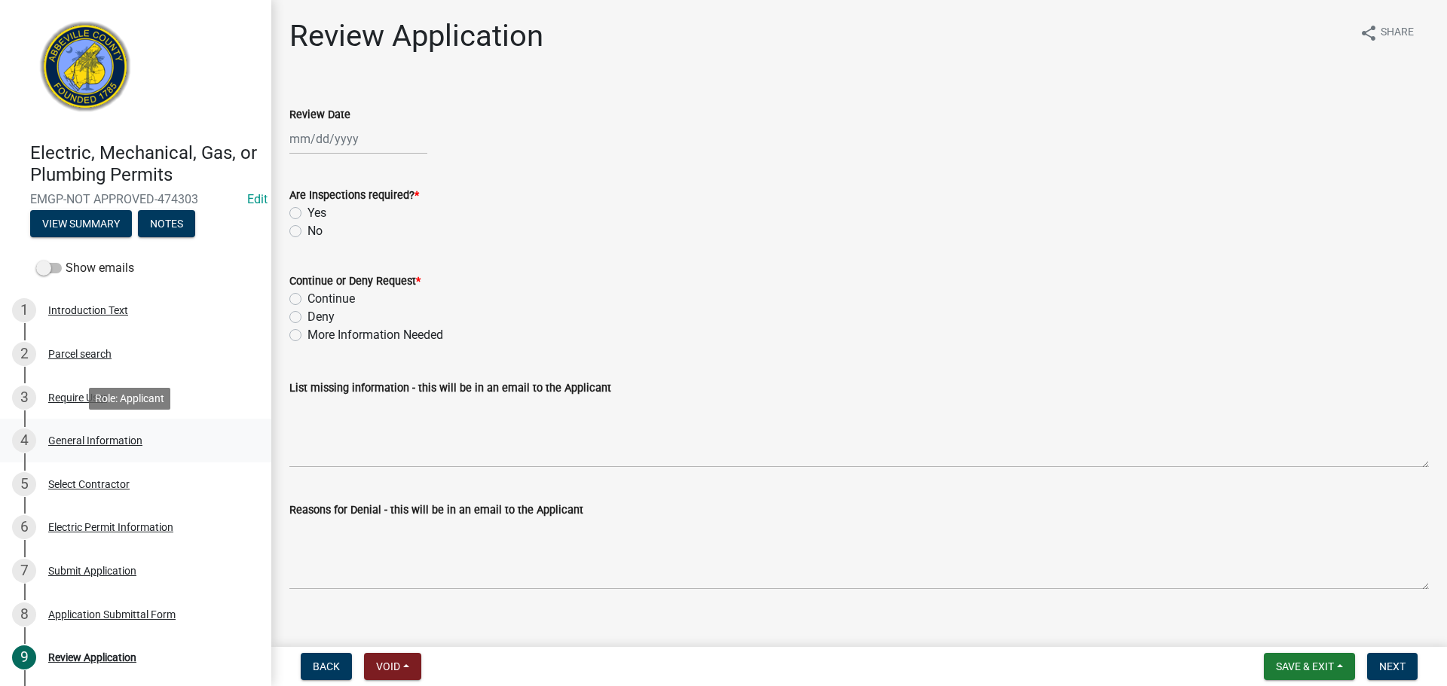
click at [120, 442] on div "General Information" at bounding box center [95, 441] width 94 height 11
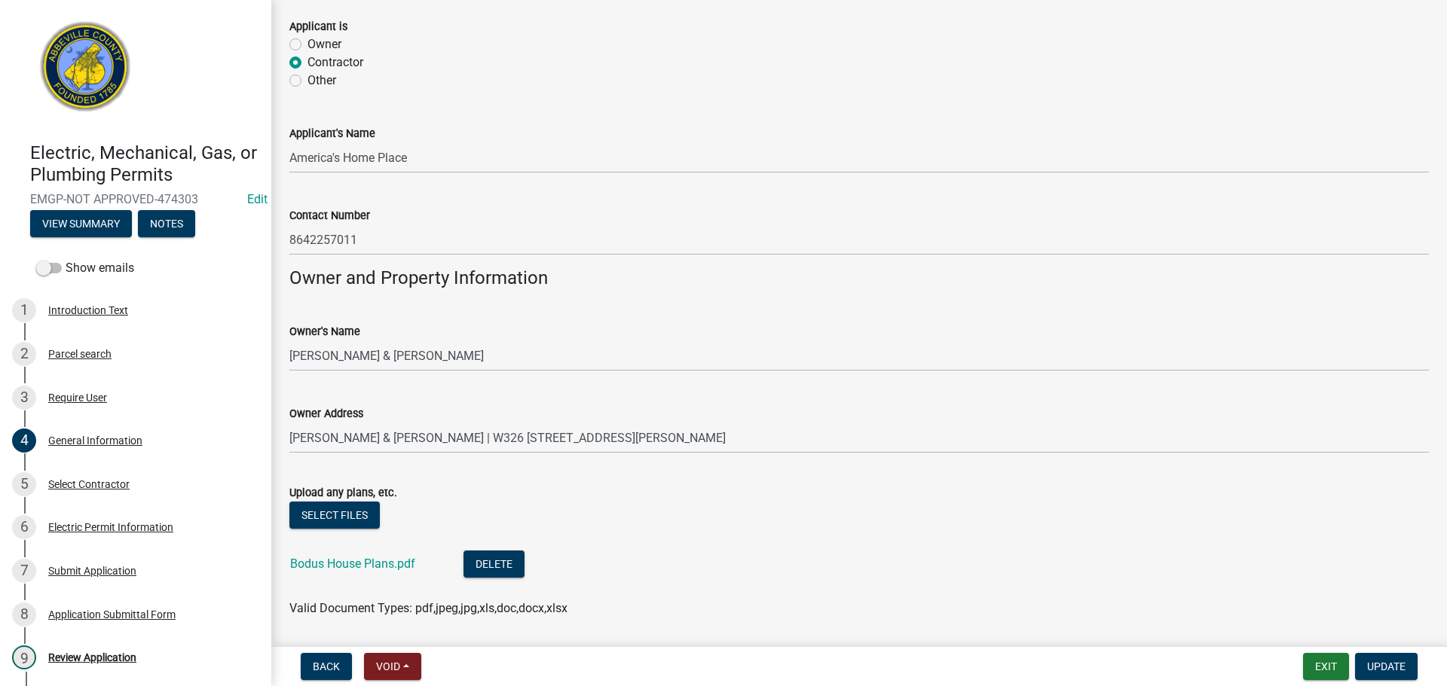
scroll to position [990, 0]
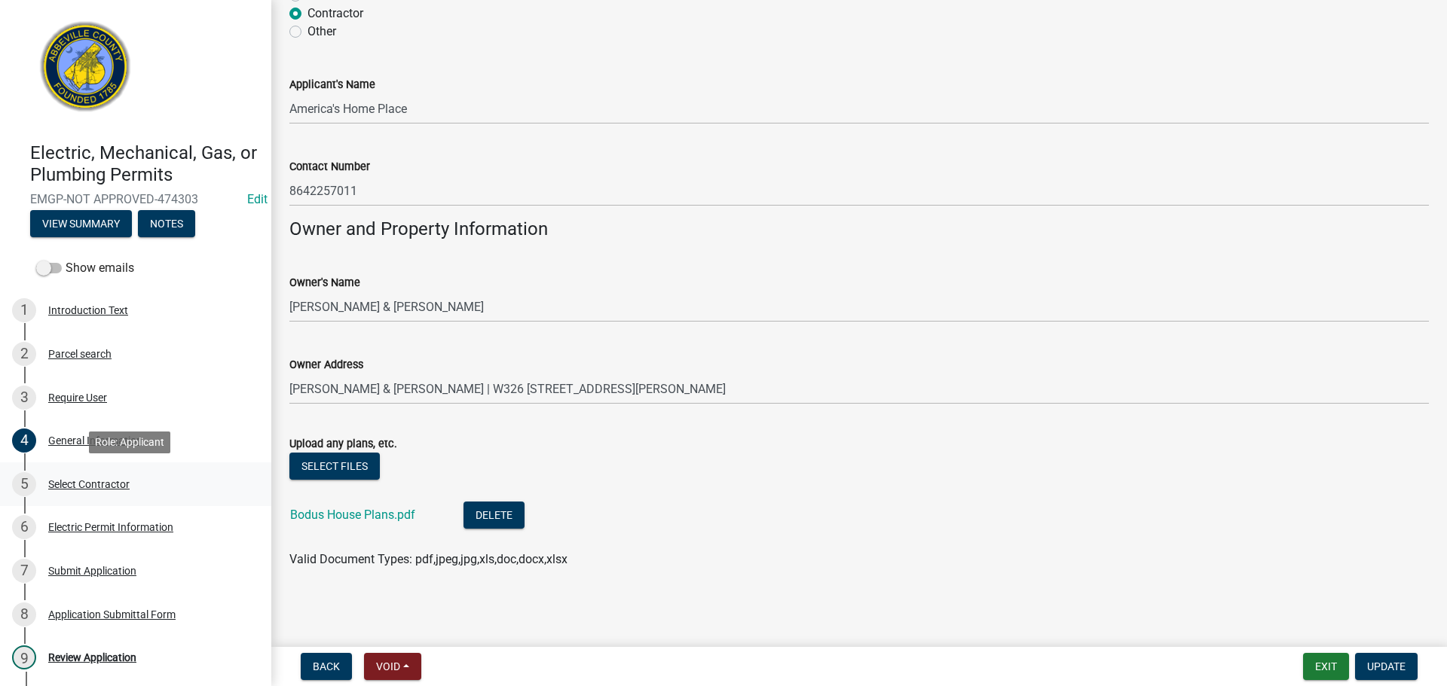
click at [93, 484] on div "Select Contractor" at bounding box center [88, 484] width 81 height 11
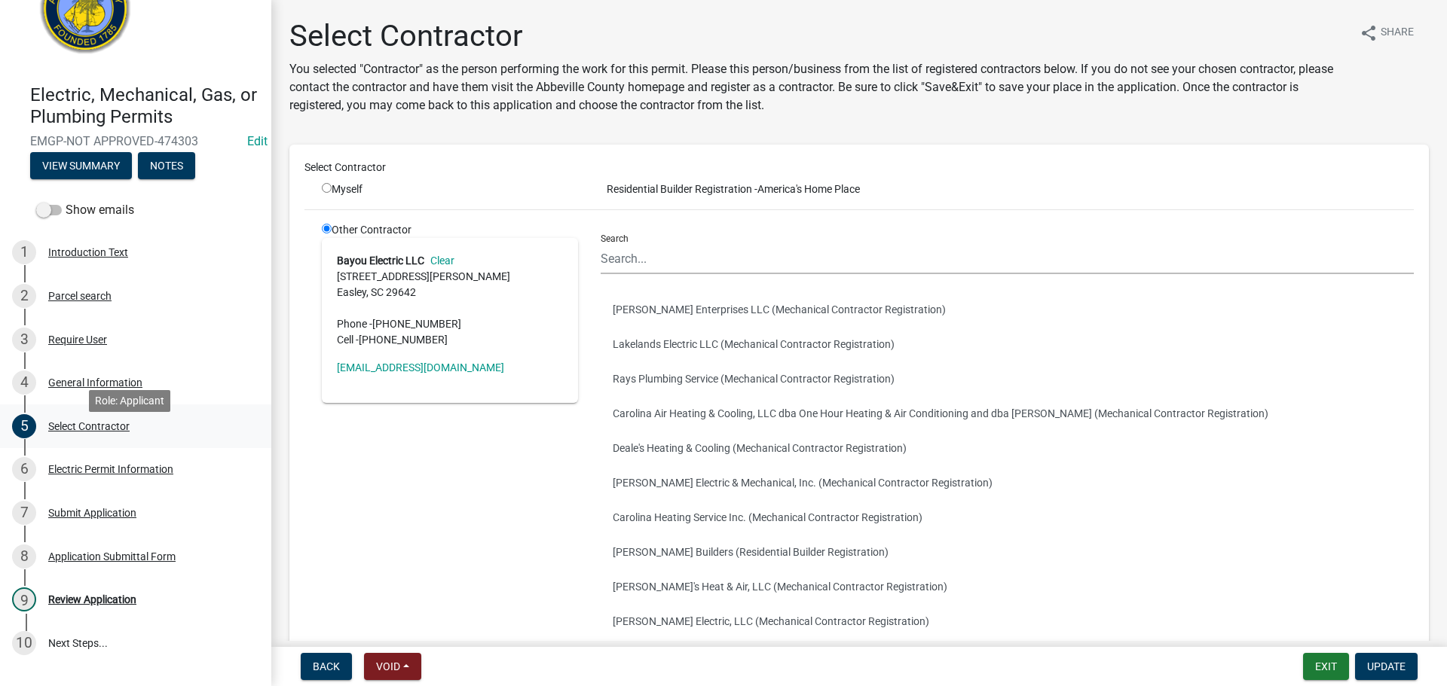
scroll to position [143, 0]
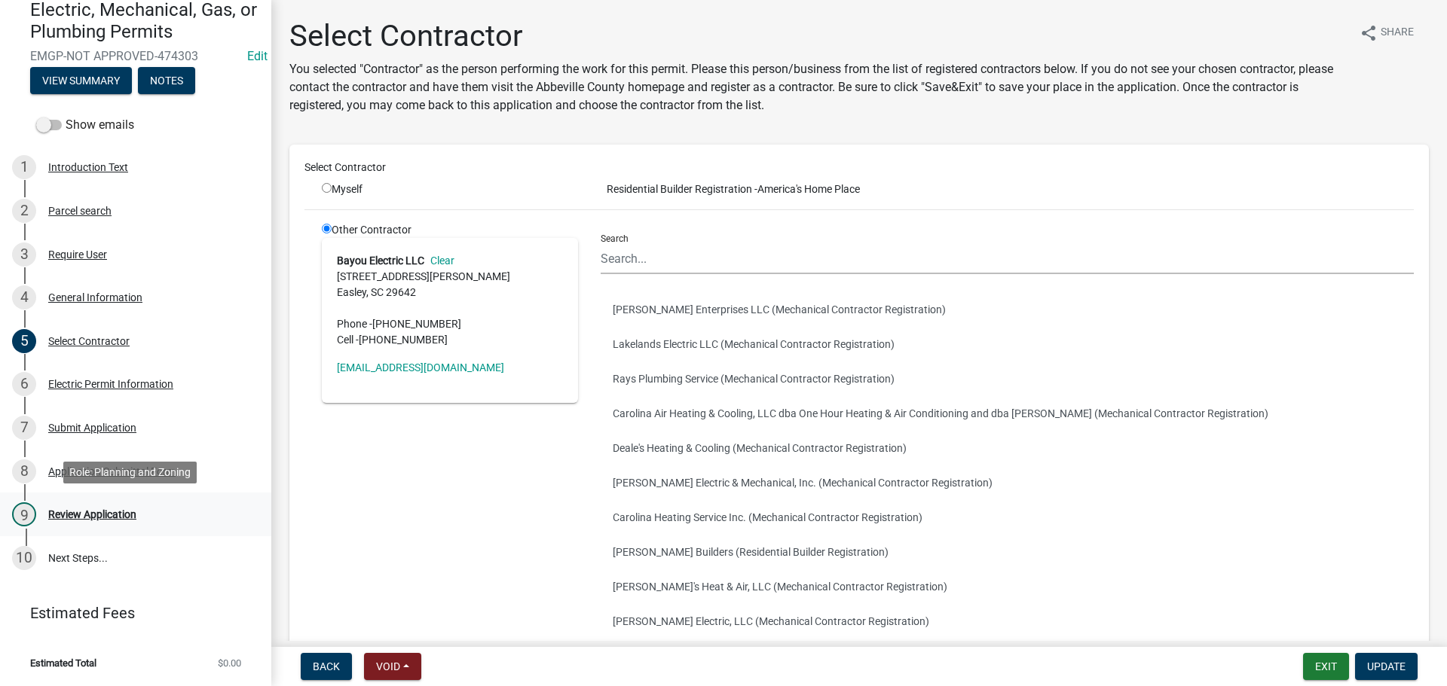
click at [105, 514] on div "Review Application" at bounding box center [92, 514] width 88 height 11
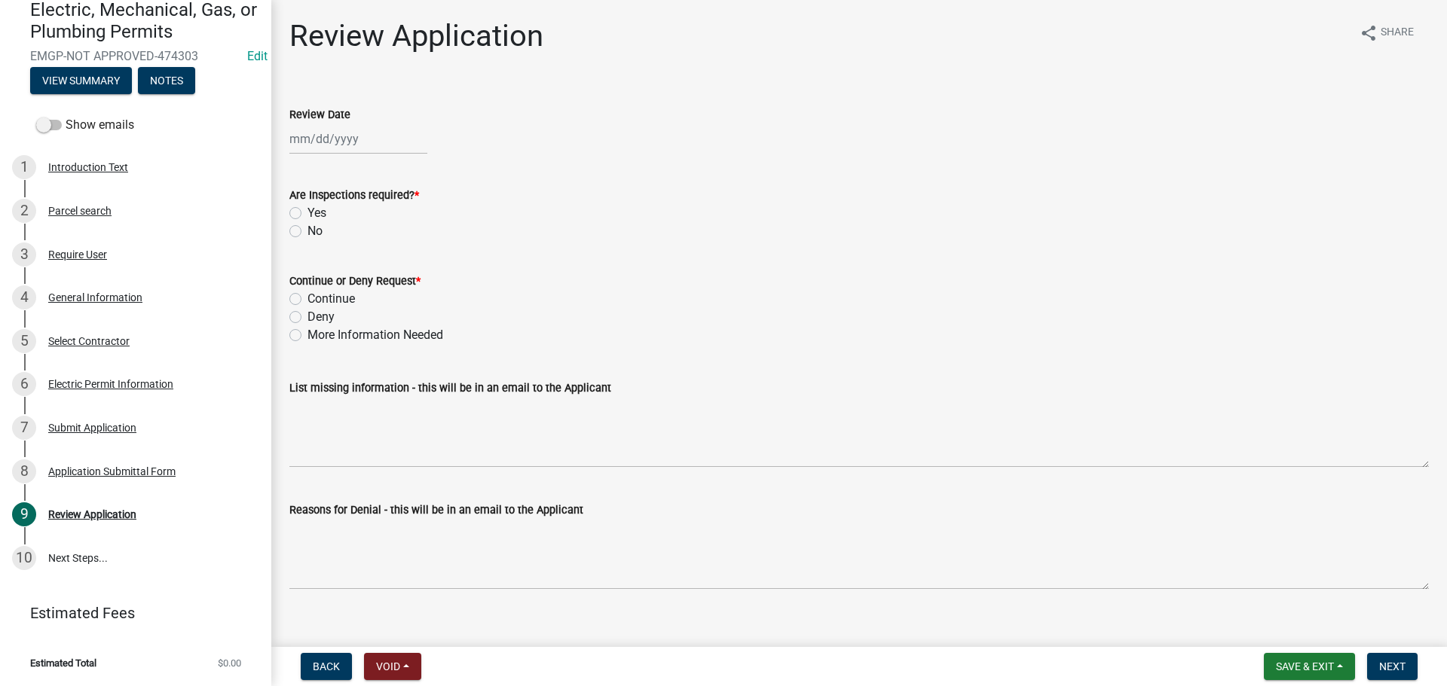
click at [307, 136] on div at bounding box center [358, 139] width 138 height 31
select select "9"
select select "2025"
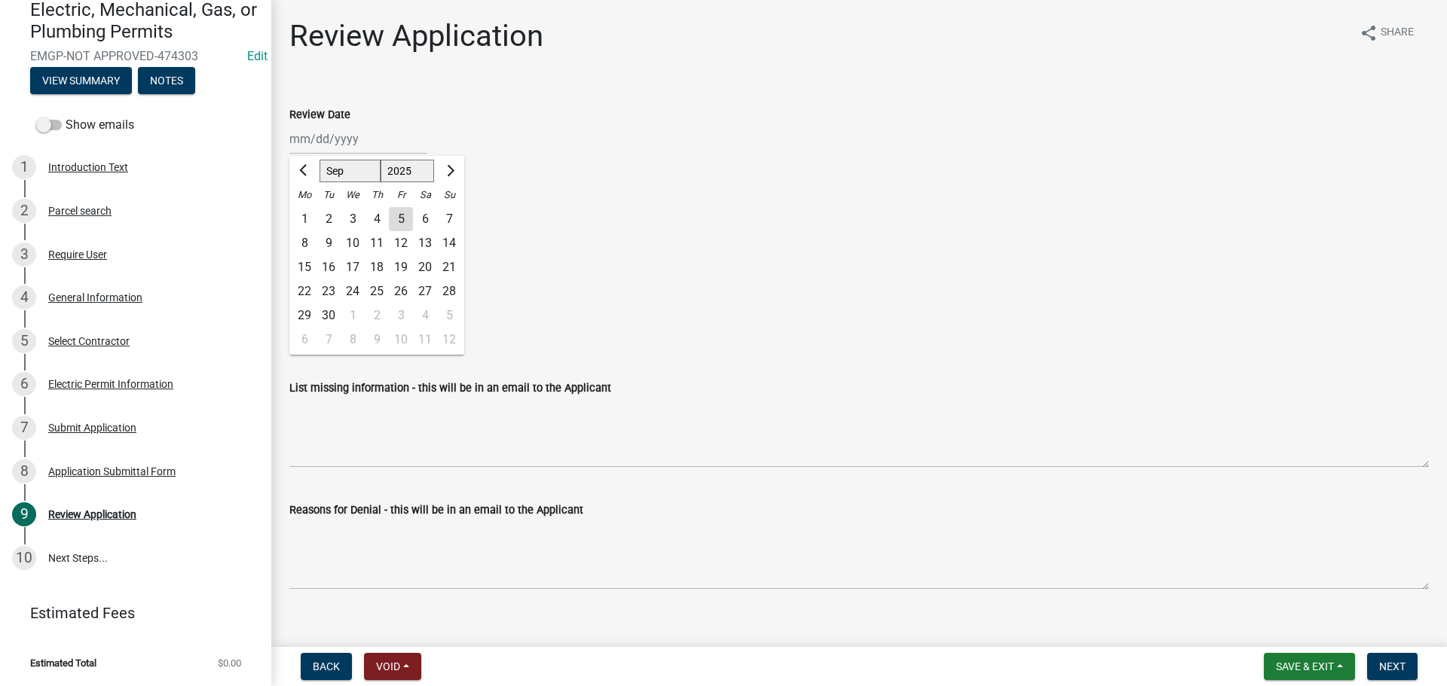
click at [402, 219] on div "5" at bounding box center [401, 219] width 24 height 24
type input "[DATE]"
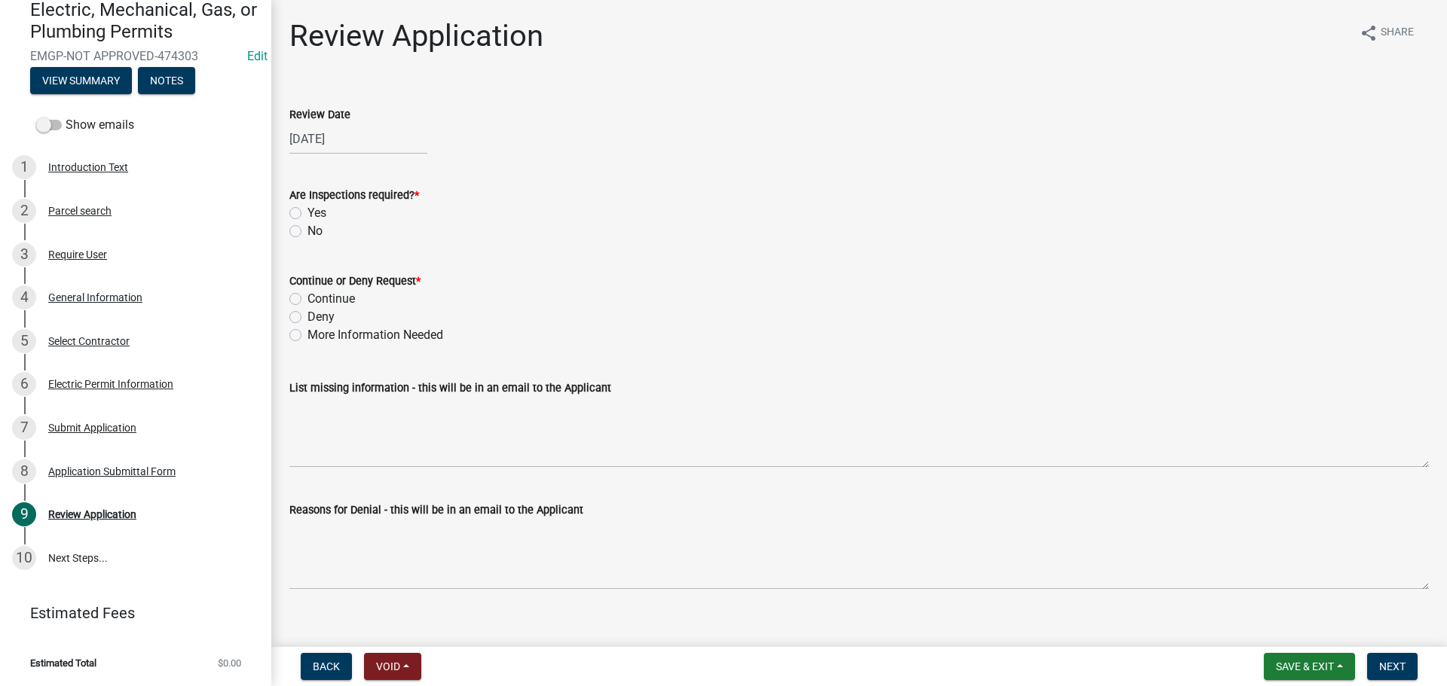
click at [307, 216] on label "Yes" at bounding box center [316, 213] width 19 height 18
click at [307, 214] on input "Yes" at bounding box center [312, 209] width 10 height 10
radio input "true"
click at [307, 304] on label "Continue" at bounding box center [330, 299] width 47 height 18
click at [307, 300] on input "Continue" at bounding box center [312, 295] width 10 height 10
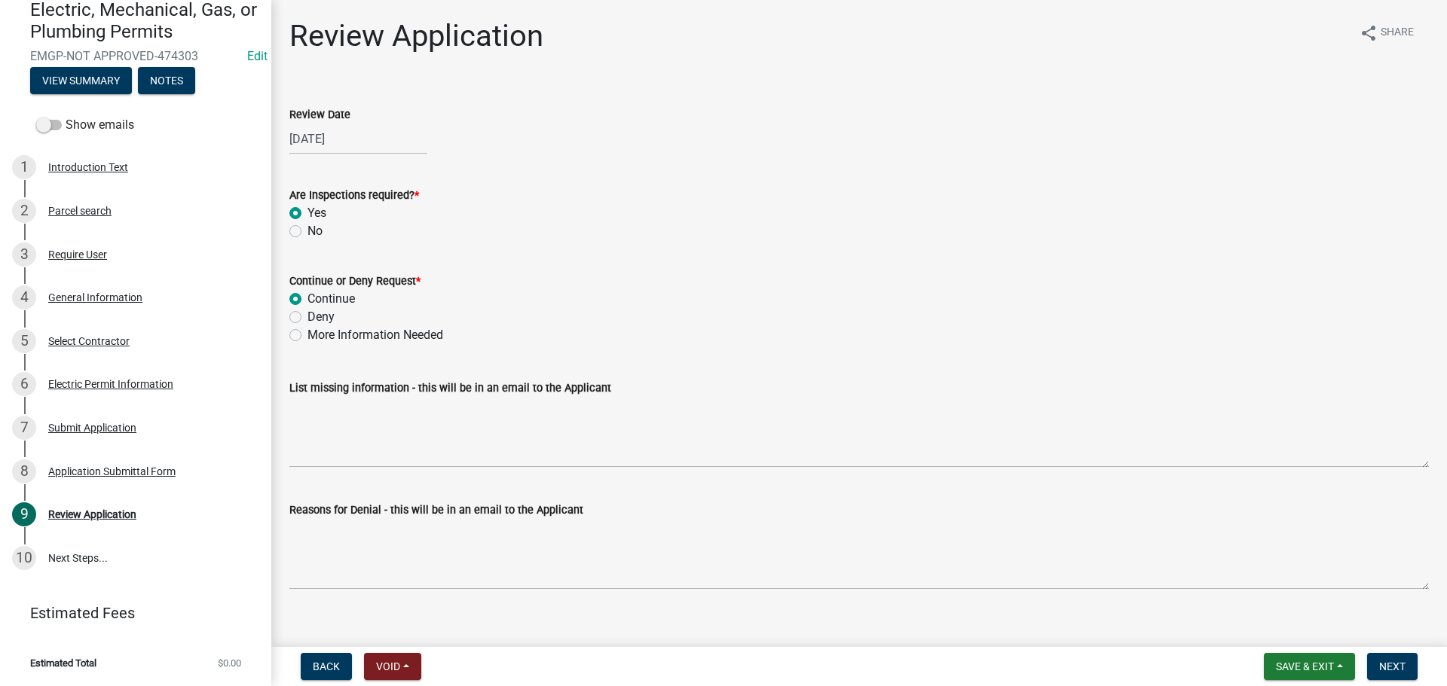
radio input "true"
click at [1382, 665] on span "Next" at bounding box center [1392, 667] width 26 height 12
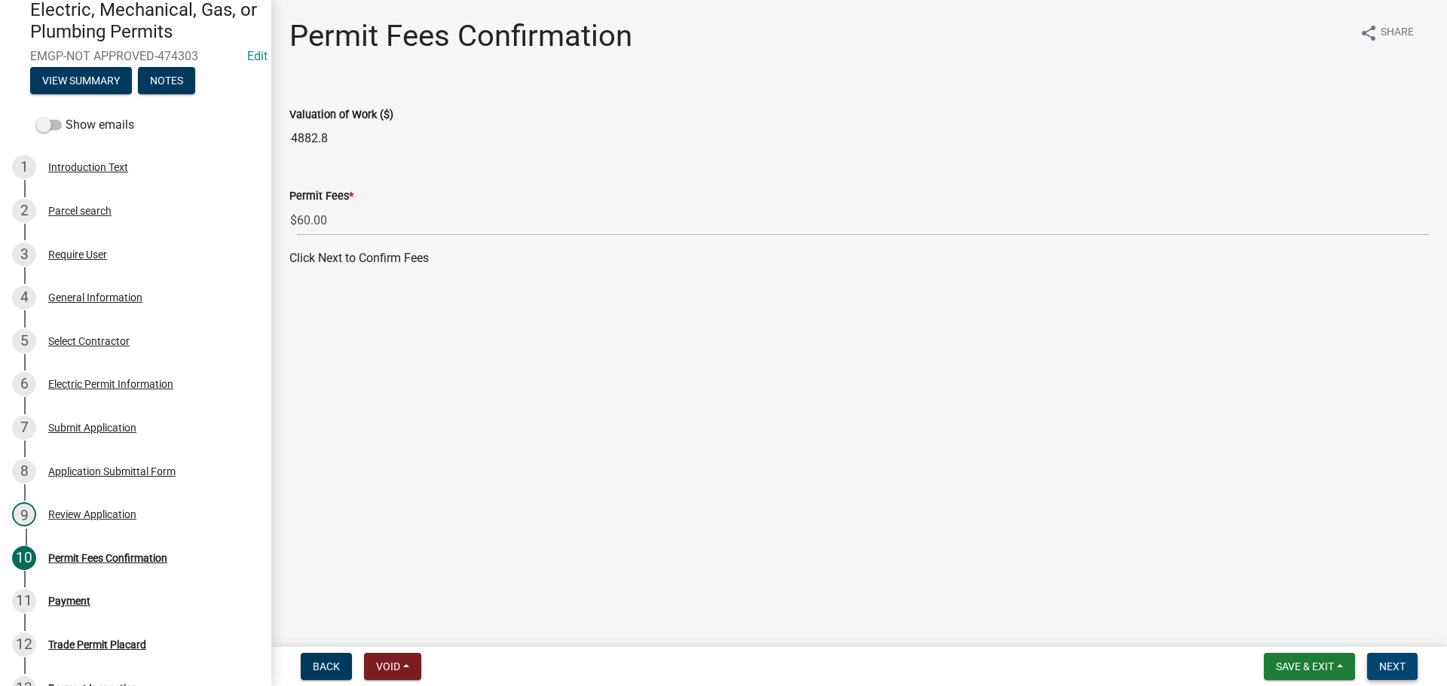
click at [1398, 664] on span "Next" at bounding box center [1392, 667] width 26 height 12
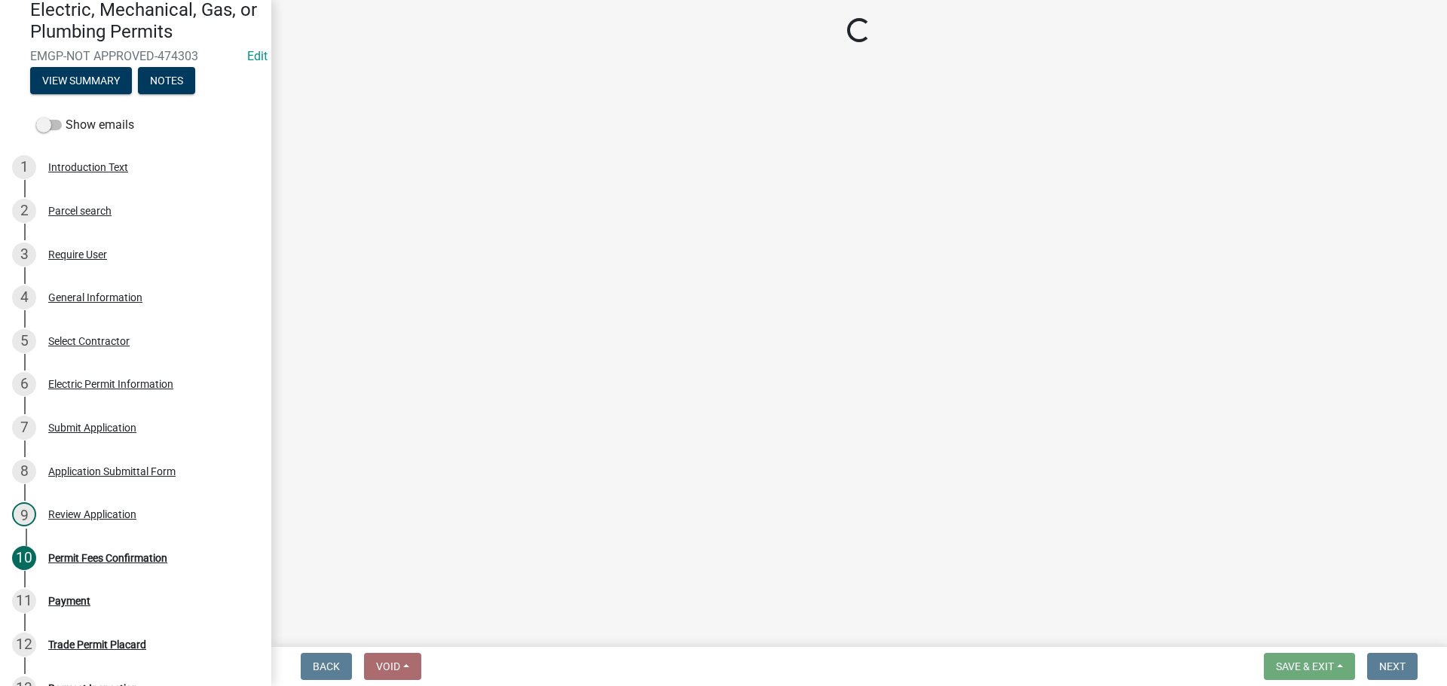
select select "3: 3"
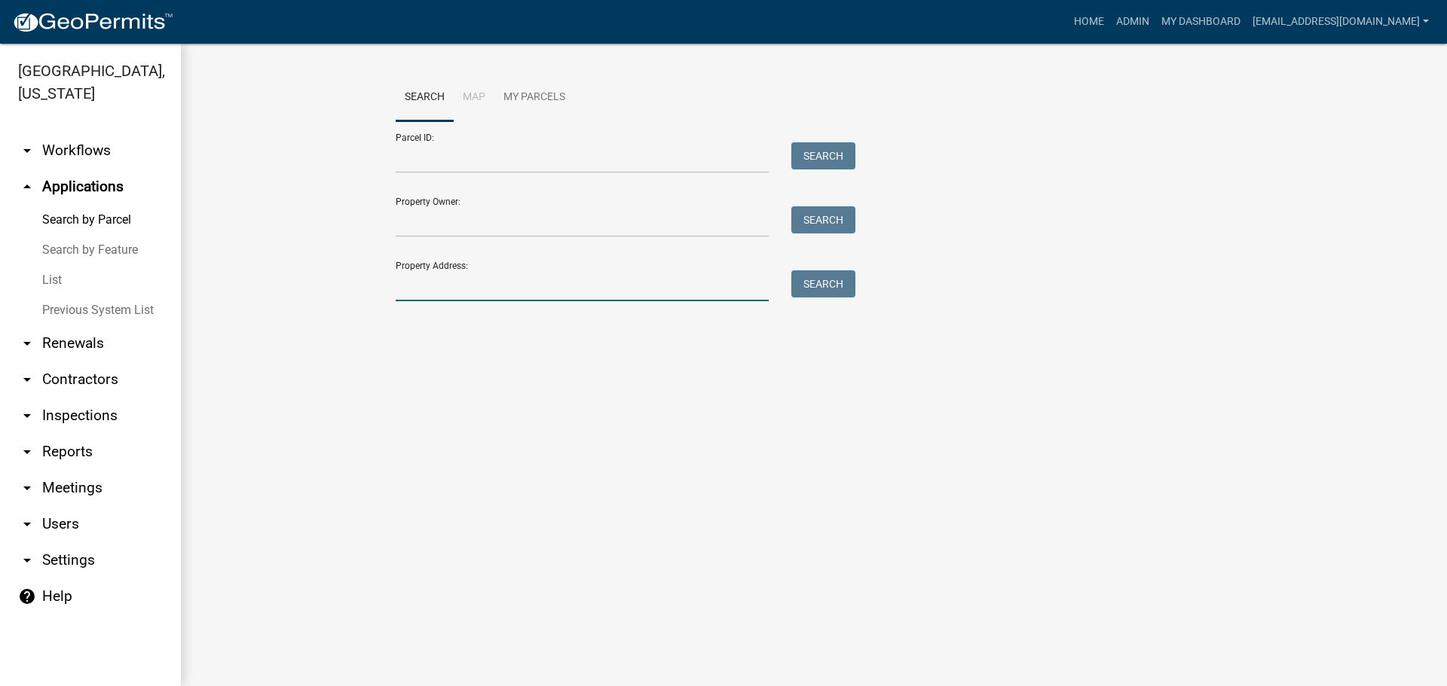
click at [430, 274] on input "Property Address:" at bounding box center [582, 286] width 373 height 31
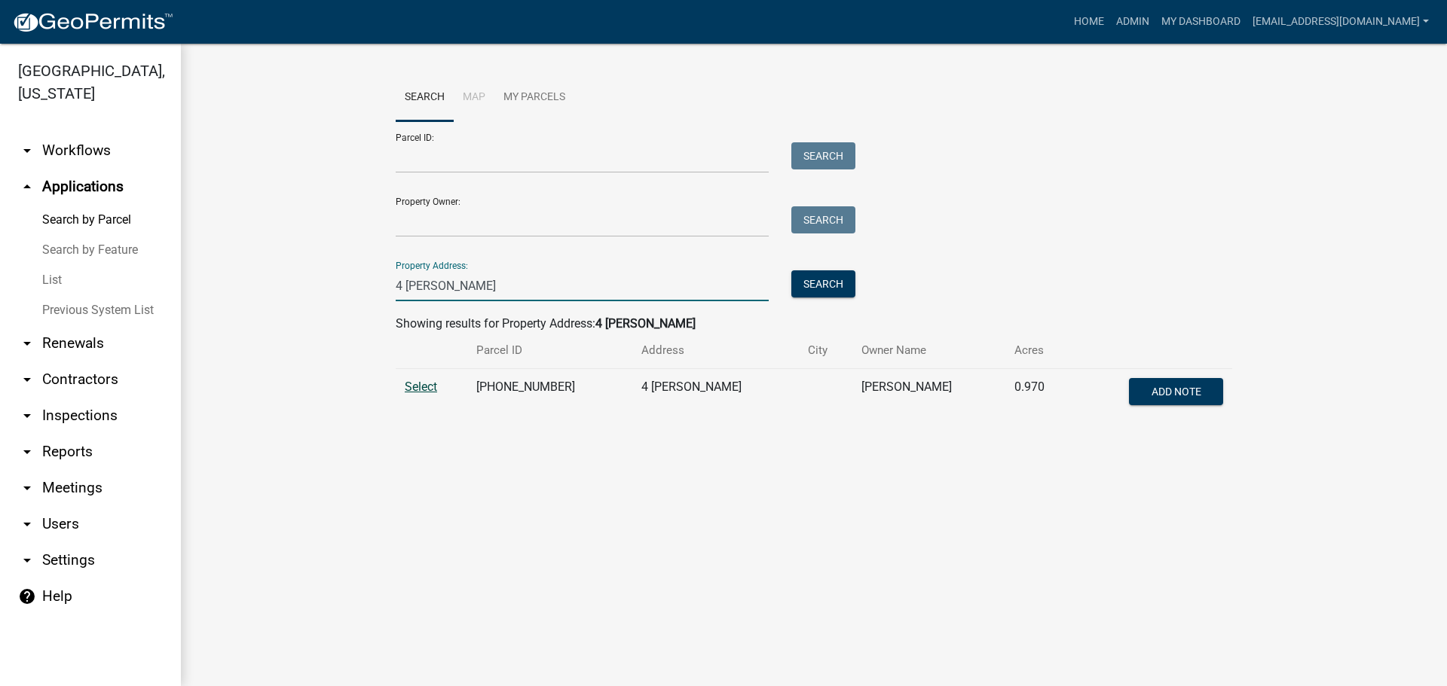
type input "4 pruitt"
click at [409, 392] on span "Select" at bounding box center [421, 387] width 32 height 14
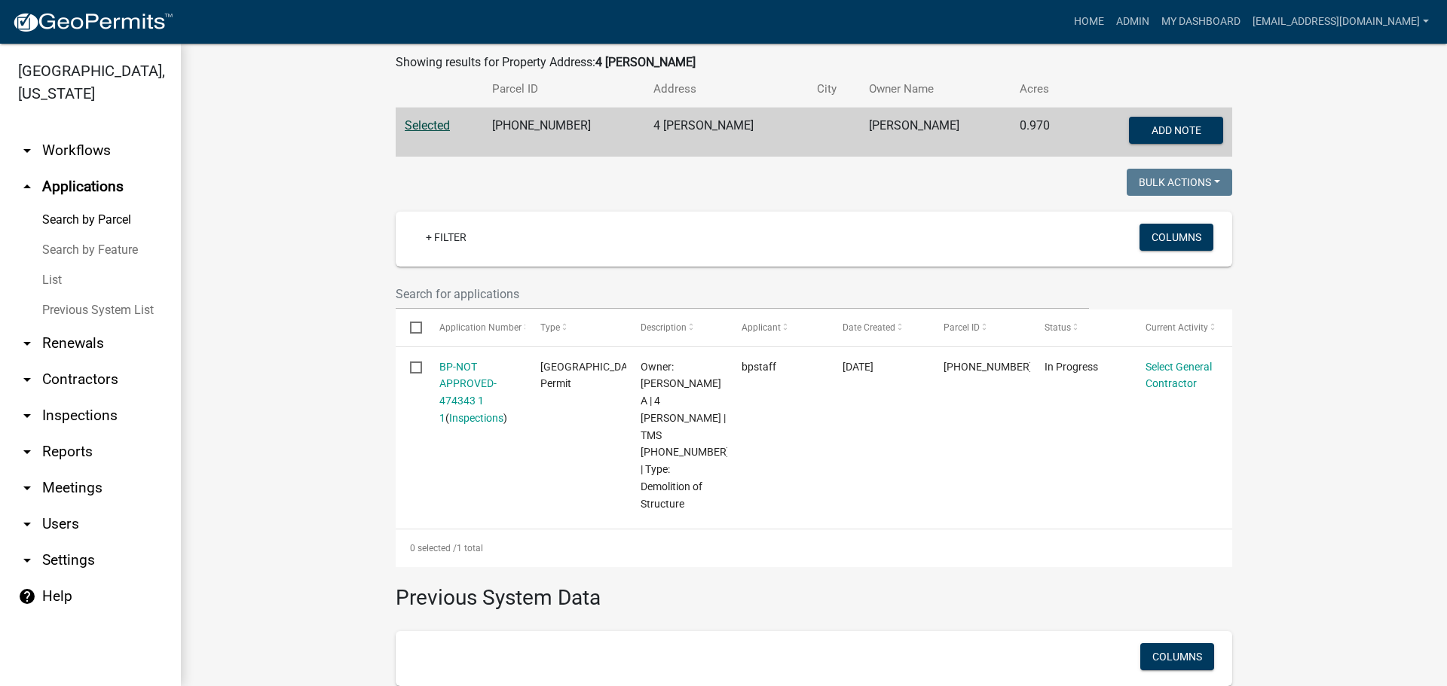
scroll to position [301, 0]
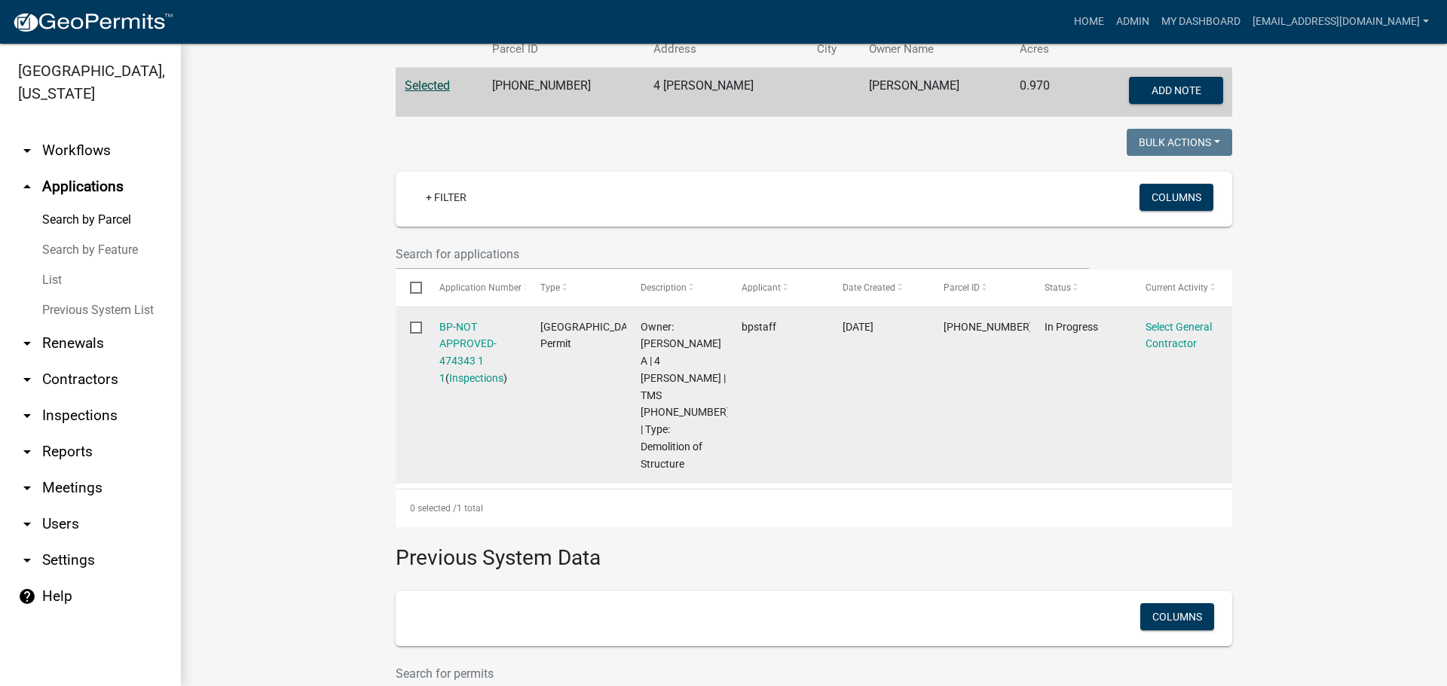
click at [456, 336] on div "BP-NOT APPROVED-474343 1 1 ( Inspections )" at bounding box center [475, 353] width 72 height 69
click at [461, 350] on div "BP-NOT APPROVED-474343 1 1 ( Inspections )" at bounding box center [475, 353] width 72 height 69
click at [457, 341] on link "BP-NOT APPROVED-474343 1 1" at bounding box center [467, 352] width 57 height 63
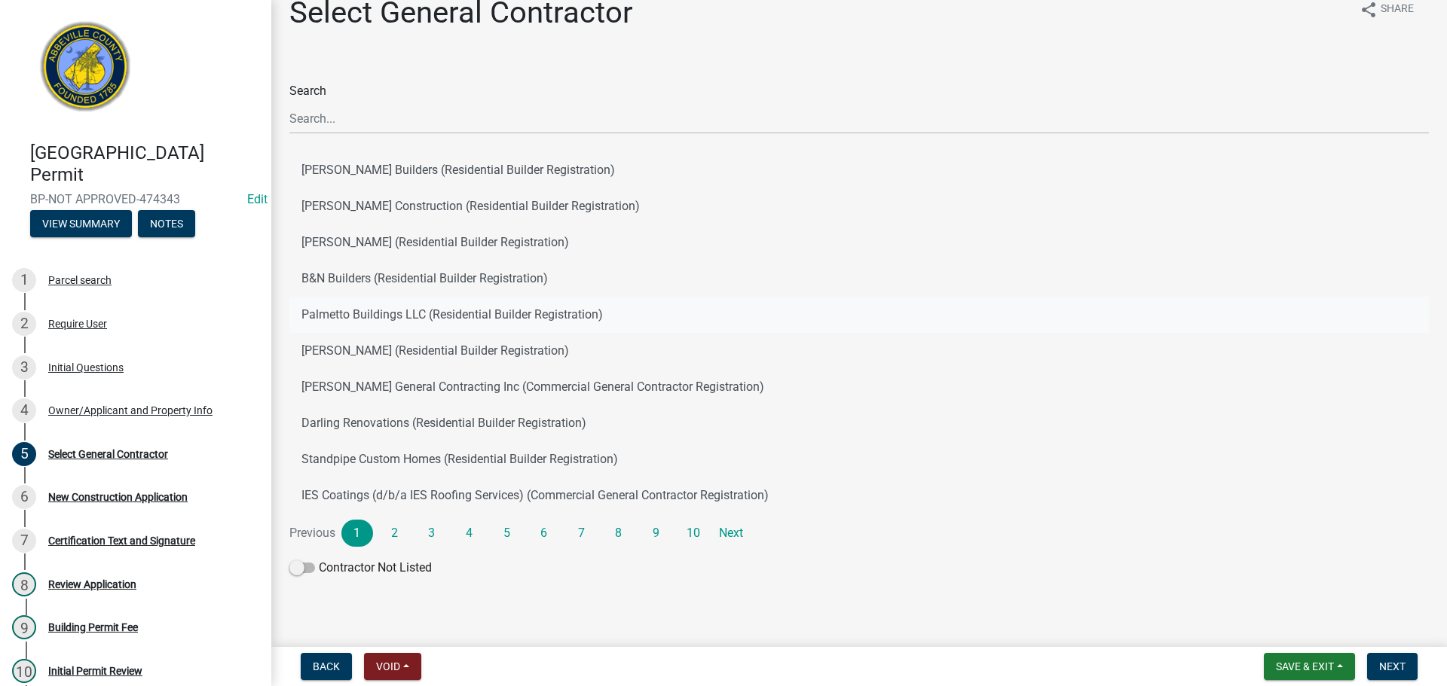
scroll to position [36, 0]
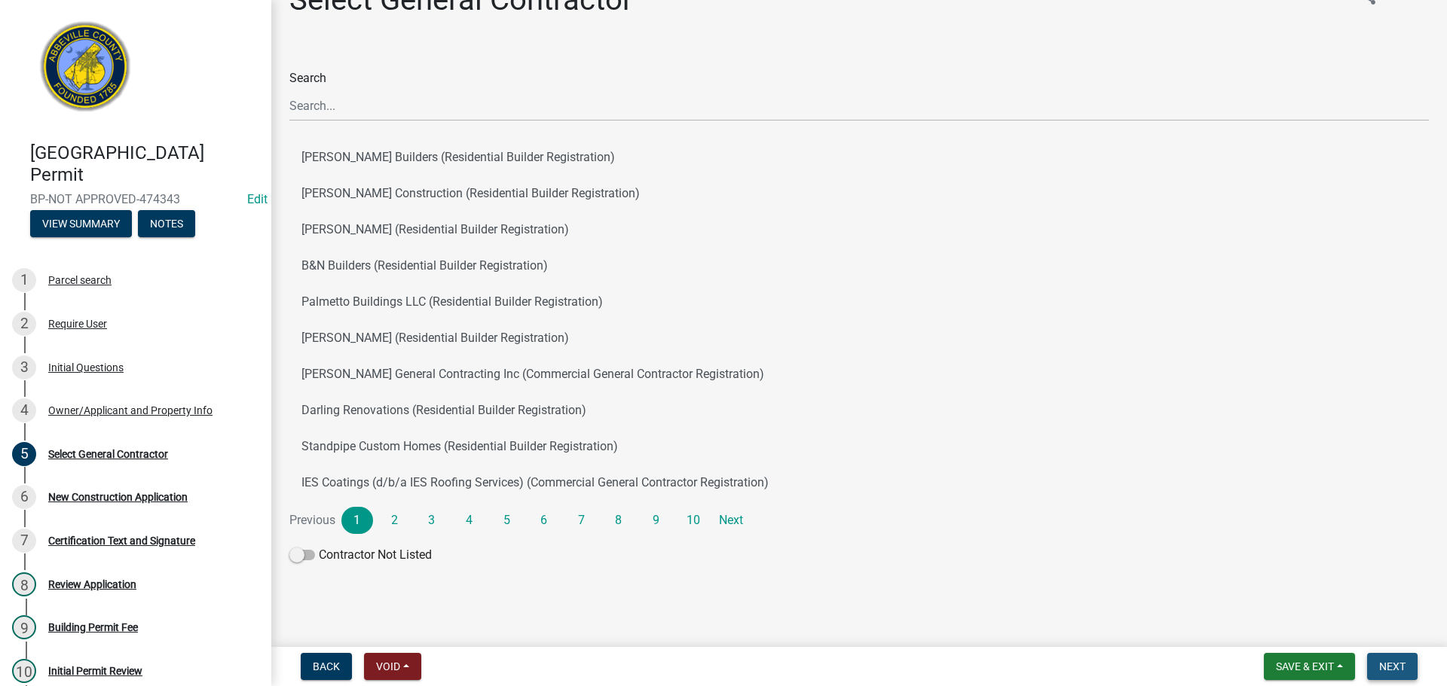
click at [1395, 661] on span "Next" at bounding box center [1392, 667] width 26 height 12
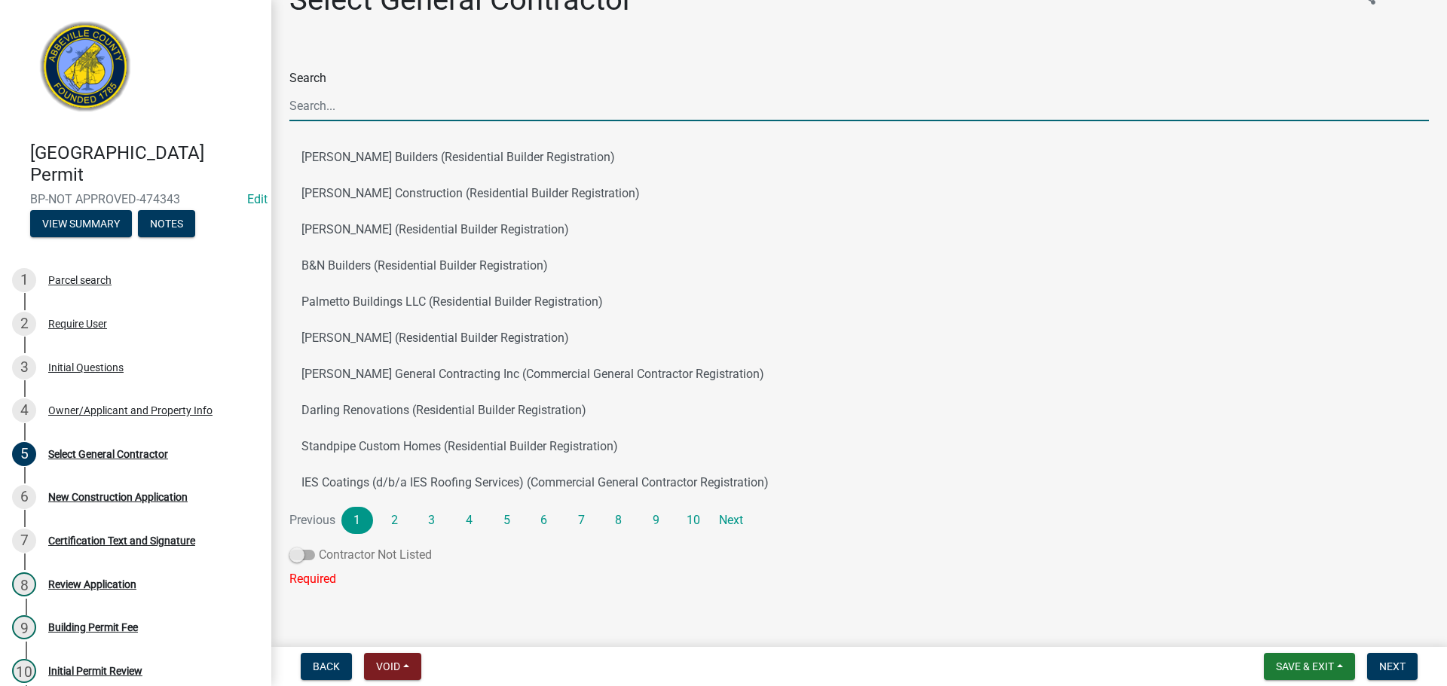
click at [314, 554] on span at bounding box center [302, 555] width 26 height 11
click at [319, 546] on input "Contractor Not Listed" at bounding box center [319, 546] width 0 height 0
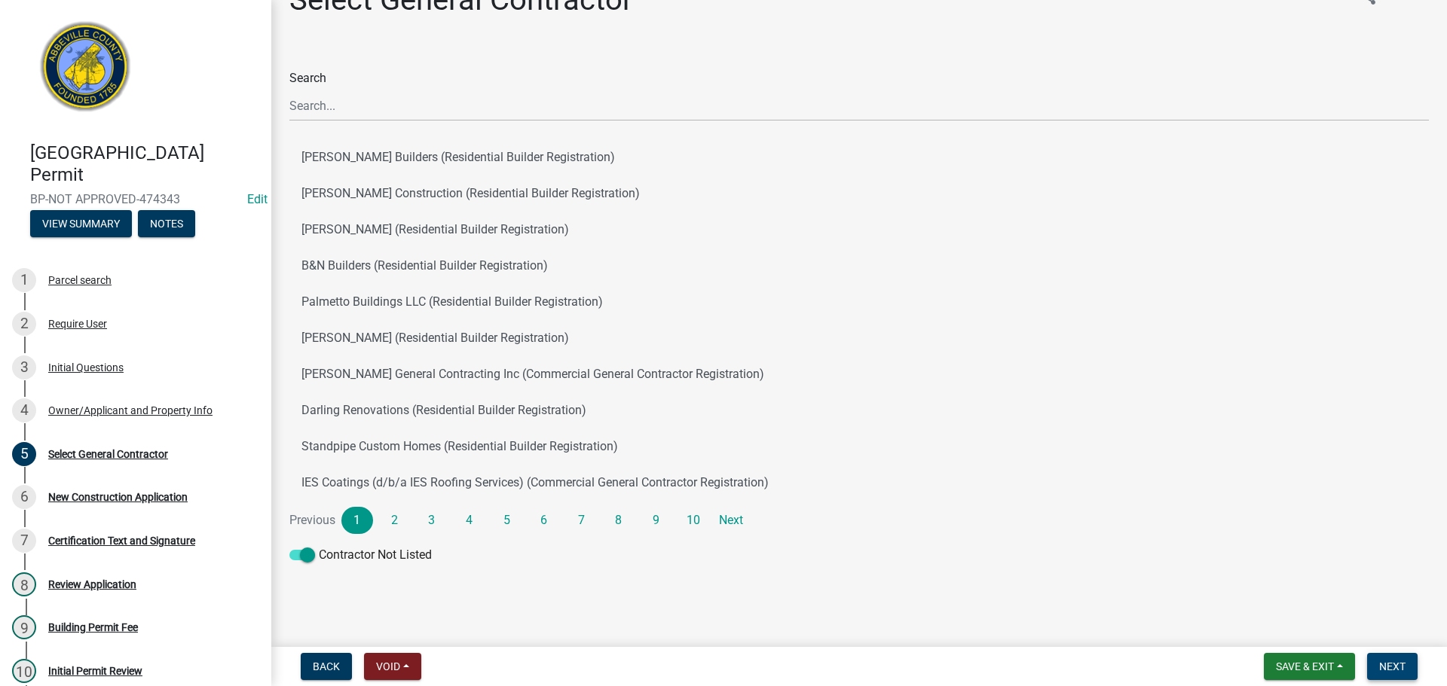
click at [1391, 661] on span "Next" at bounding box center [1392, 667] width 26 height 12
click at [731, 521] on link "Next" at bounding box center [731, 520] width 32 height 27
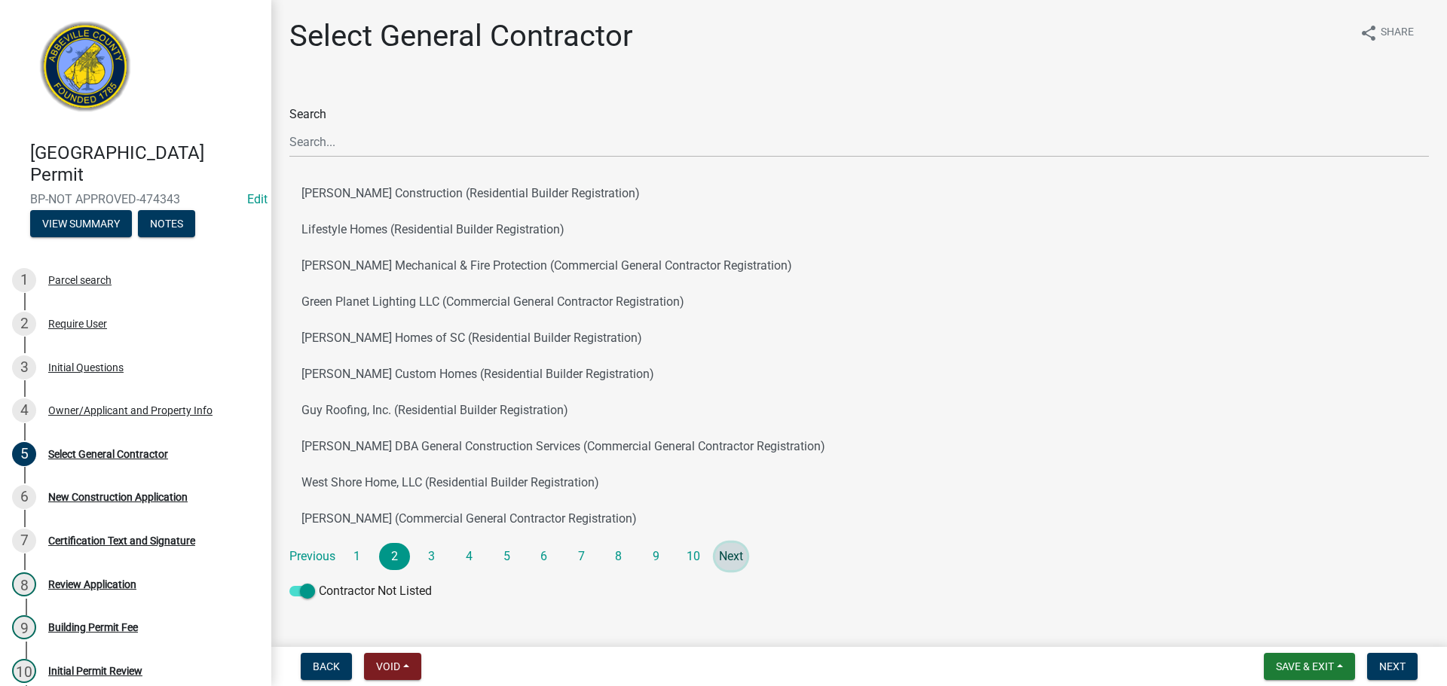
click at [726, 552] on link "Next" at bounding box center [731, 556] width 32 height 27
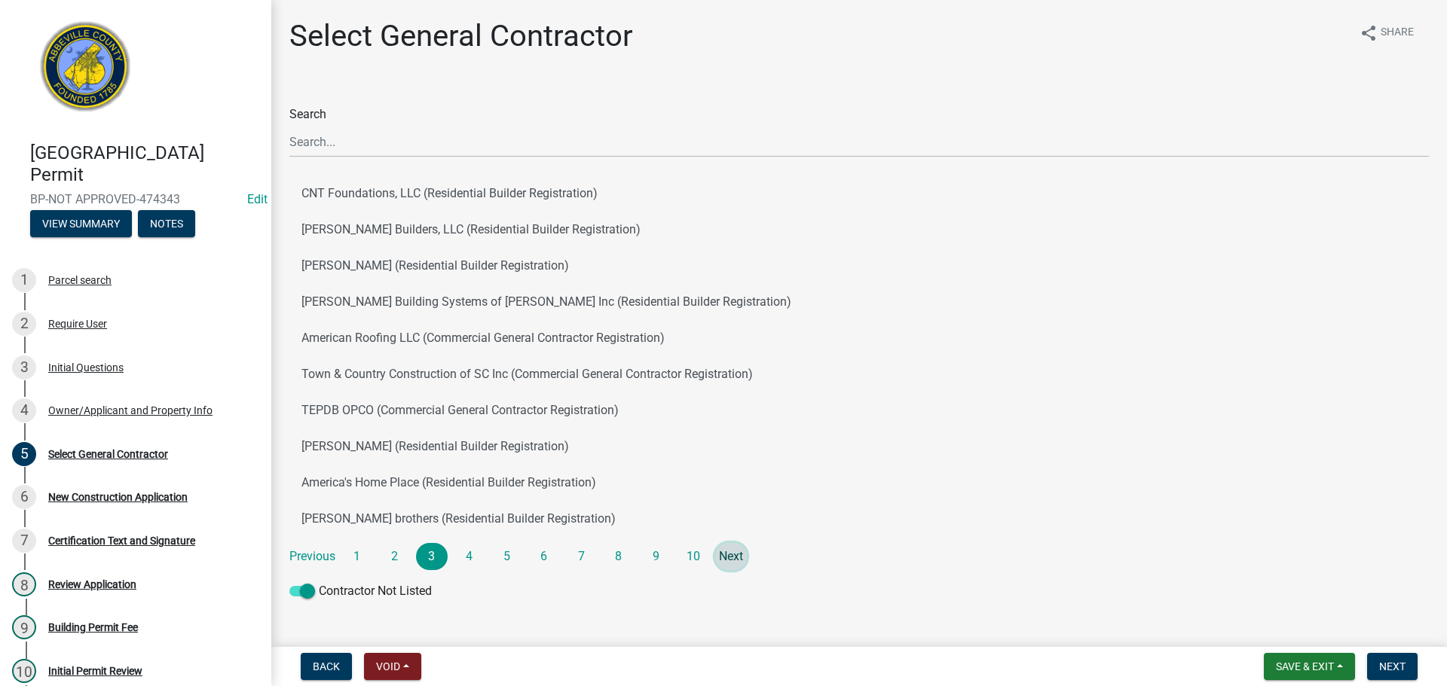
click at [726, 552] on link "Next" at bounding box center [731, 556] width 32 height 27
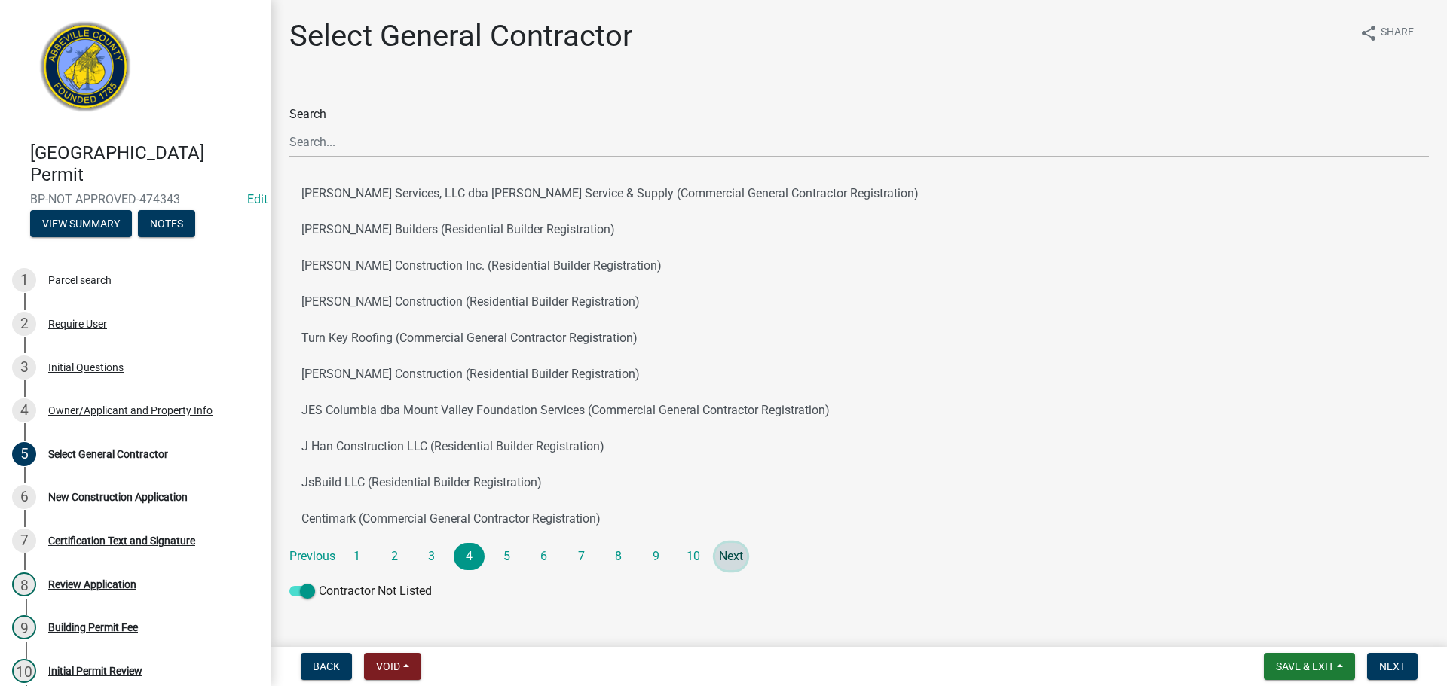
click at [726, 552] on link "Next" at bounding box center [731, 556] width 32 height 27
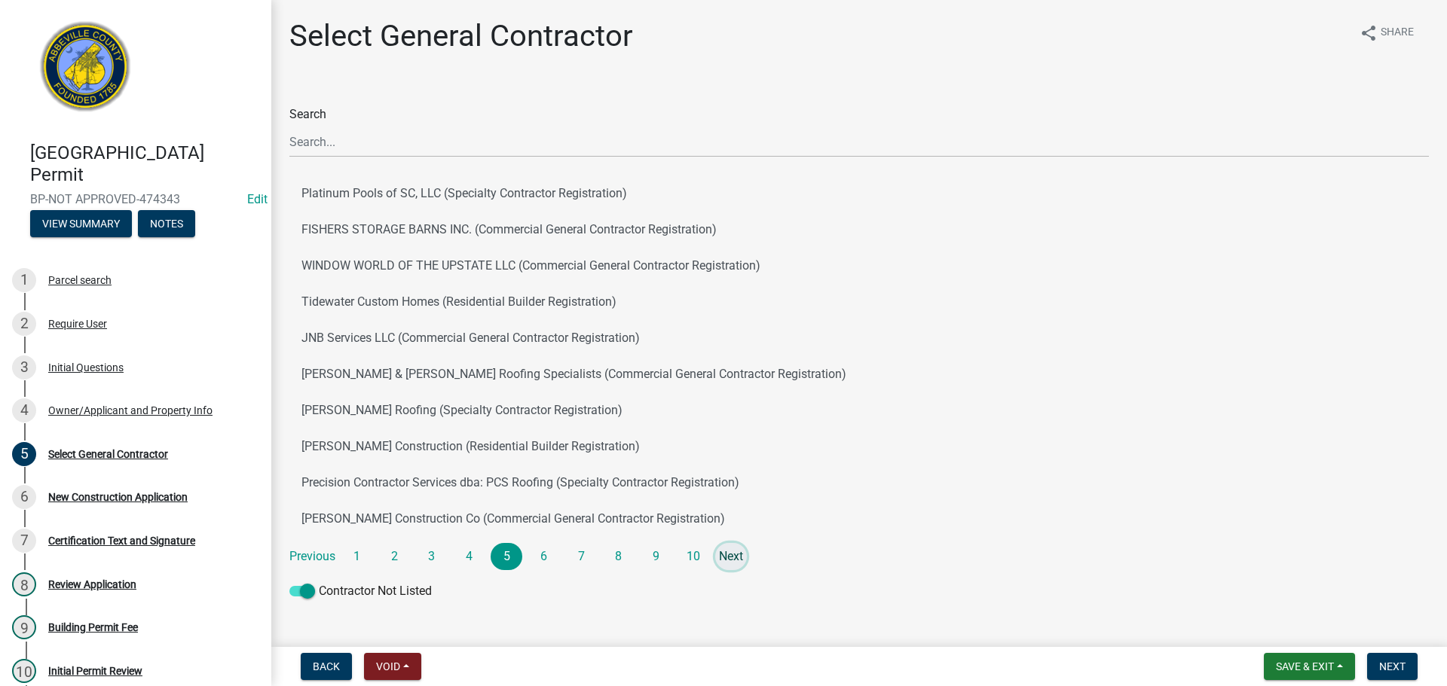
click at [726, 552] on link "Next" at bounding box center [731, 556] width 32 height 27
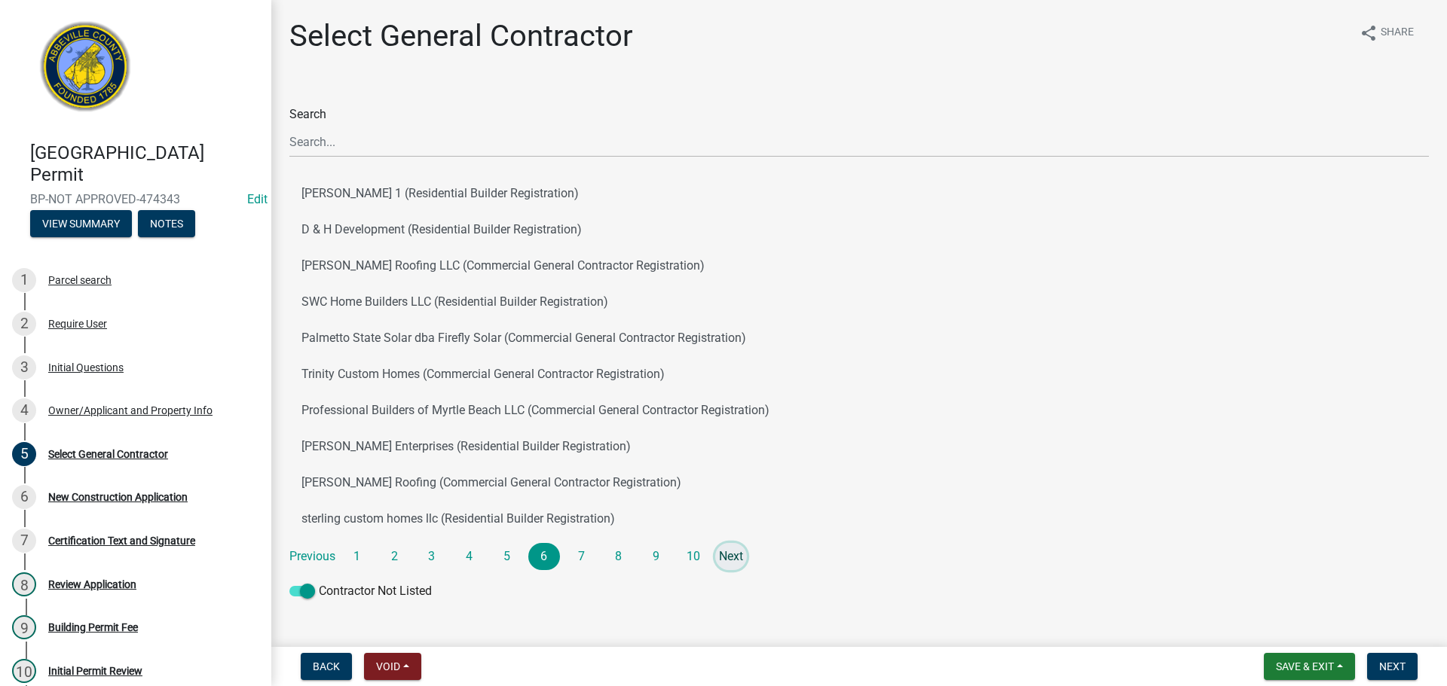
click at [726, 552] on link "Next" at bounding box center [731, 556] width 32 height 27
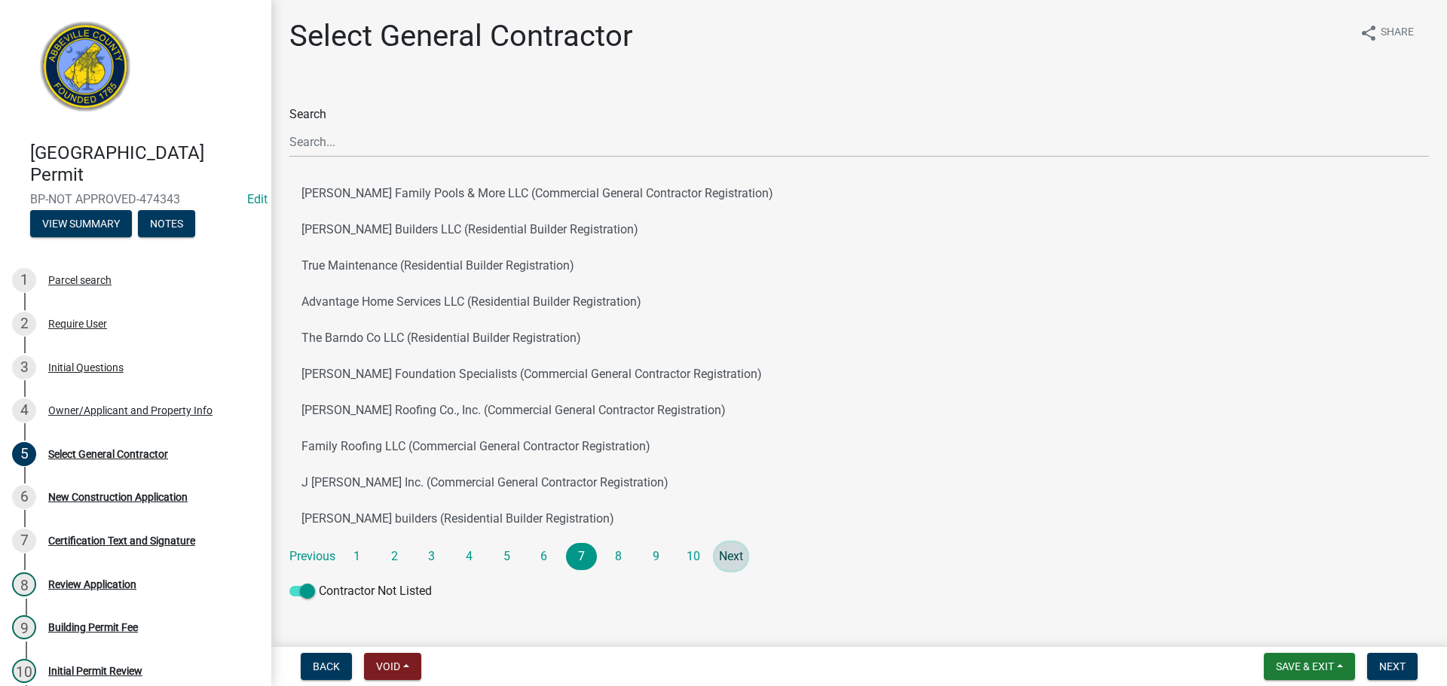
click at [726, 552] on link "Next" at bounding box center [731, 556] width 32 height 27
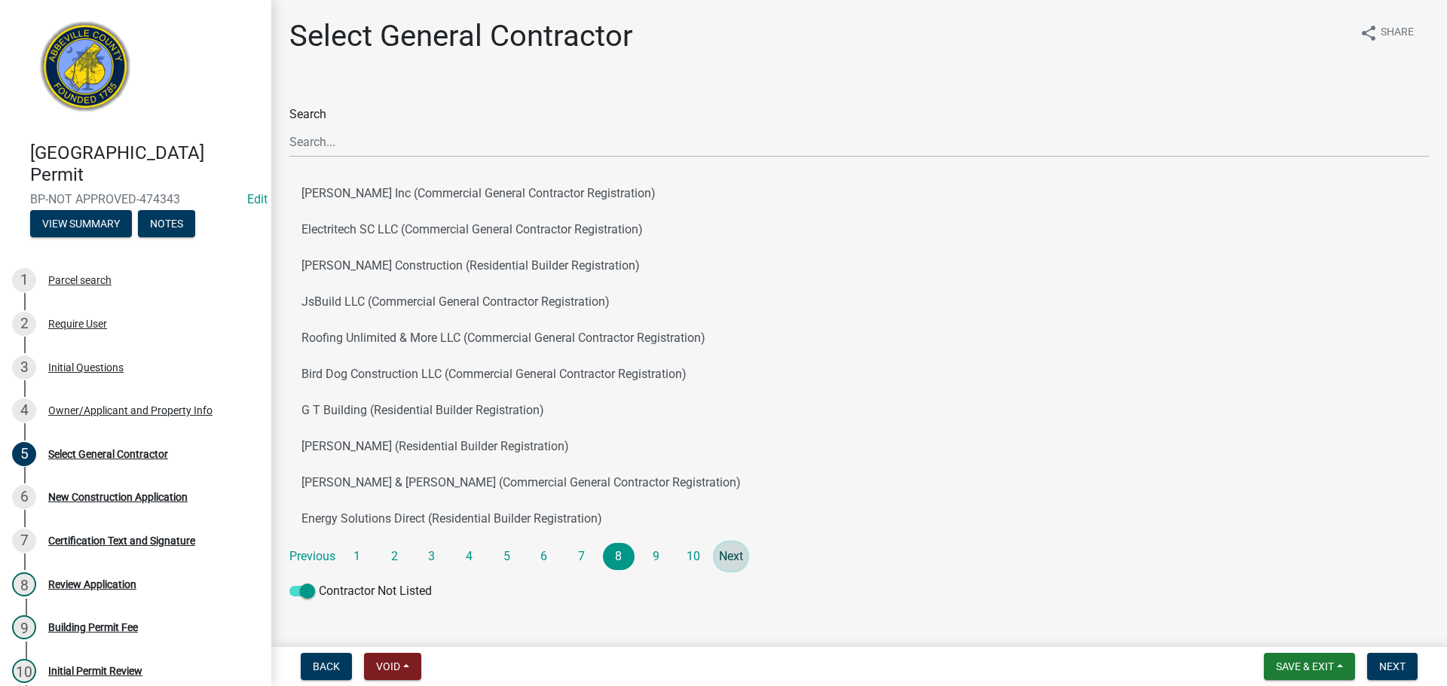
click at [726, 552] on link "Next" at bounding box center [731, 556] width 32 height 27
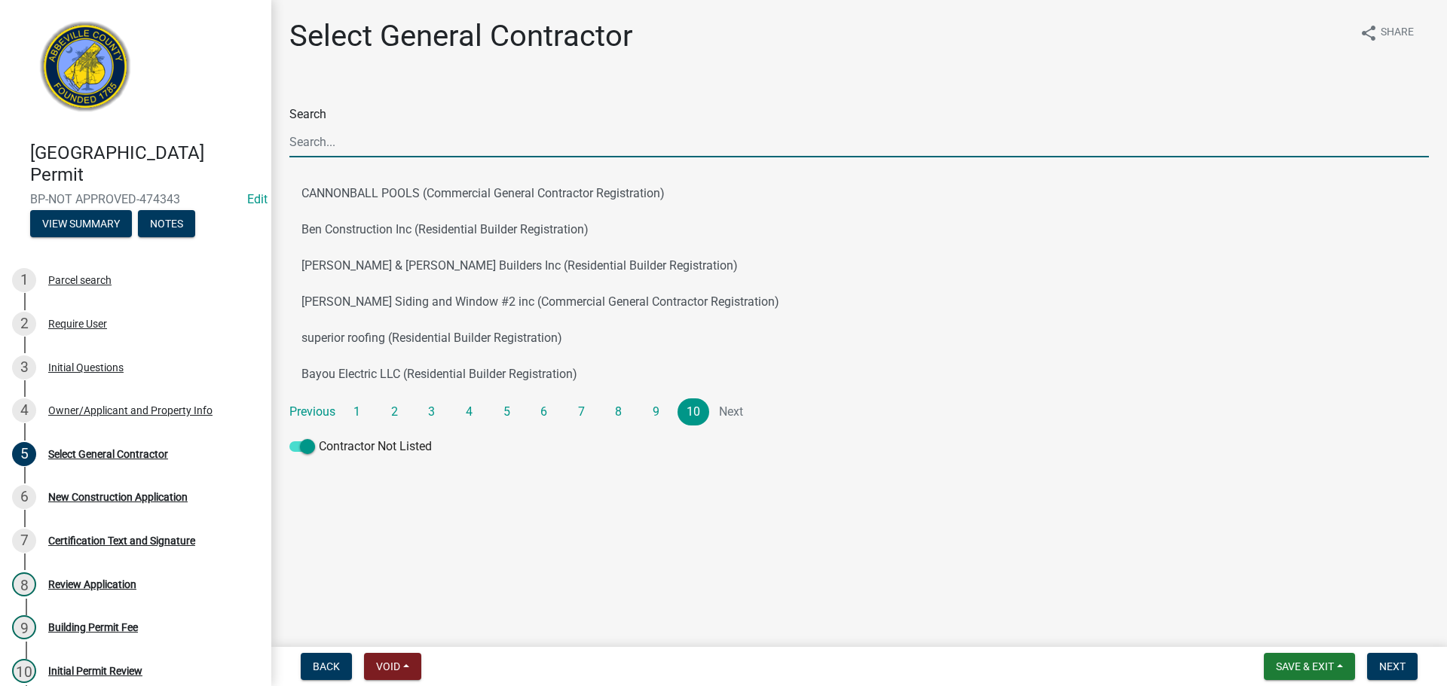
click at [349, 133] on input "Search" at bounding box center [858, 142] width 1139 height 31
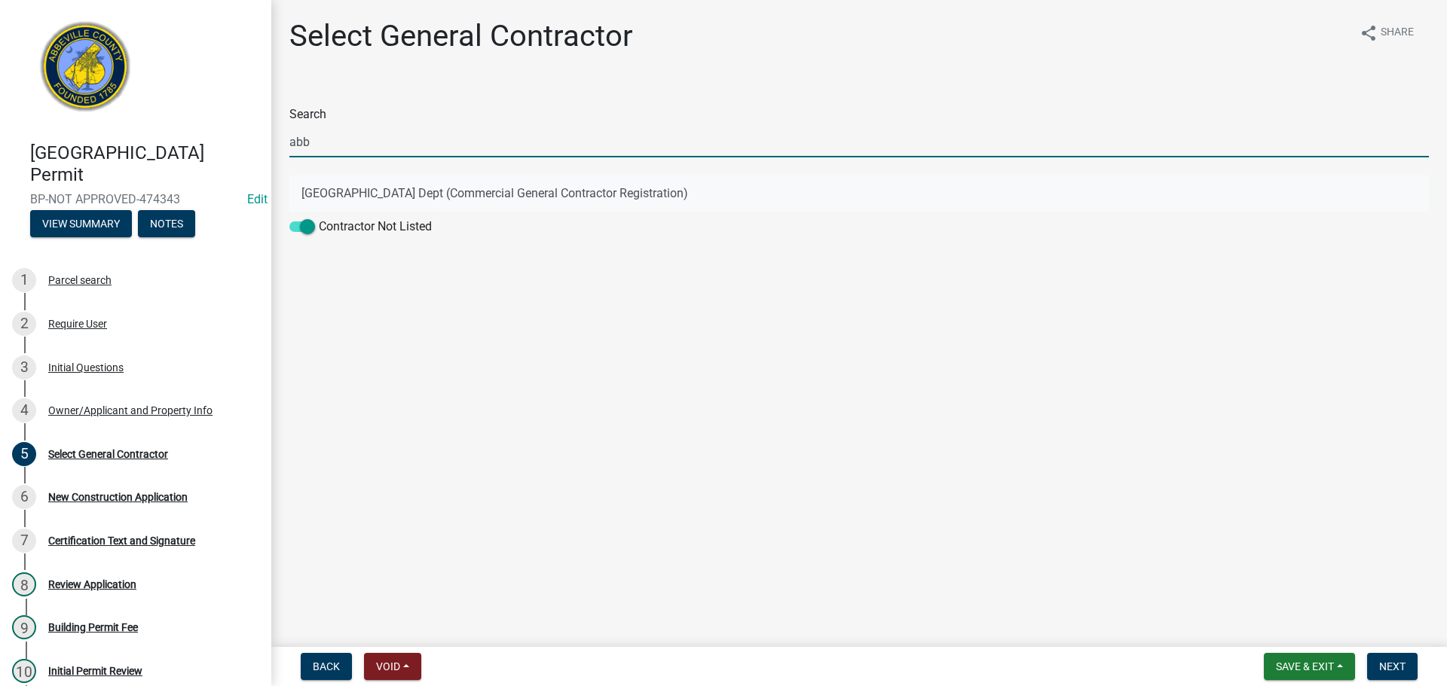
type input "abb"
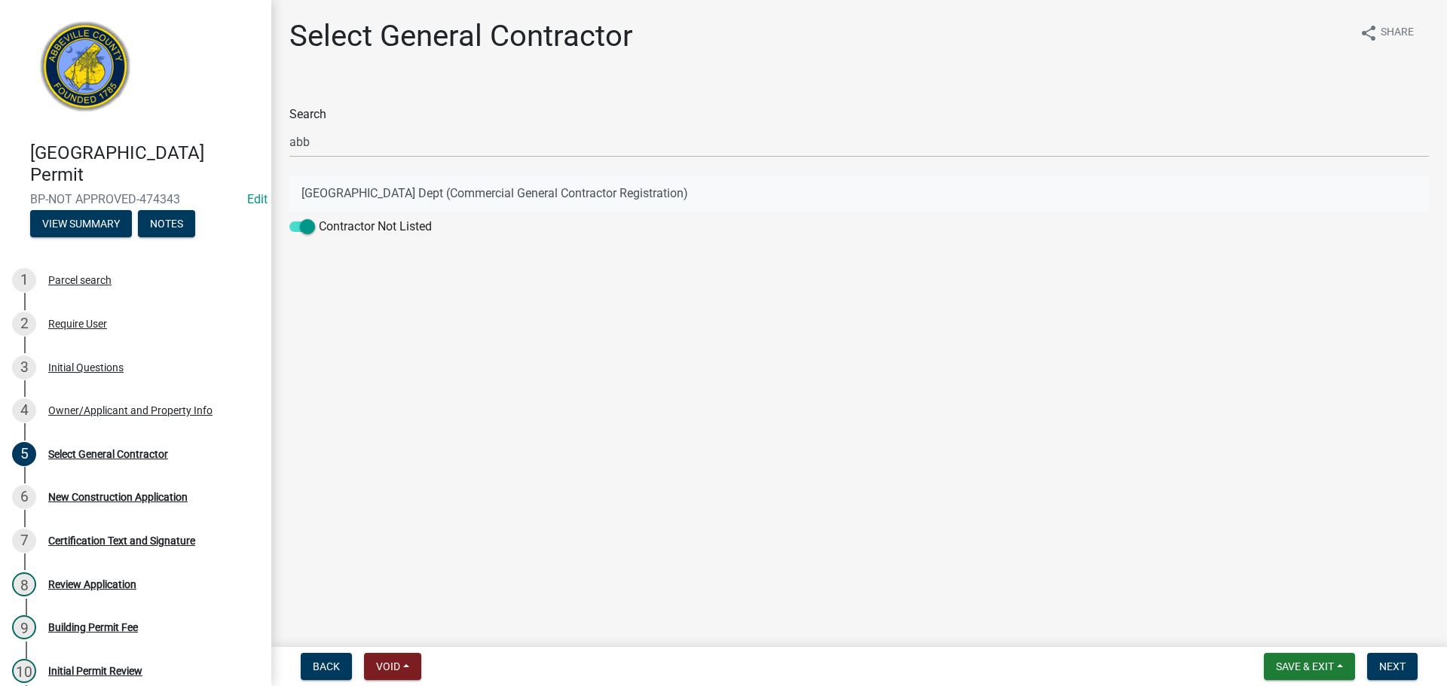
click at [490, 195] on button "Abbeville County Building Dept (Commercial General Contractor Registration)" at bounding box center [858, 194] width 1139 height 36
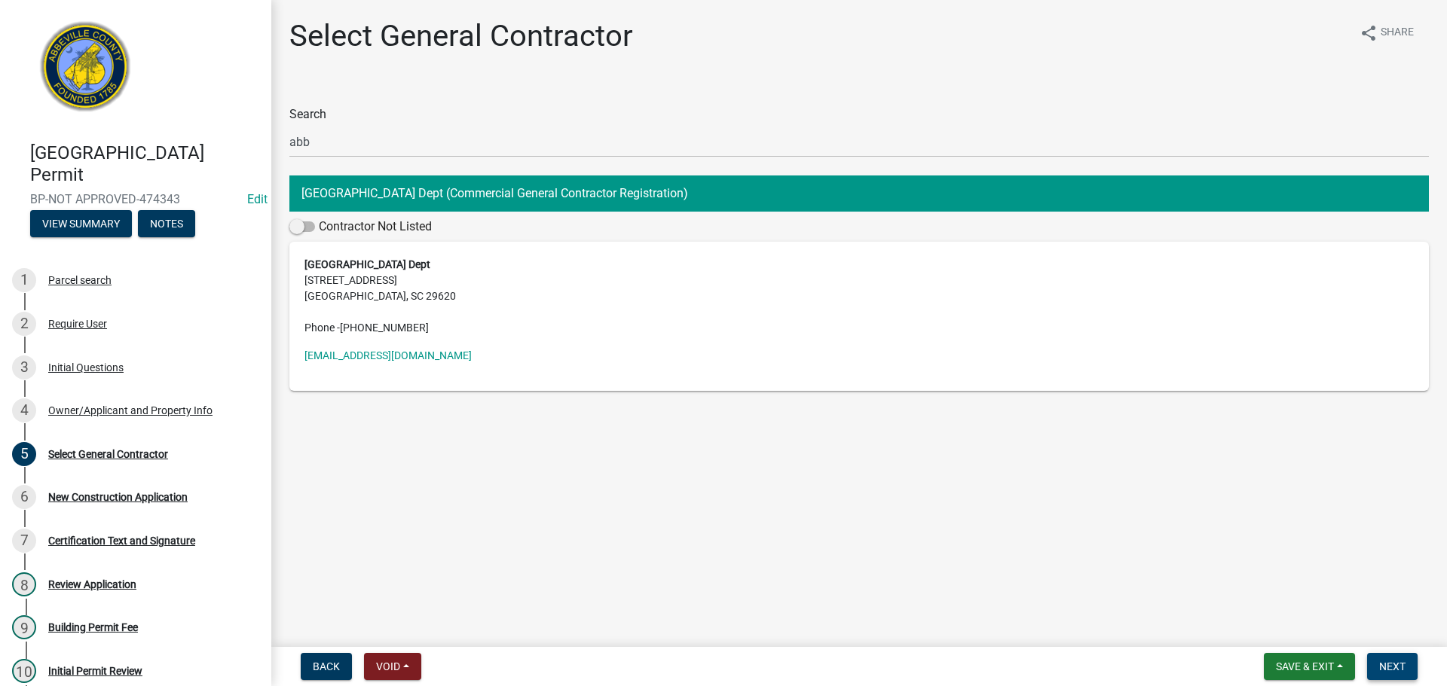
click at [1399, 671] on span "Next" at bounding box center [1392, 667] width 26 height 12
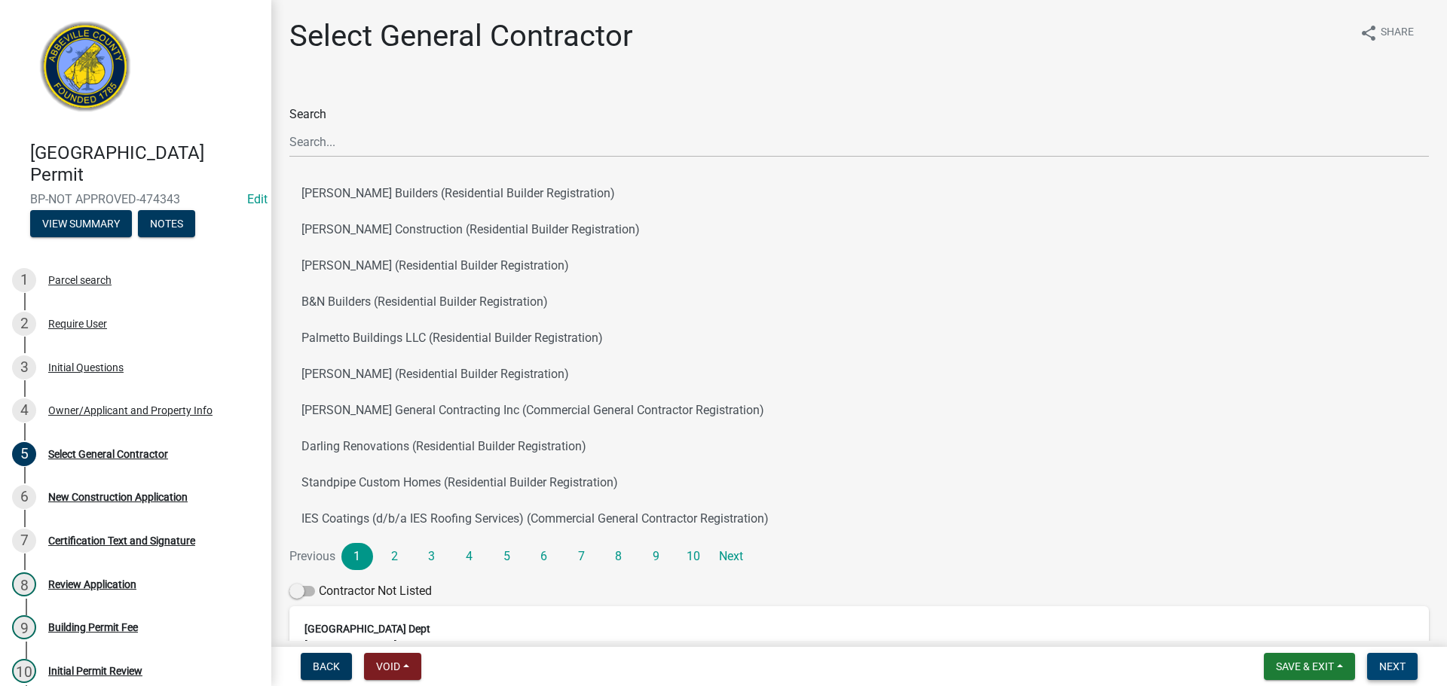
click at [1396, 670] on span "Next" at bounding box center [1392, 667] width 26 height 12
click at [1408, 668] on button "Next" at bounding box center [1392, 666] width 50 height 27
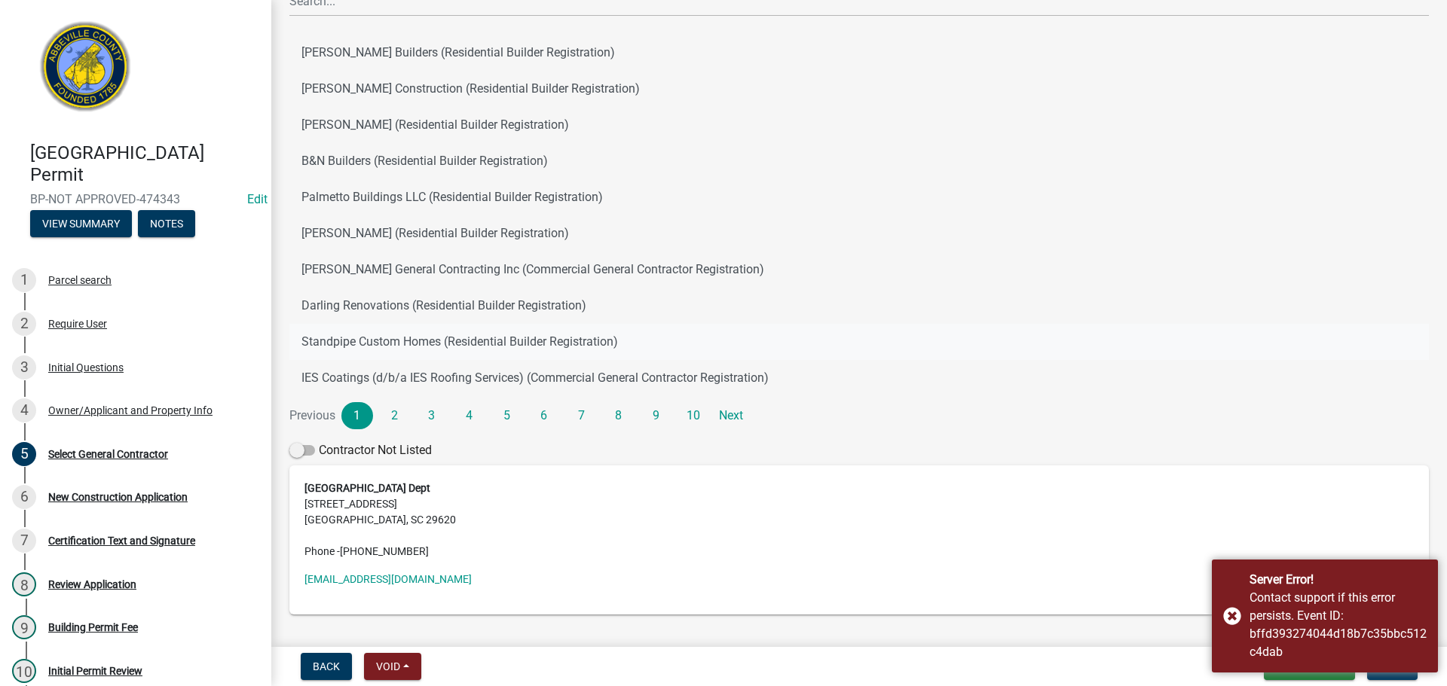
scroll to position [151, 0]
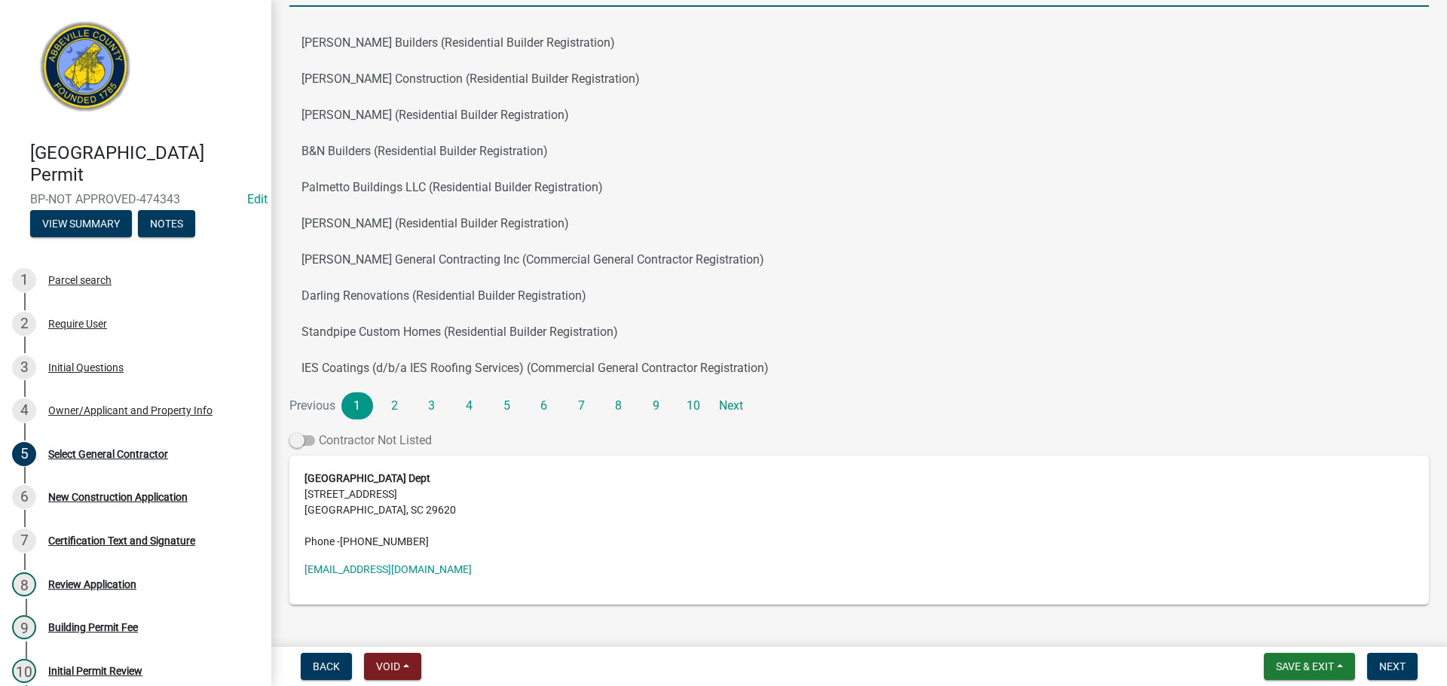
click at [310, 439] on span at bounding box center [302, 441] width 26 height 11
click at [319, 432] on input "Contractor Not Listed" at bounding box center [319, 432] width 0 height 0
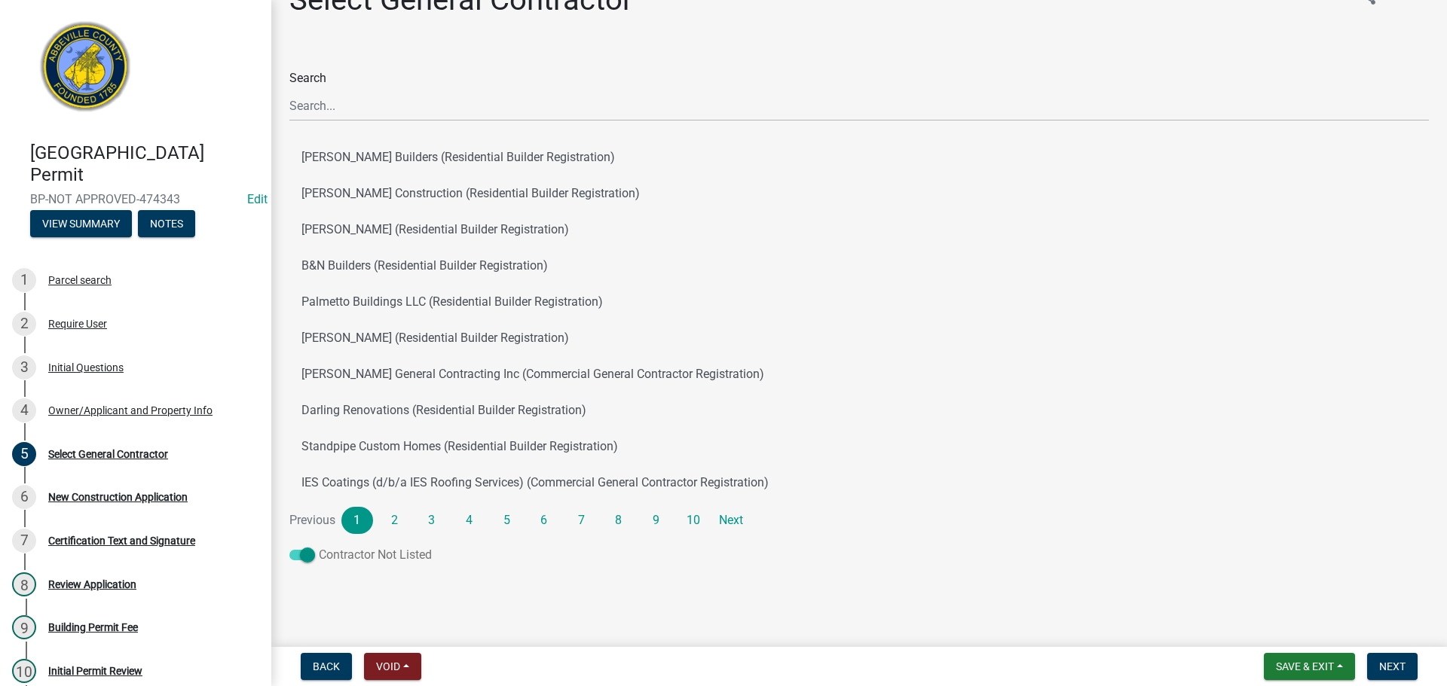
scroll to position [36, 0]
click at [1387, 658] on button "Next" at bounding box center [1392, 666] width 50 height 27
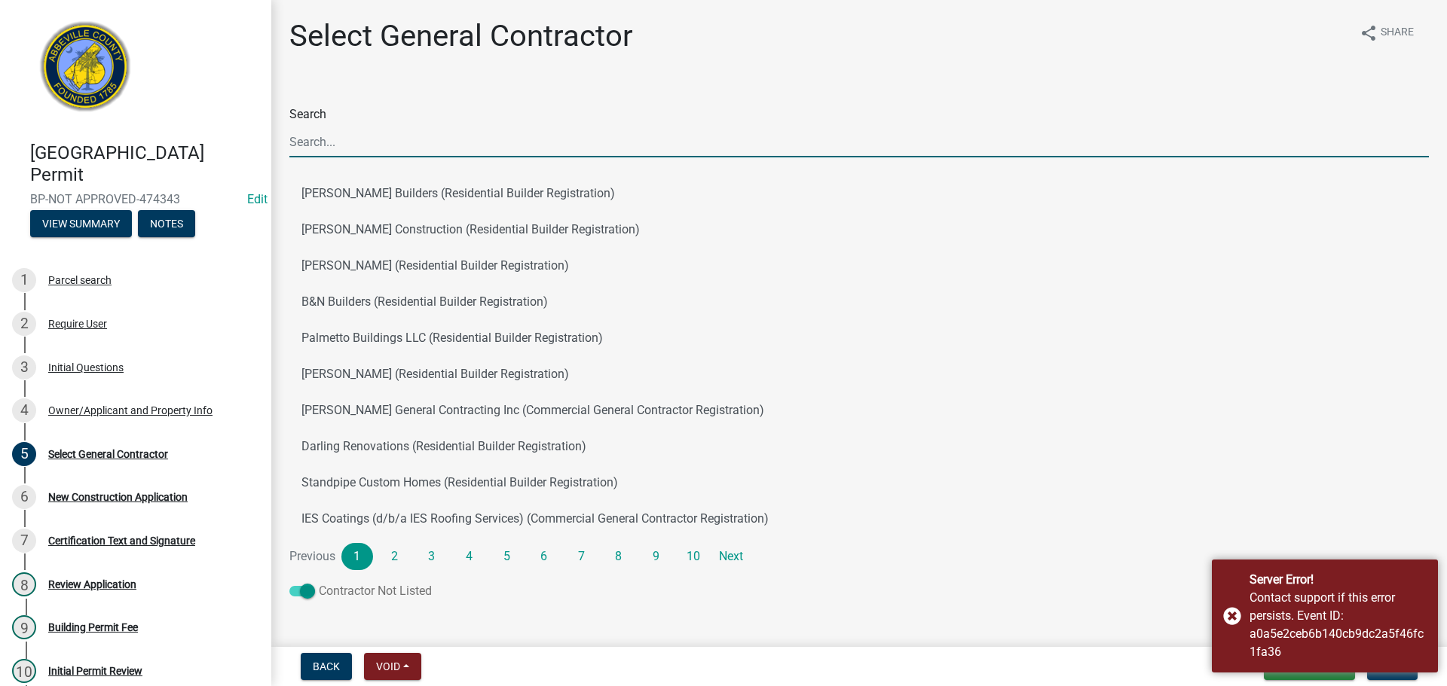
click at [298, 593] on span at bounding box center [302, 591] width 26 height 11
click at [319, 582] on input "Contractor Not Listed" at bounding box center [319, 582] width 0 height 0
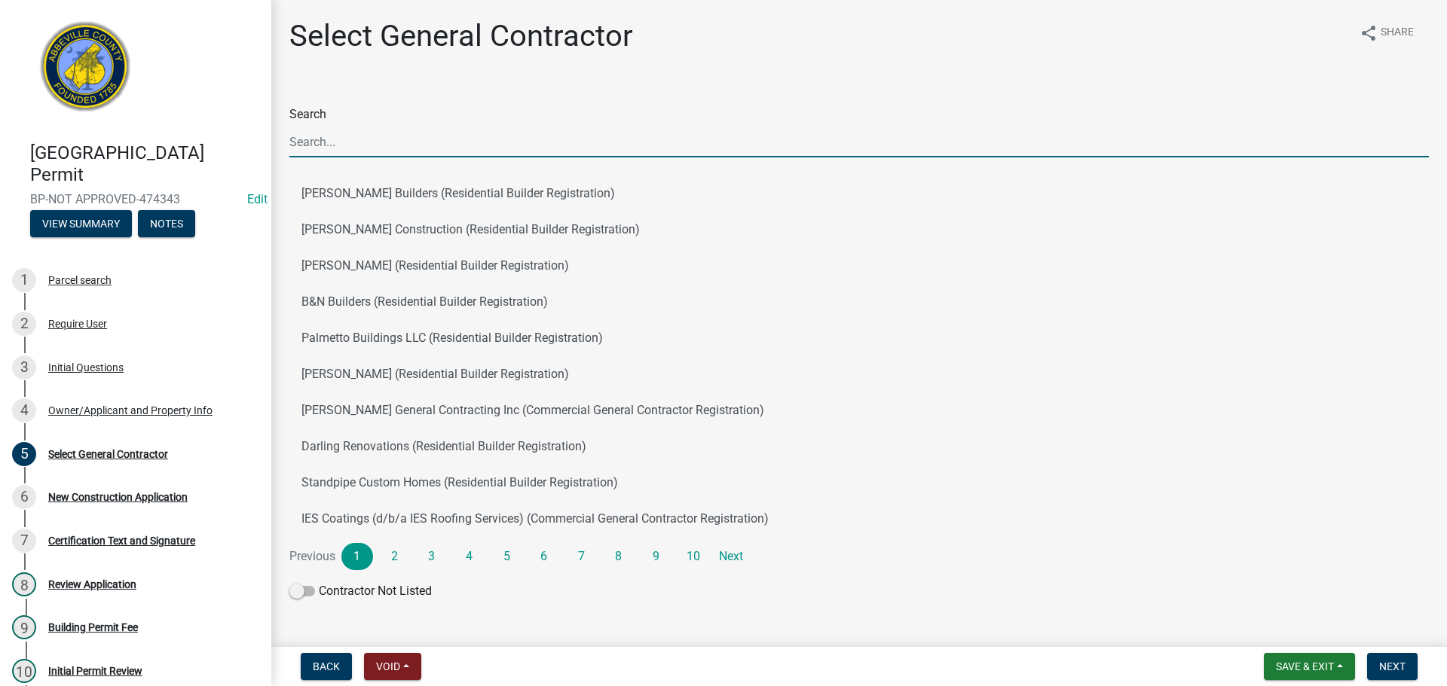
click at [408, 143] on input "Search" at bounding box center [858, 142] width 1139 height 31
type input "abb"
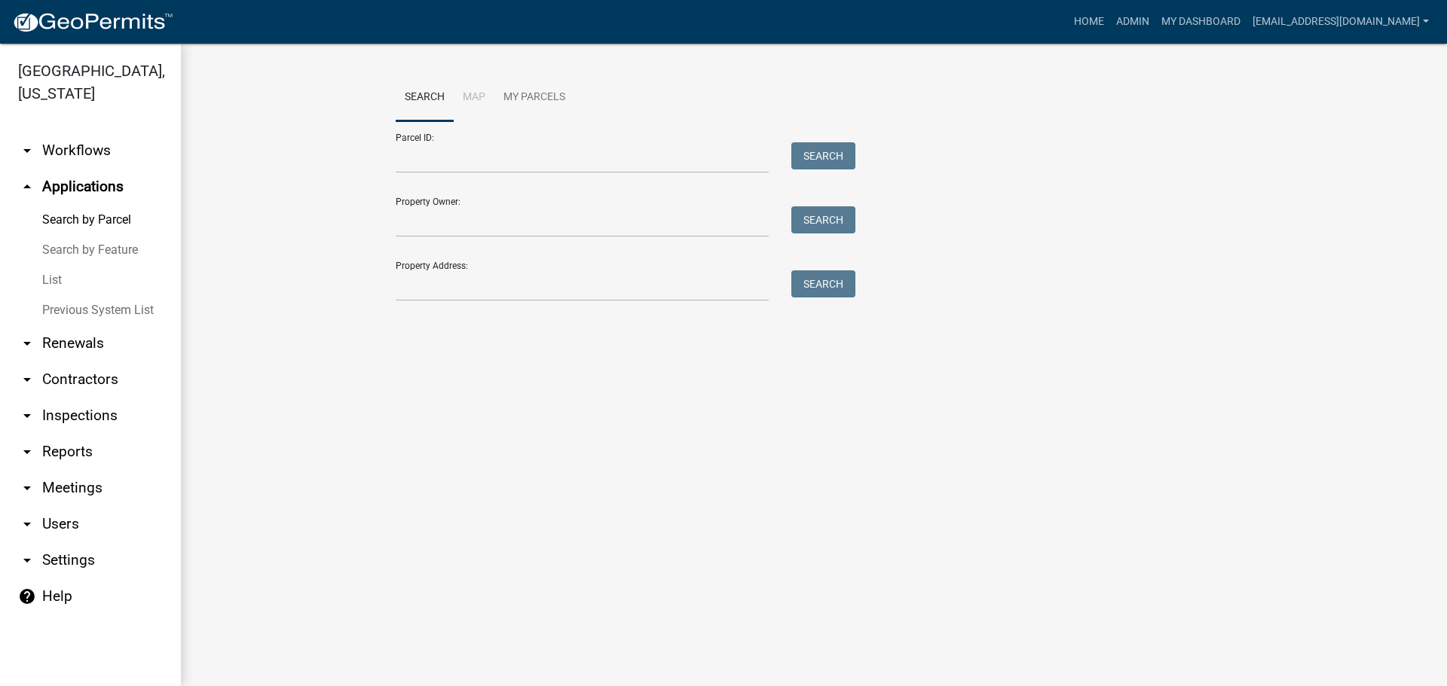
click at [84, 376] on link "arrow_drop_down Contractors" at bounding box center [90, 380] width 181 height 36
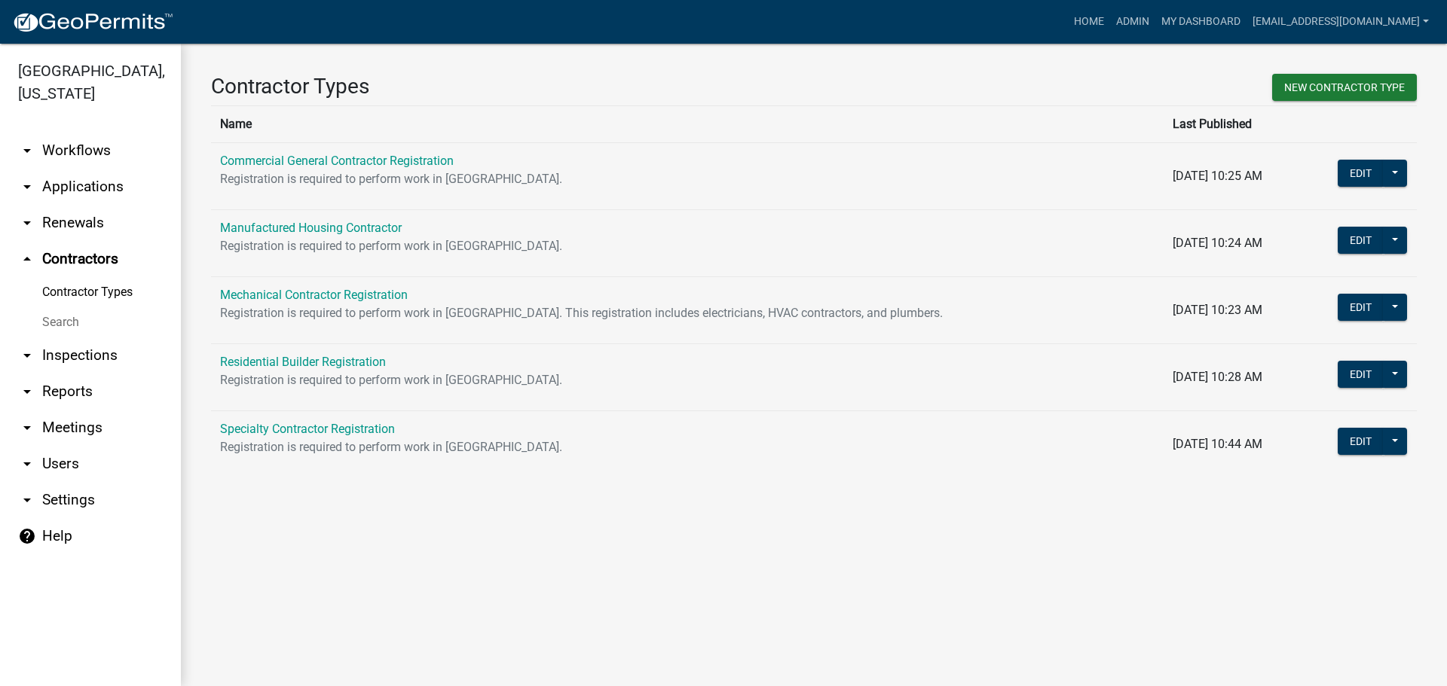
click at [331, 357] on link "Residential Builder Registration" at bounding box center [303, 362] width 166 height 14
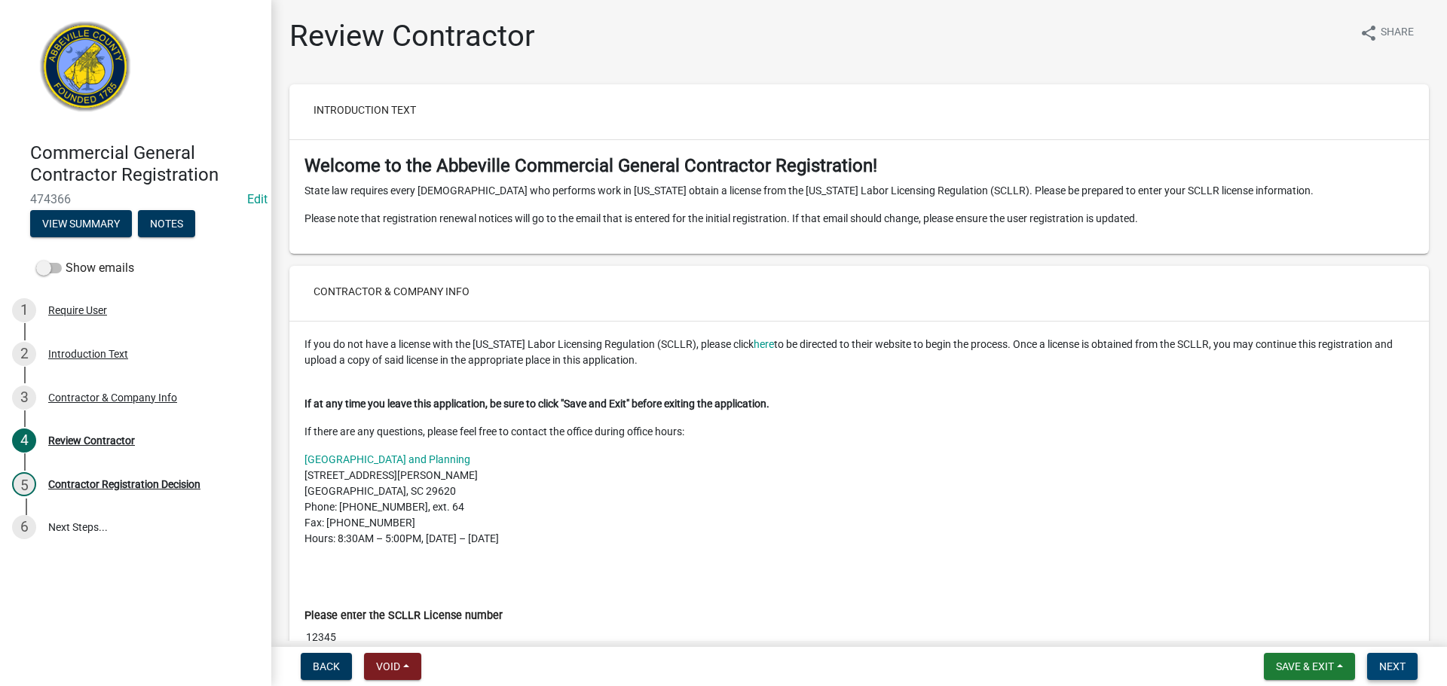
click at [1391, 665] on span "Next" at bounding box center [1392, 667] width 26 height 12
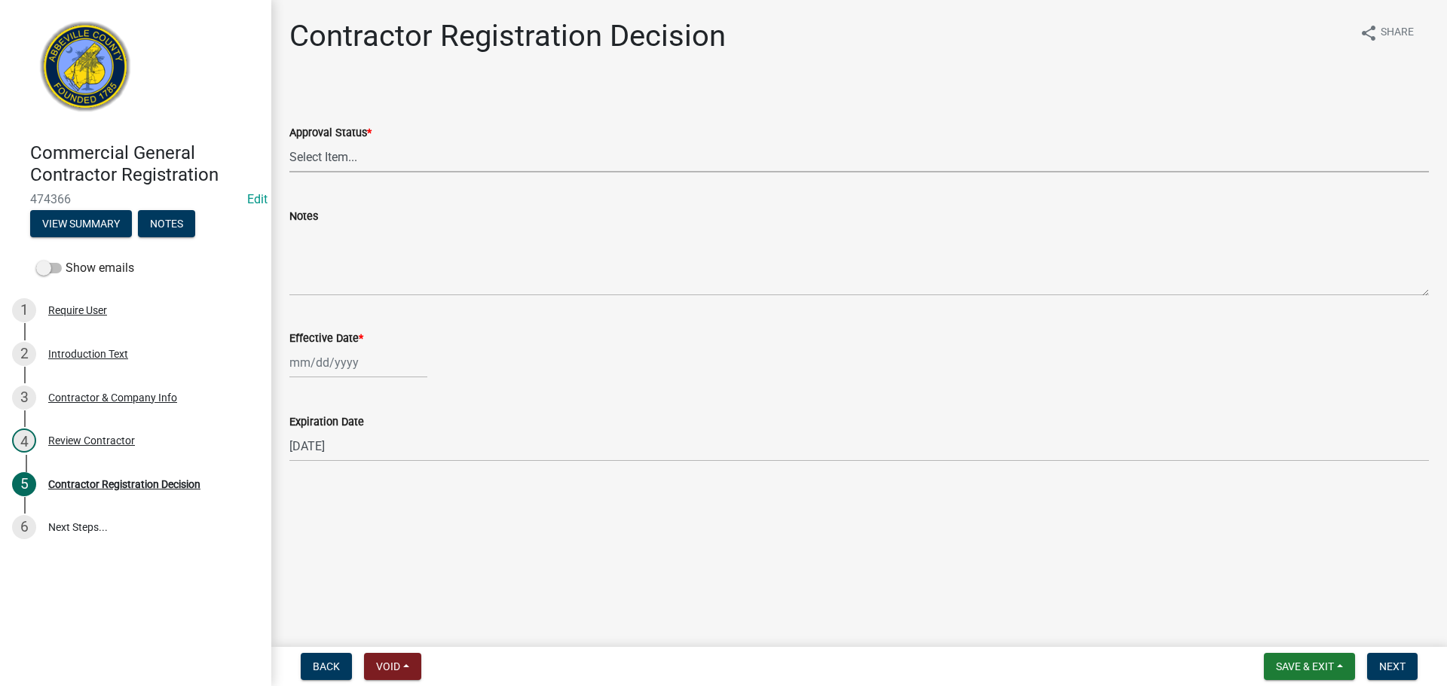
click at [432, 149] on select "Select Item... Approved Denied" at bounding box center [858, 157] width 1139 height 31
click at [289, 142] on select "Select Item... Approved Denied" at bounding box center [858, 157] width 1139 height 31
select select "4b86b809-39dd-4c68-9f3d-fdb3e7050482"
select select "9"
select select "2025"
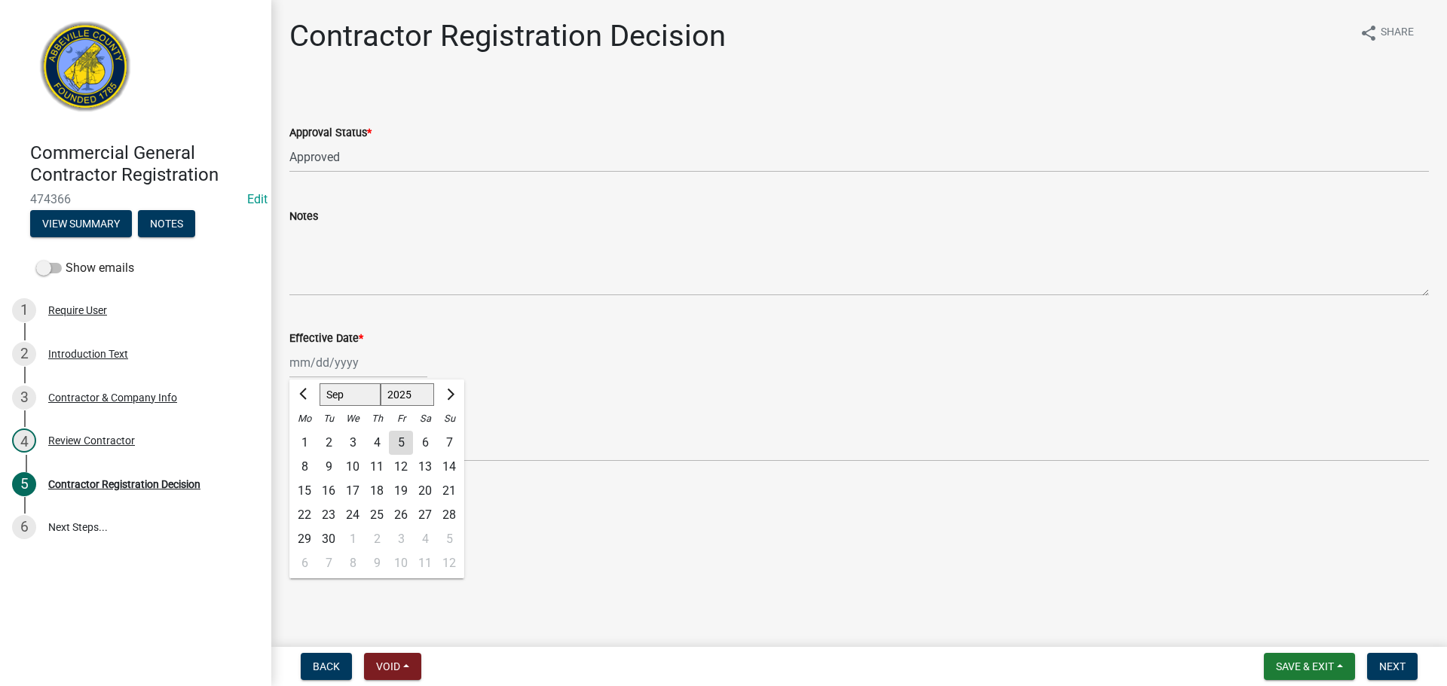
click at [332, 362] on div "Jan Feb Mar Apr May Jun Jul Aug Sep Oct Nov Dec 1525 1526 1527 1528 1529 1530 1…" at bounding box center [358, 362] width 138 height 31
click at [405, 437] on div "5" at bounding box center [401, 443] width 24 height 24
type input "[DATE]"
click at [1396, 667] on span "Next" at bounding box center [1392, 667] width 26 height 12
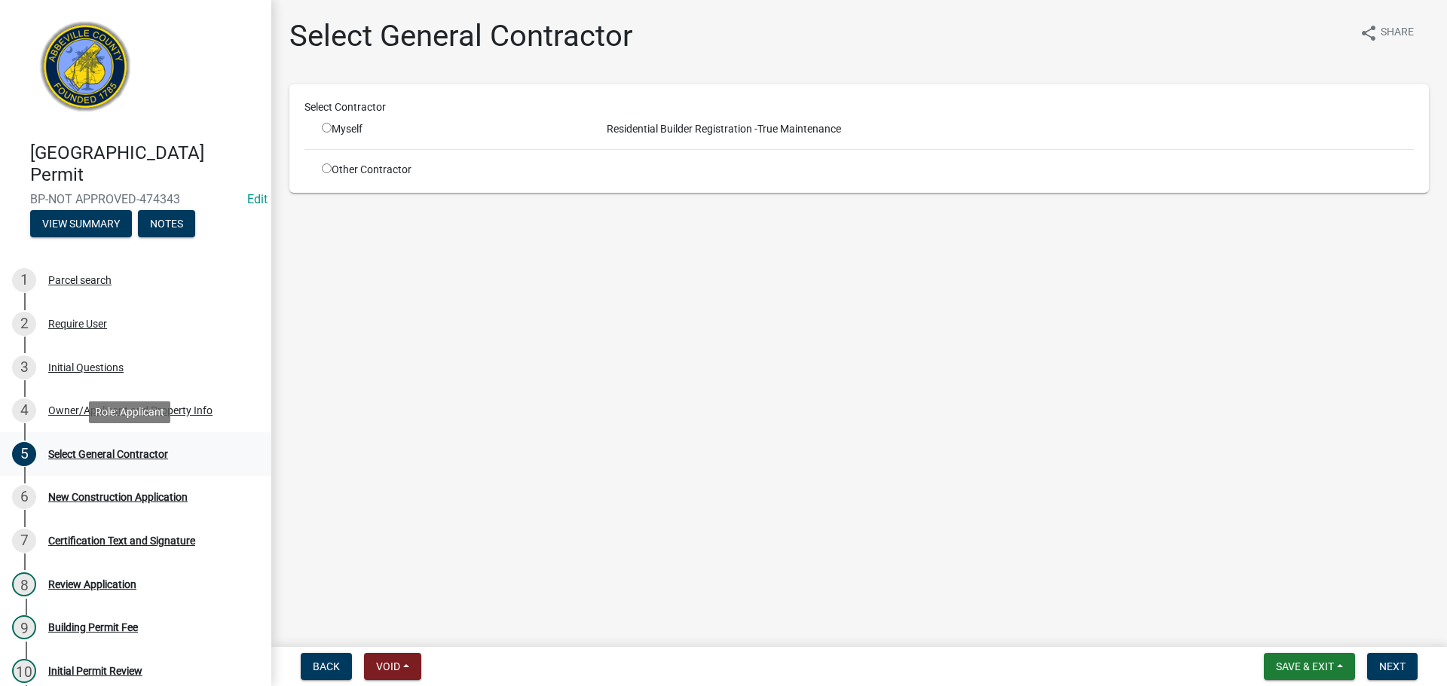
click at [115, 451] on div "Select General Contractor" at bounding box center [108, 454] width 120 height 11
click at [324, 170] on input "radio" at bounding box center [327, 169] width 10 height 10
radio input "true"
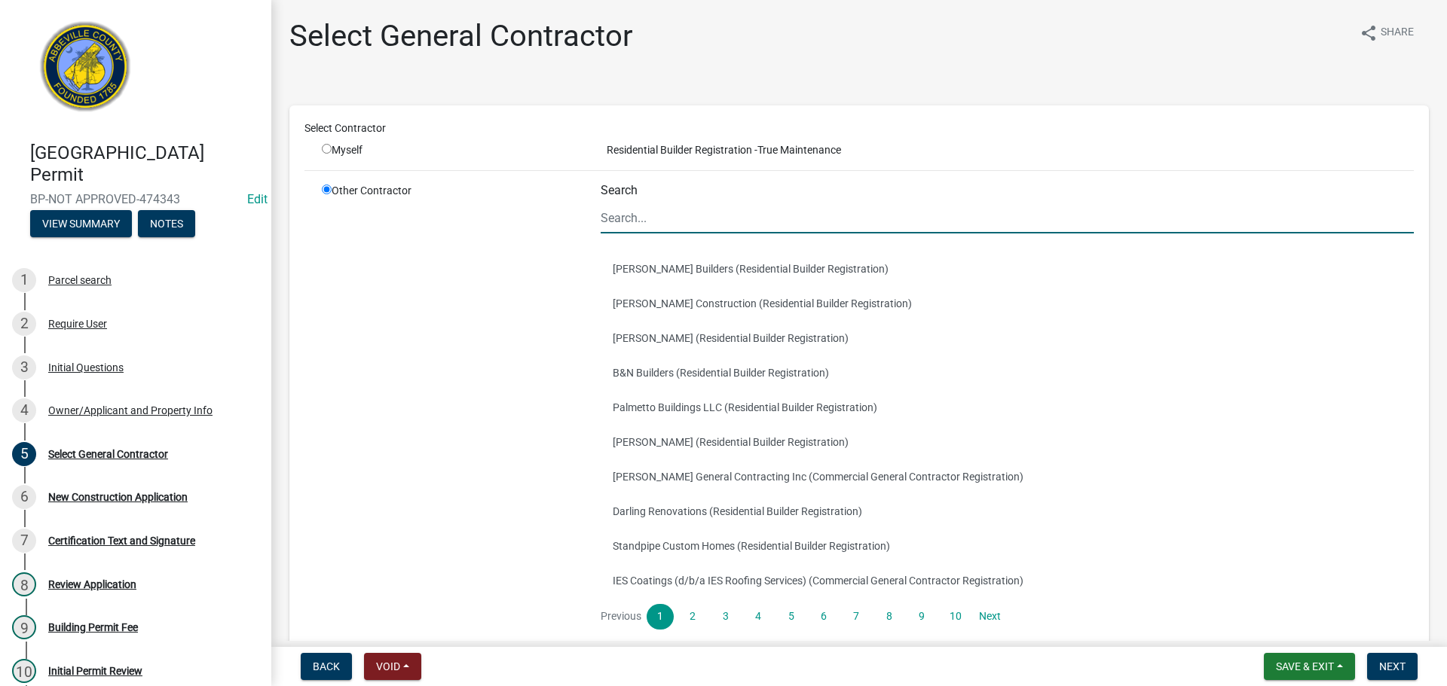
click at [711, 212] on input "Search" at bounding box center [1007, 218] width 813 height 31
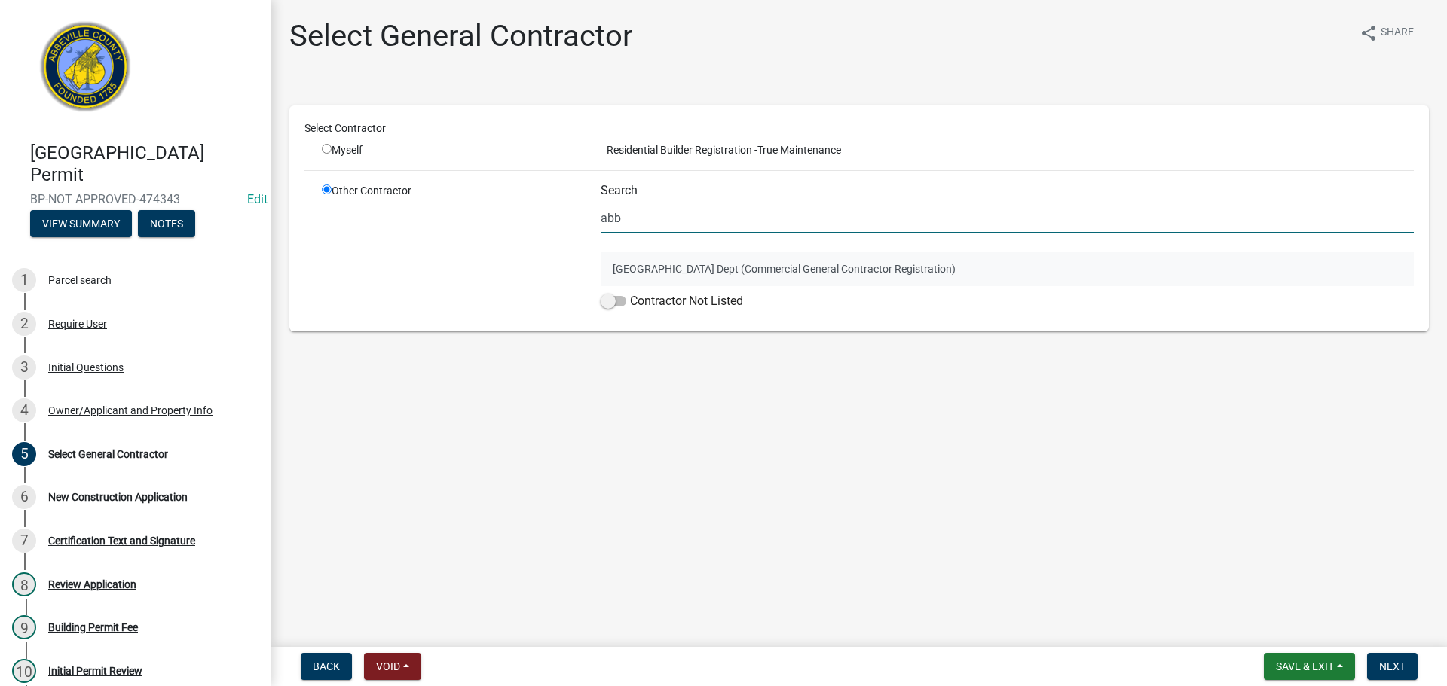
type input "abb"
click at [686, 261] on button "[GEOGRAPHIC_DATA] Dept (Commercial General Contractor Registration)" at bounding box center [1007, 269] width 813 height 35
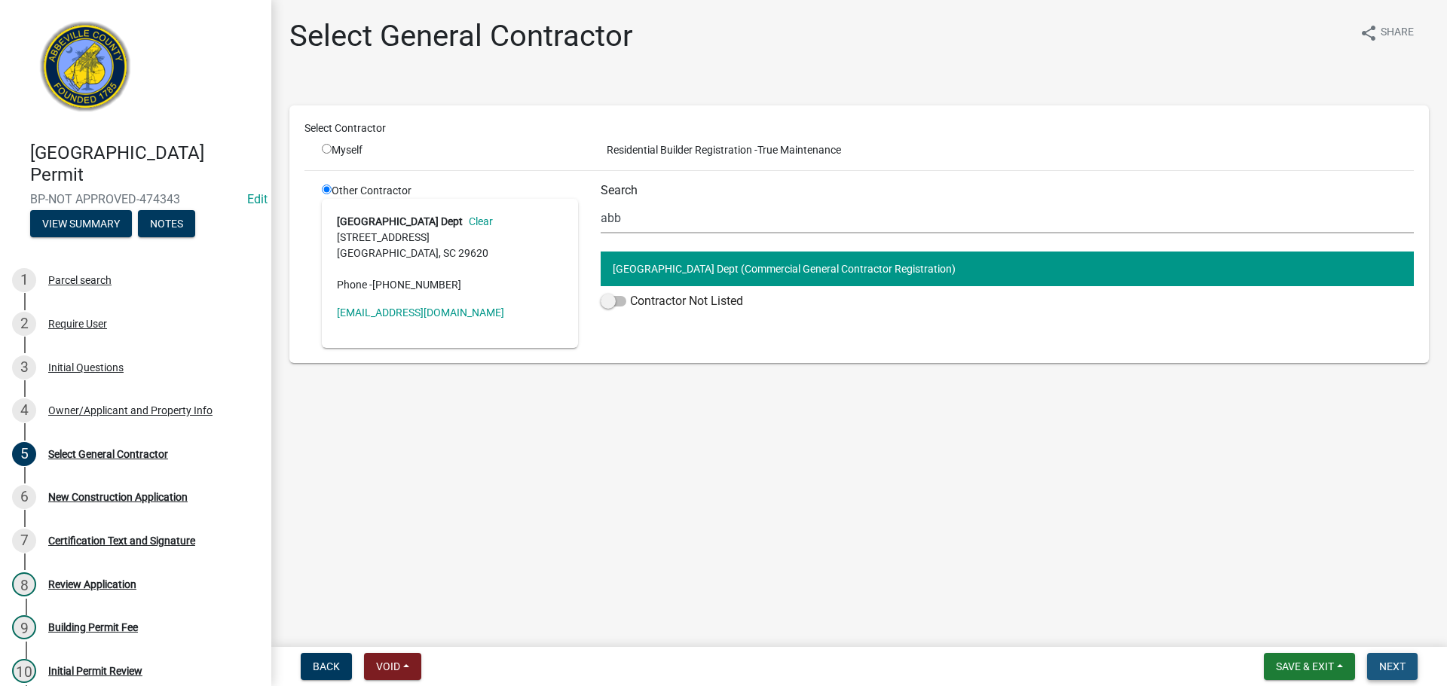
click at [1407, 666] on button "Next" at bounding box center [1392, 666] width 50 height 27
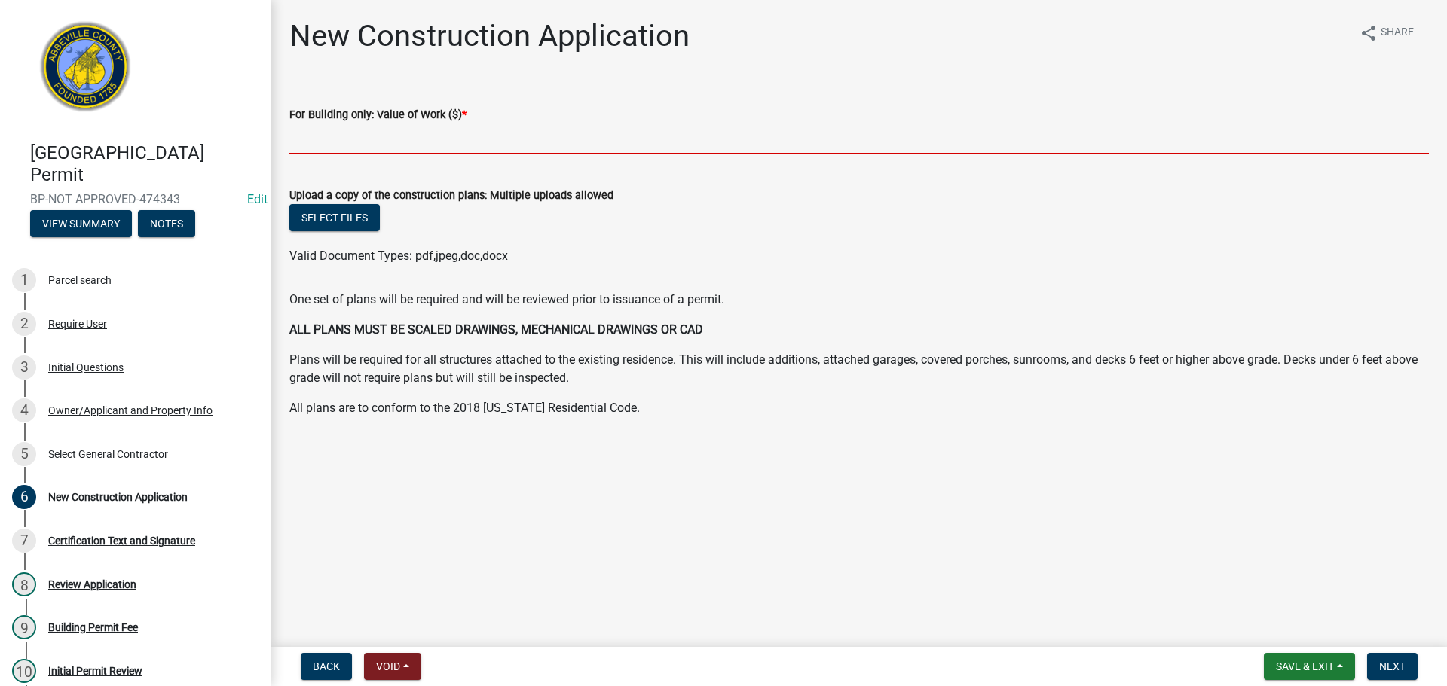
click at [393, 136] on input "text" at bounding box center [858, 139] width 1139 height 31
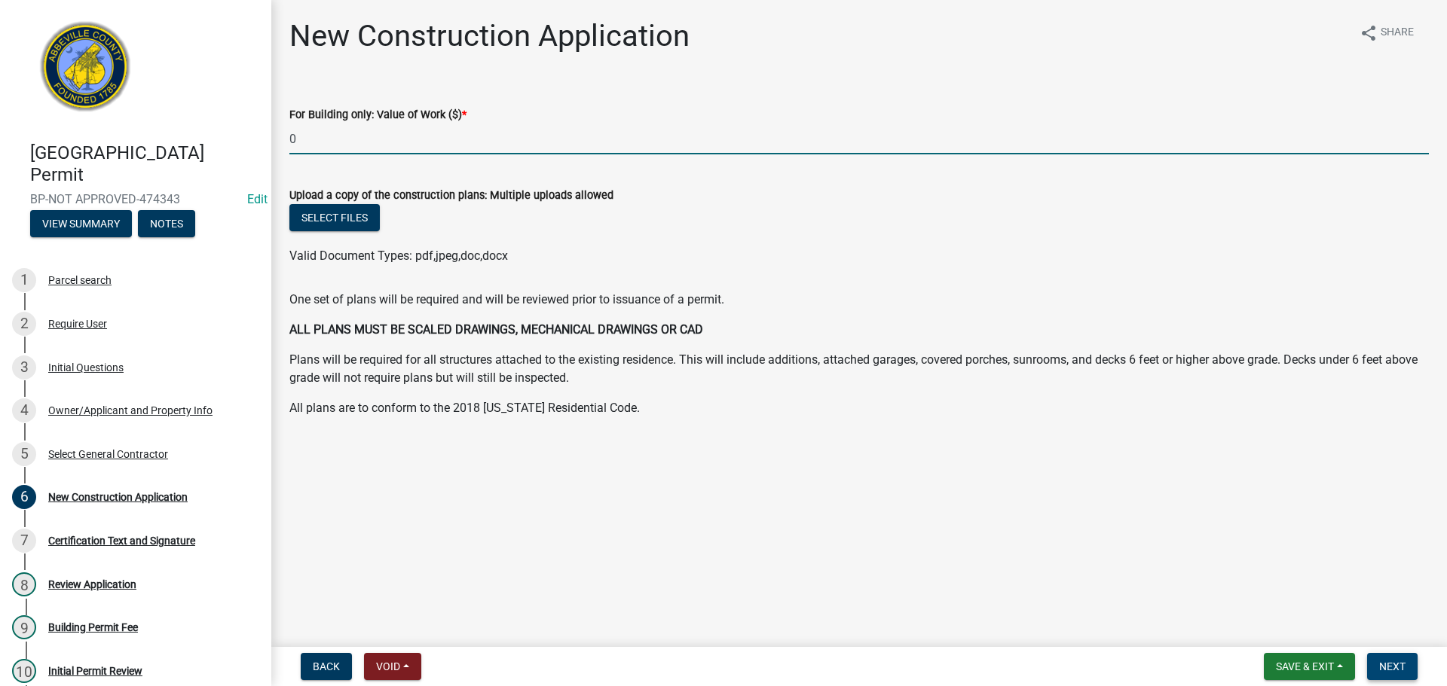
type input "0"
drag, startPoint x: 1383, startPoint y: 660, endPoint x: 1347, endPoint y: 626, distance: 49.6
click at [1382, 659] on button "Next" at bounding box center [1392, 666] width 50 height 27
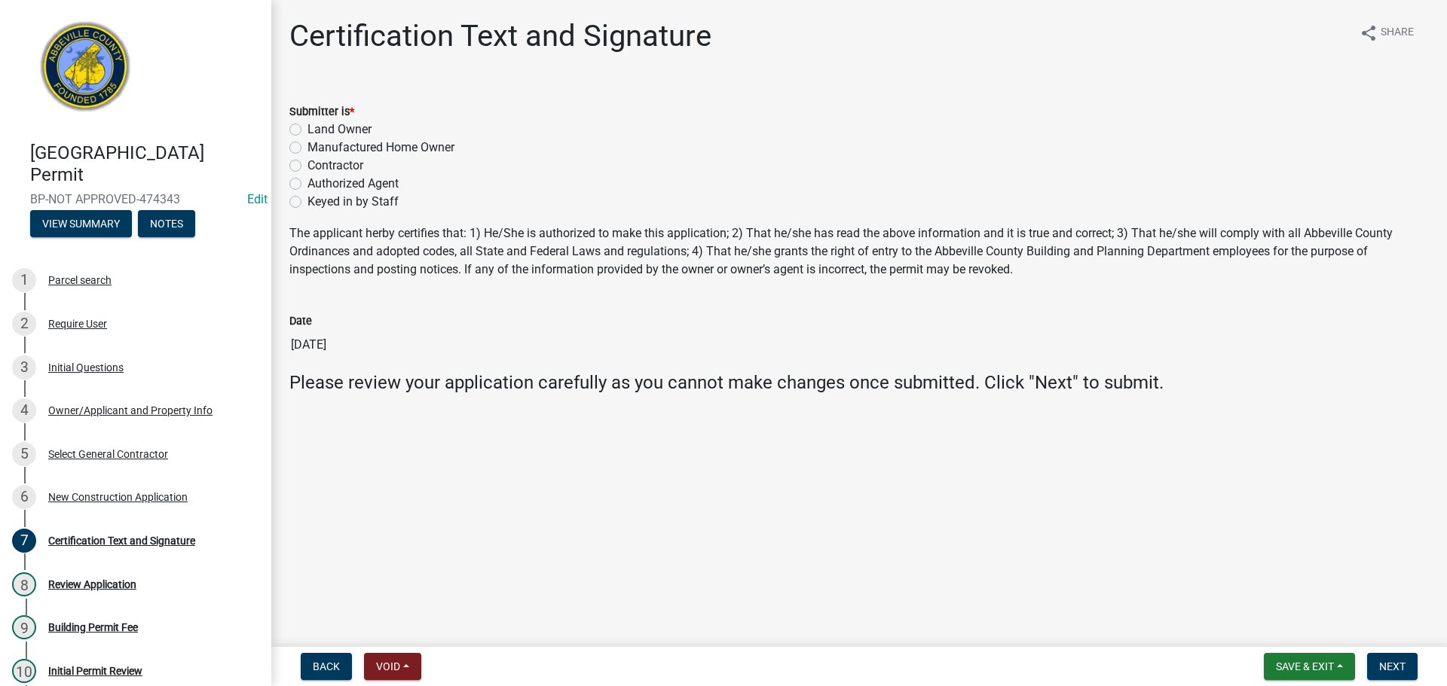
click at [307, 130] on label "Land Owner" at bounding box center [339, 130] width 64 height 18
click at [307, 130] on input "Land Owner" at bounding box center [312, 126] width 10 height 10
radio input "true"
click at [1387, 664] on span "Next" at bounding box center [1392, 667] width 26 height 12
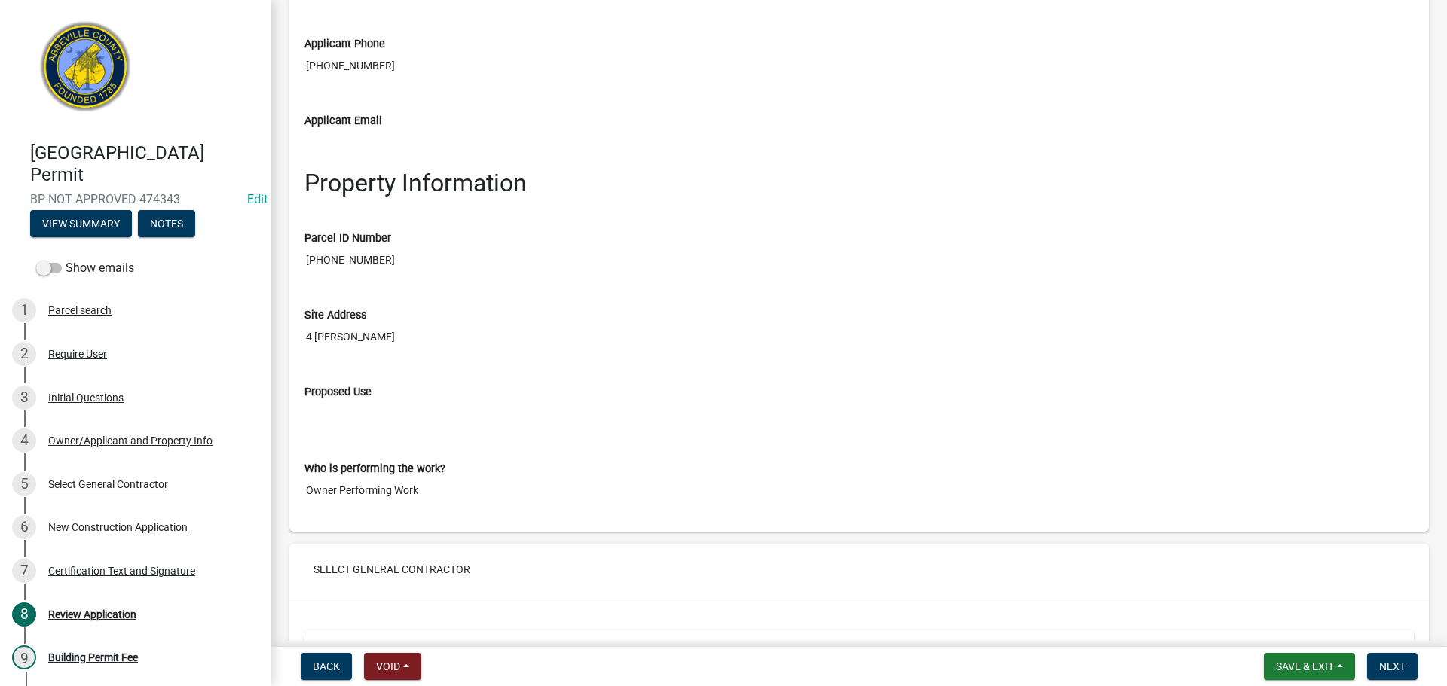
scroll to position [2261, 0]
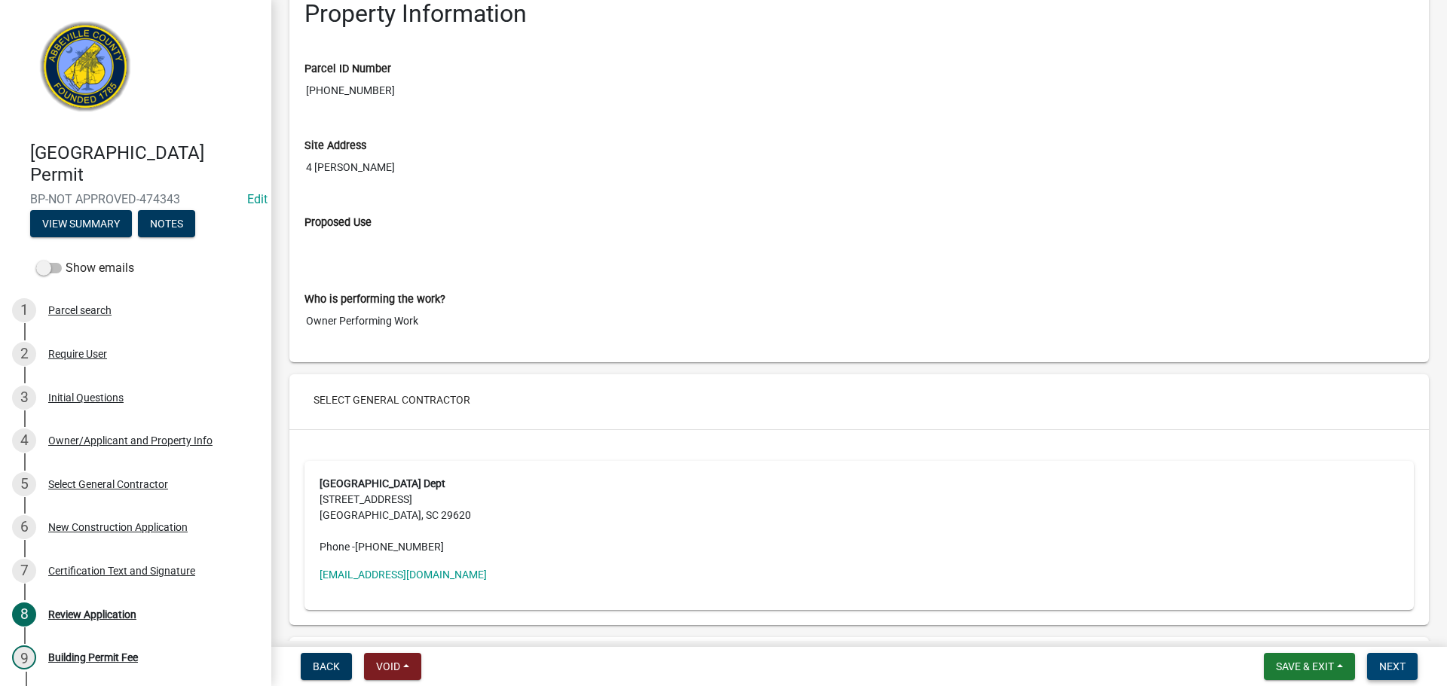
click at [1405, 662] on span "Next" at bounding box center [1392, 667] width 26 height 12
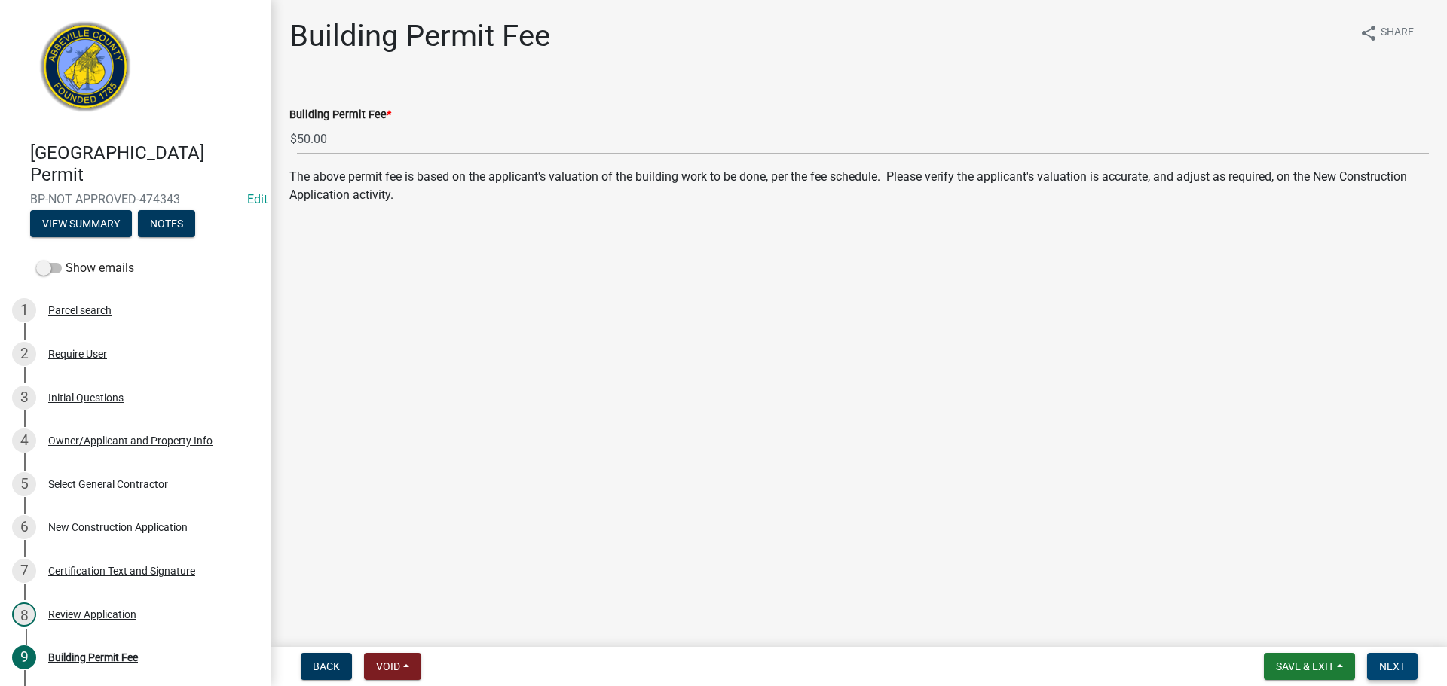
click at [1414, 663] on button "Next" at bounding box center [1392, 666] width 50 height 27
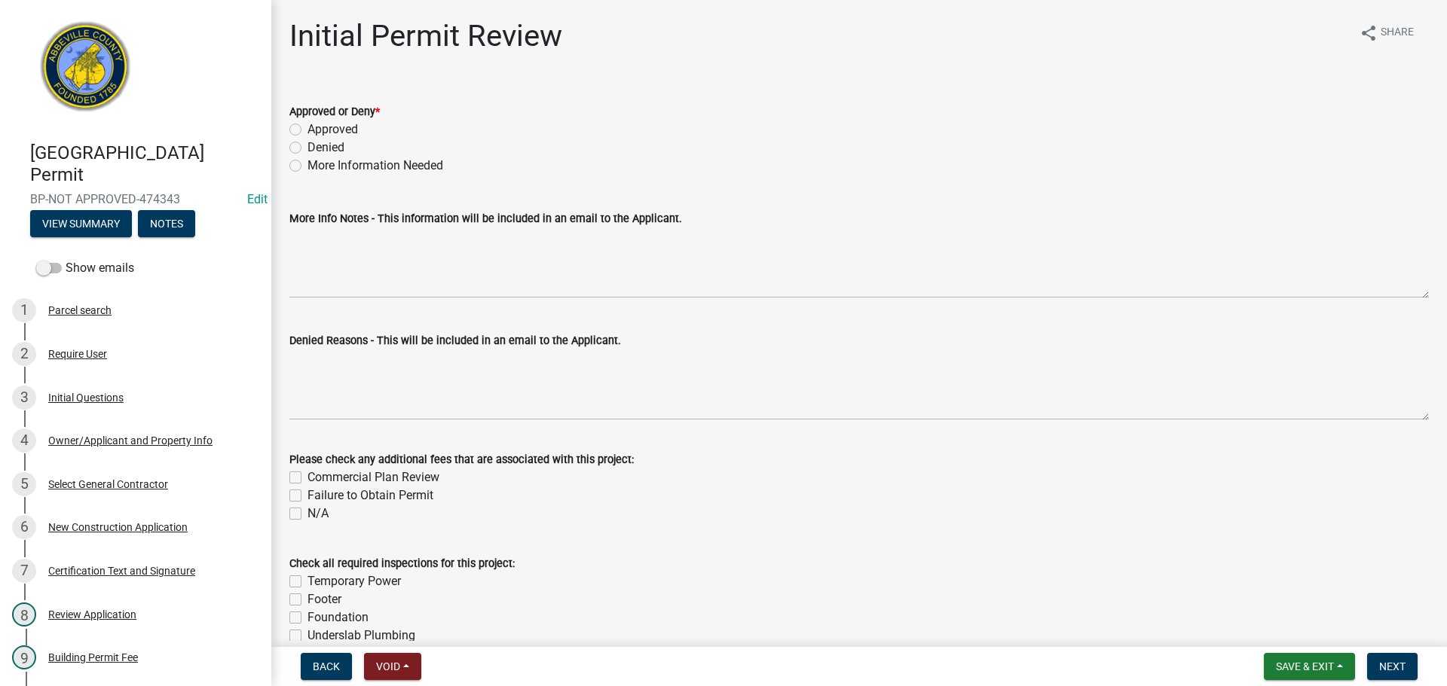
click at [307, 128] on label "Approved" at bounding box center [332, 130] width 50 height 18
click at [307, 128] on input "Approved" at bounding box center [312, 126] width 10 height 10
radio input "true"
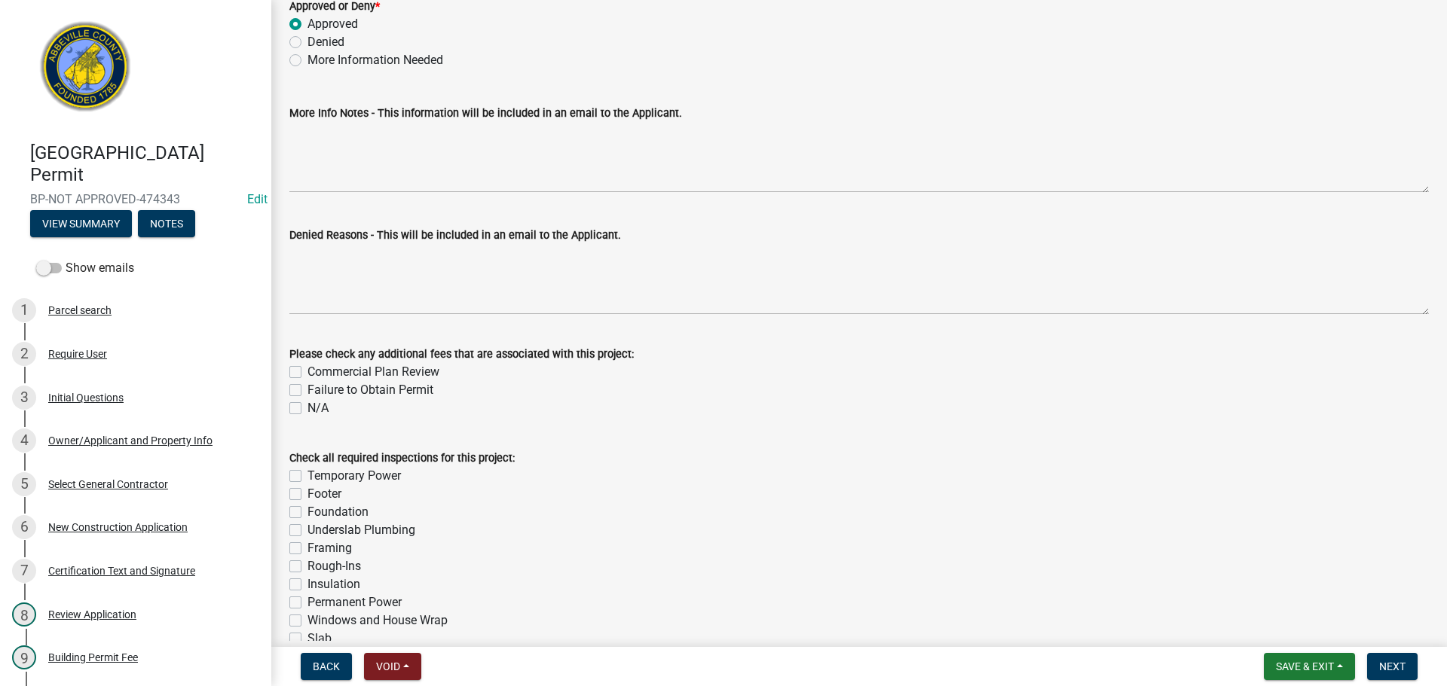
scroll to position [301, 0]
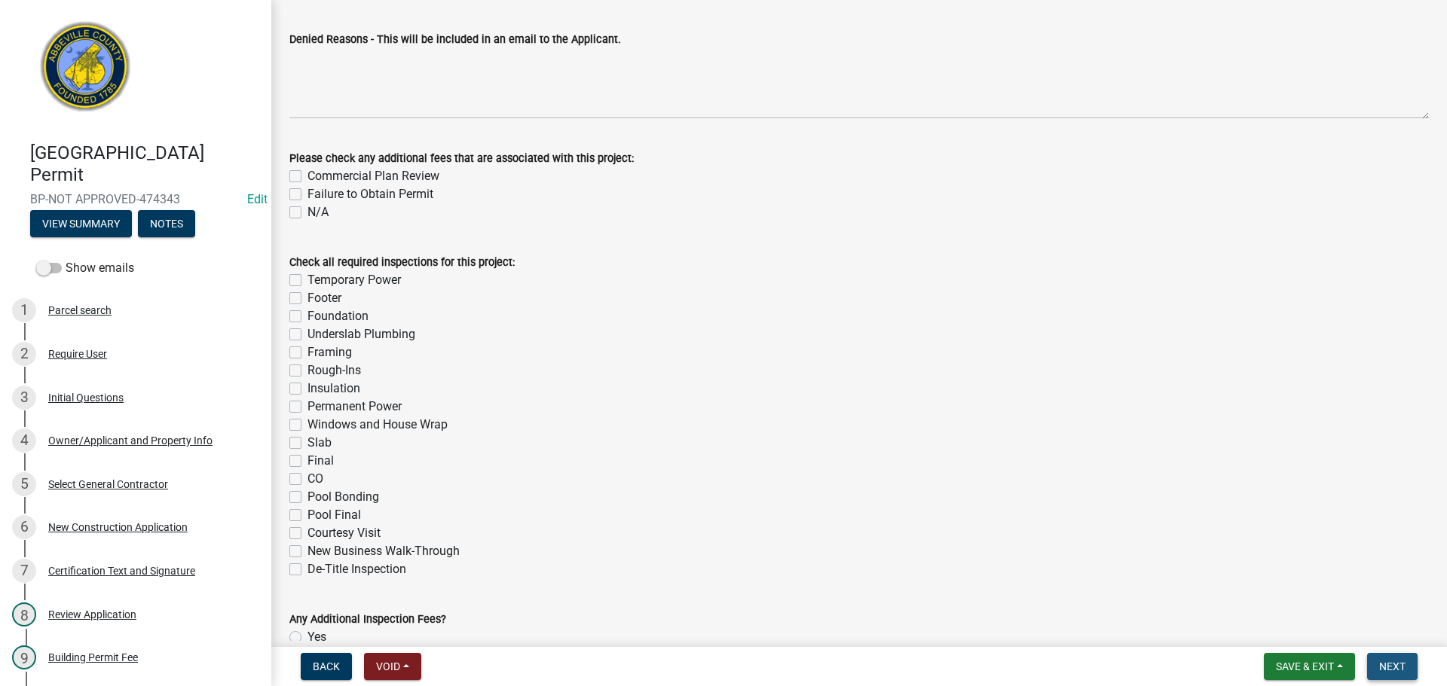
click at [1389, 656] on button "Next" at bounding box center [1392, 666] width 50 height 27
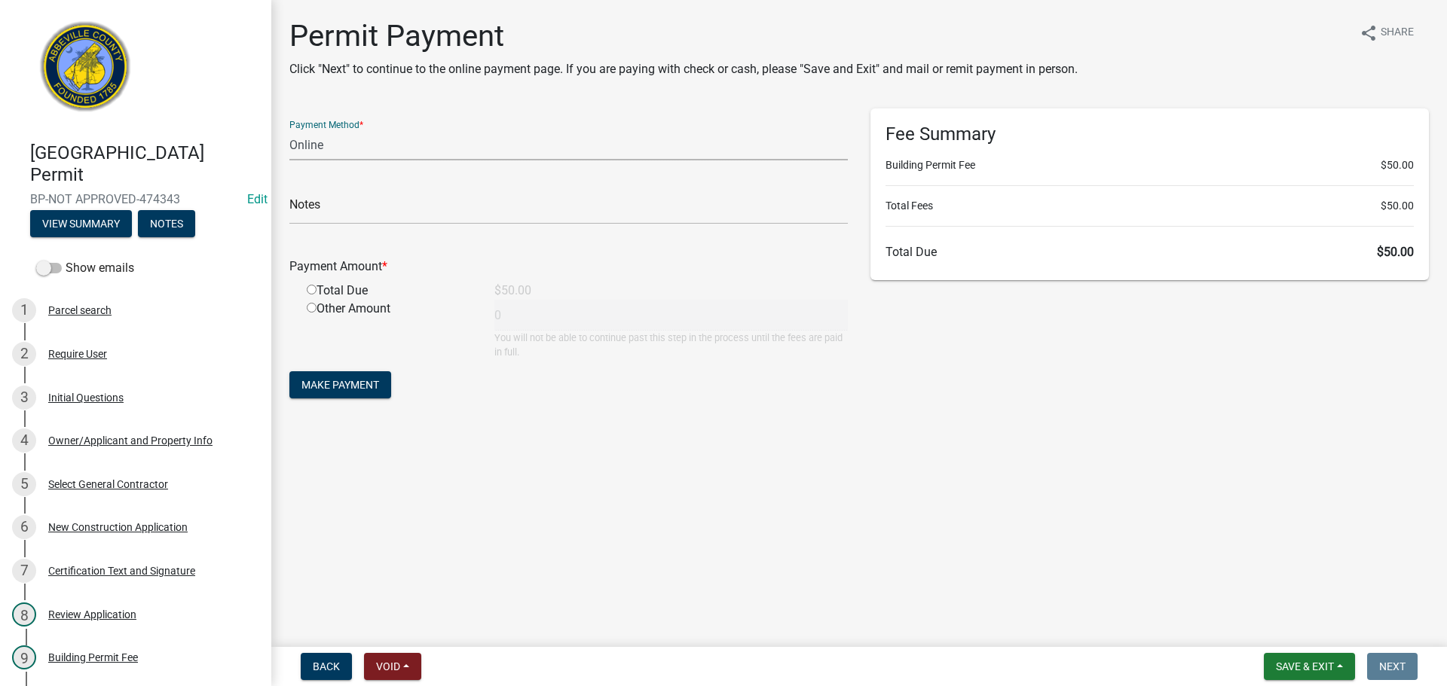
click at [388, 138] on select "Credit Card POS Check Cash Online" at bounding box center [568, 145] width 558 height 31
select select "0: 2"
click at [289, 130] on select "Credit Card POS Check Cash Online" at bounding box center [568, 145] width 558 height 31
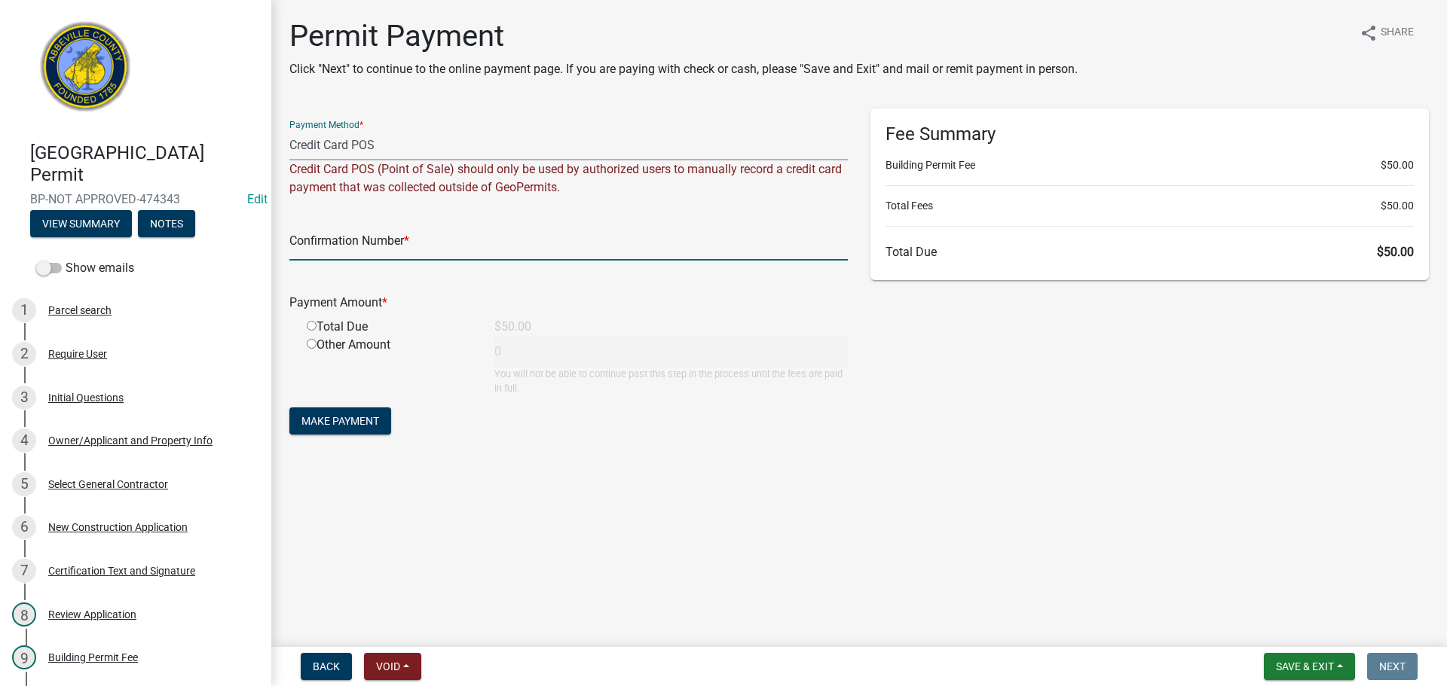
click at [355, 242] on input "text" at bounding box center [568, 245] width 558 height 31
type input "square"
click at [310, 326] on input "radio" at bounding box center [312, 326] width 10 height 10
radio input "true"
type input "50"
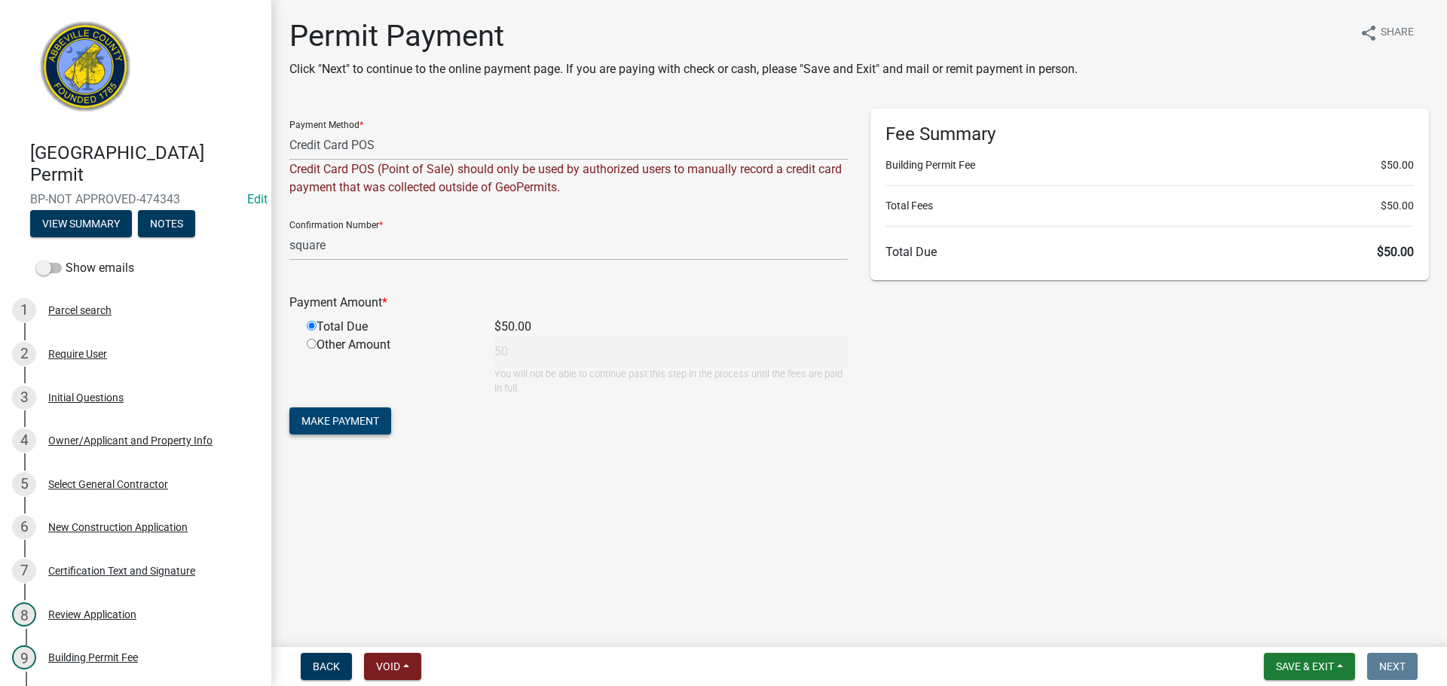
click at [338, 420] on span "Make Payment" at bounding box center [340, 421] width 78 height 12
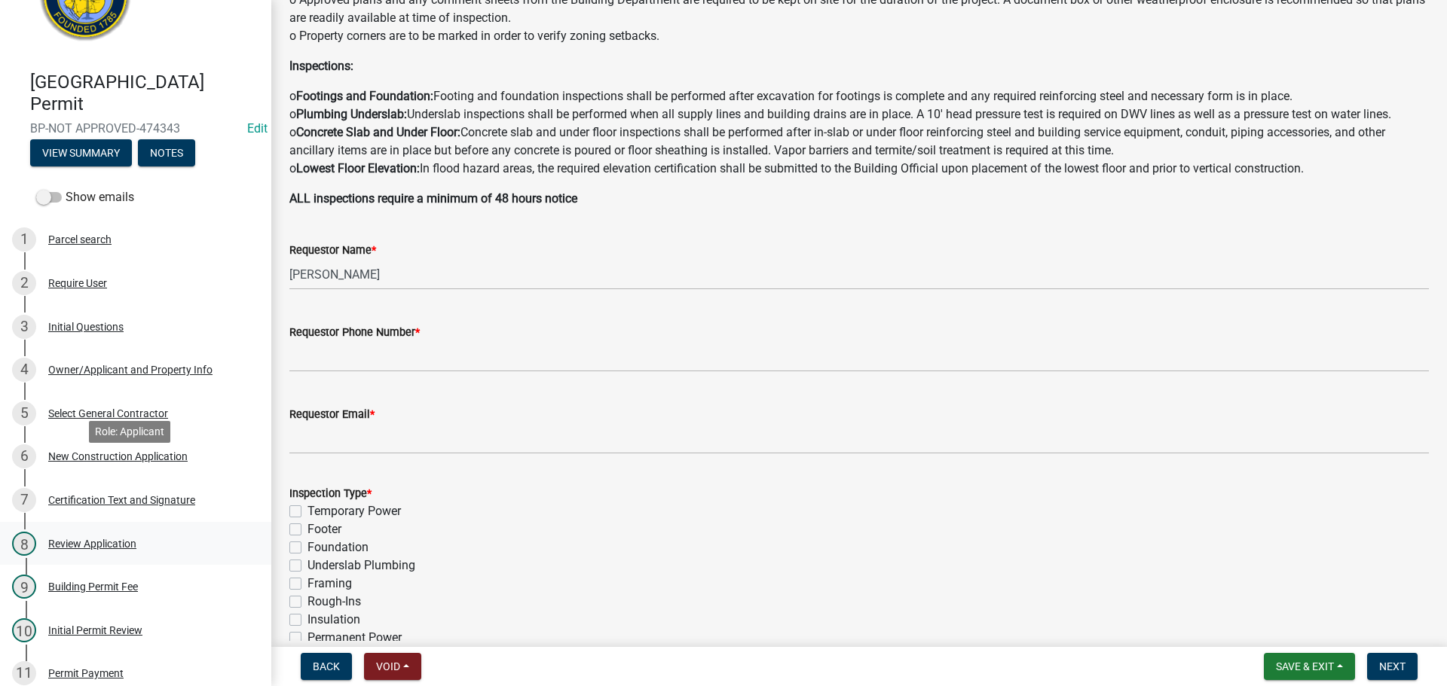
scroll to position [226, 0]
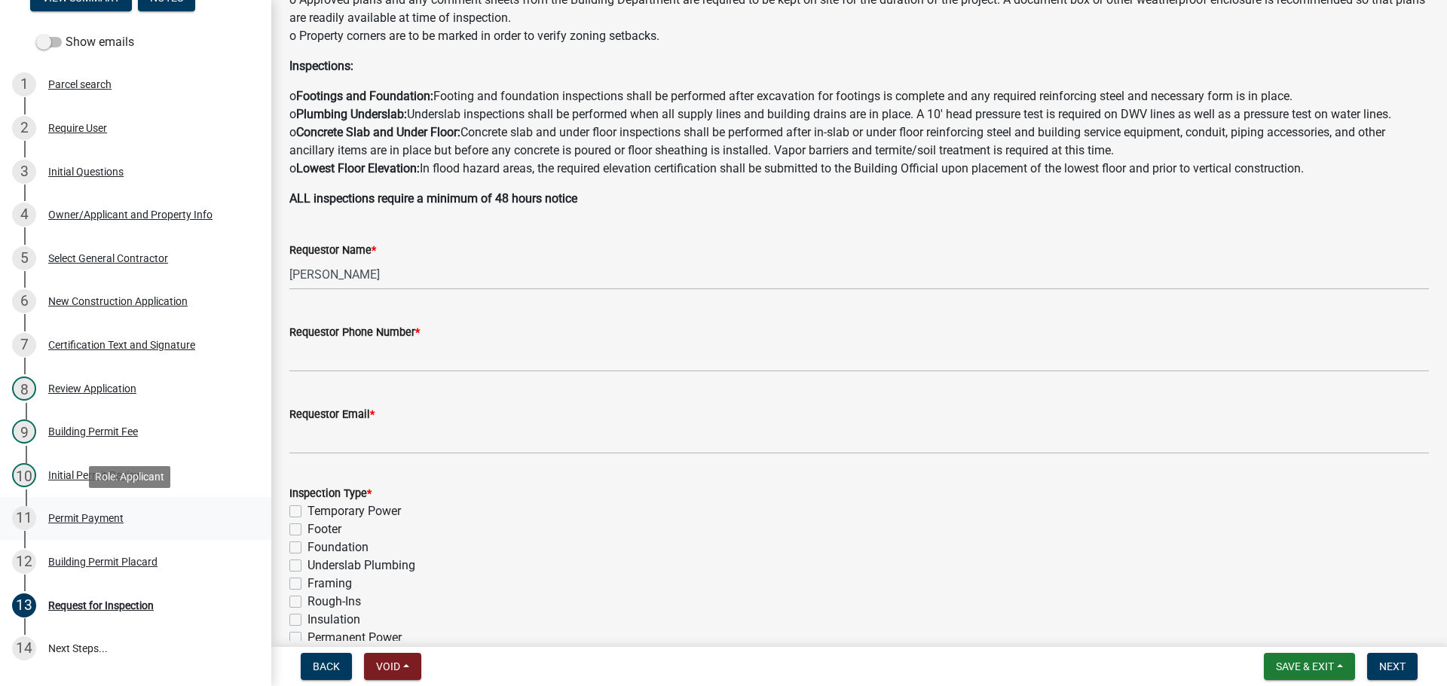
click at [93, 521] on div "Permit Payment" at bounding box center [85, 518] width 75 height 11
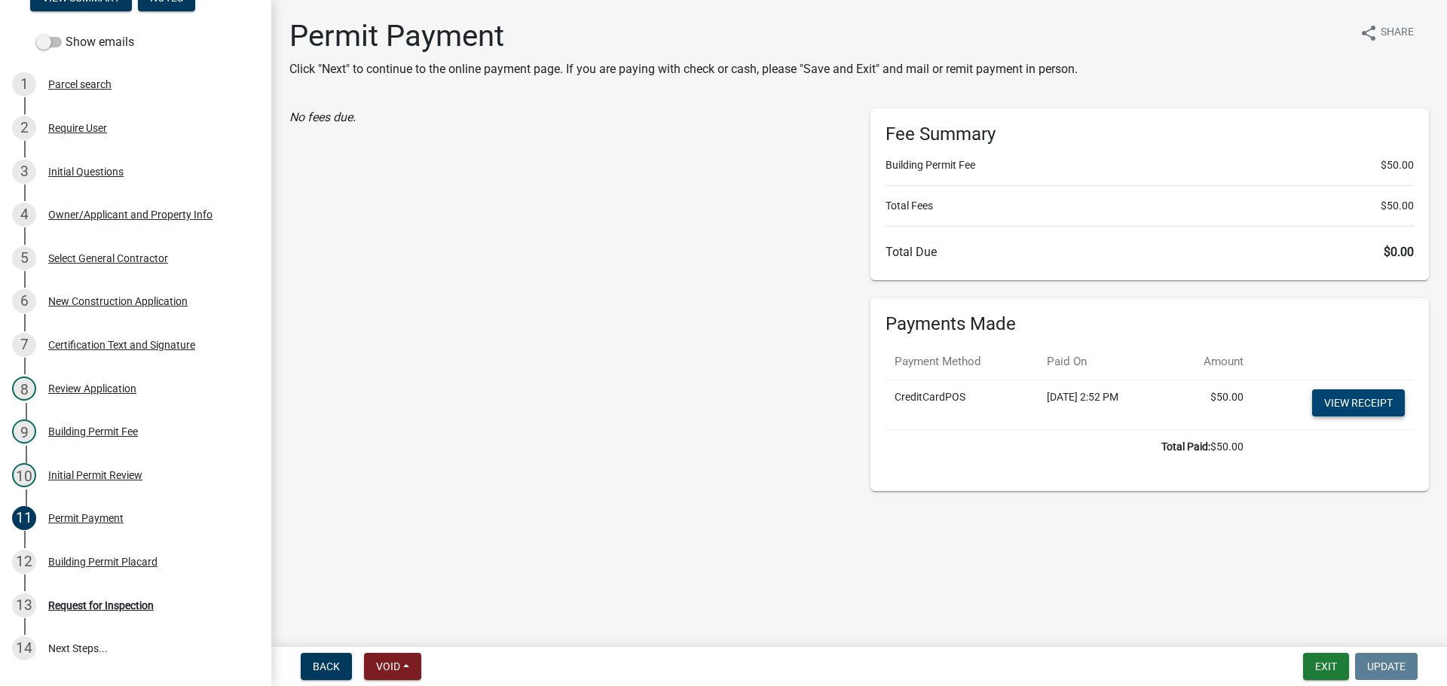
click at [1341, 400] on link "View receipt" at bounding box center [1358, 403] width 93 height 27
click at [110, 563] on div "Building Permit Placard" at bounding box center [102, 562] width 109 height 11
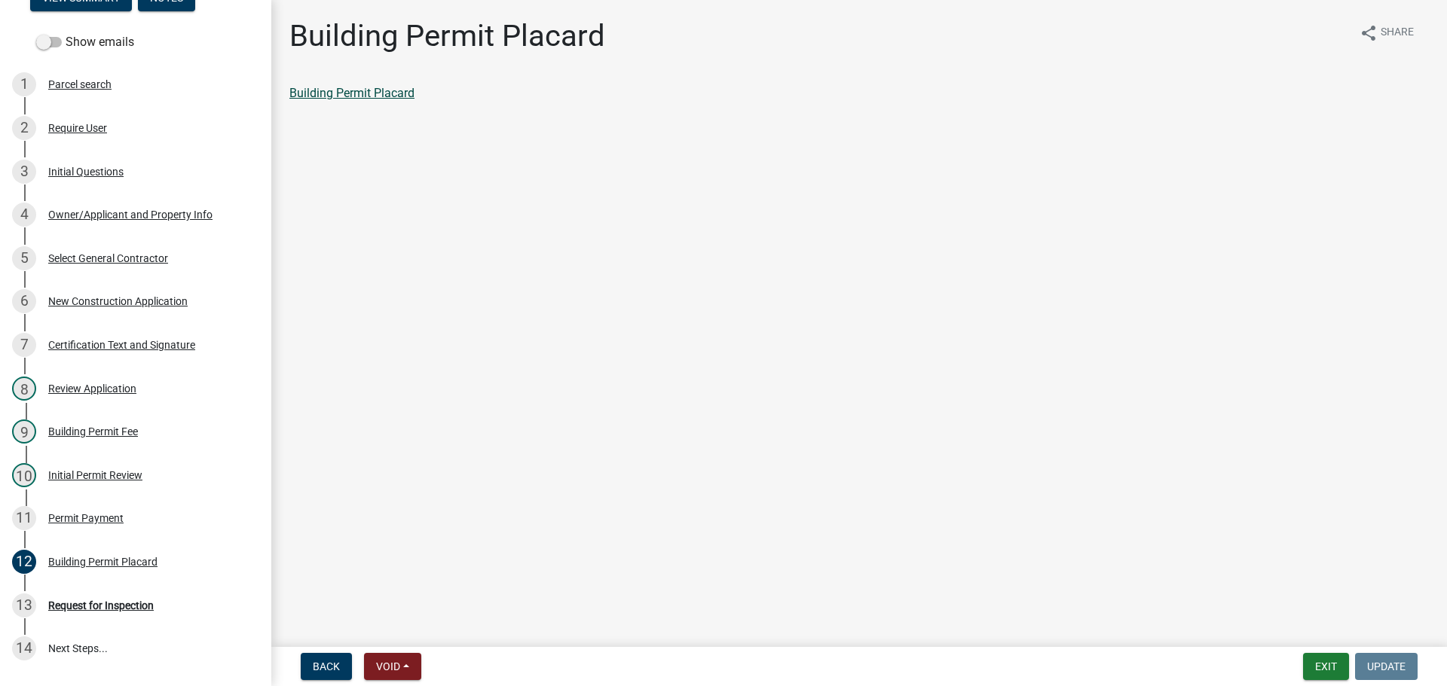
click at [344, 90] on link "Building Permit Placard" at bounding box center [351, 93] width 125 height 14
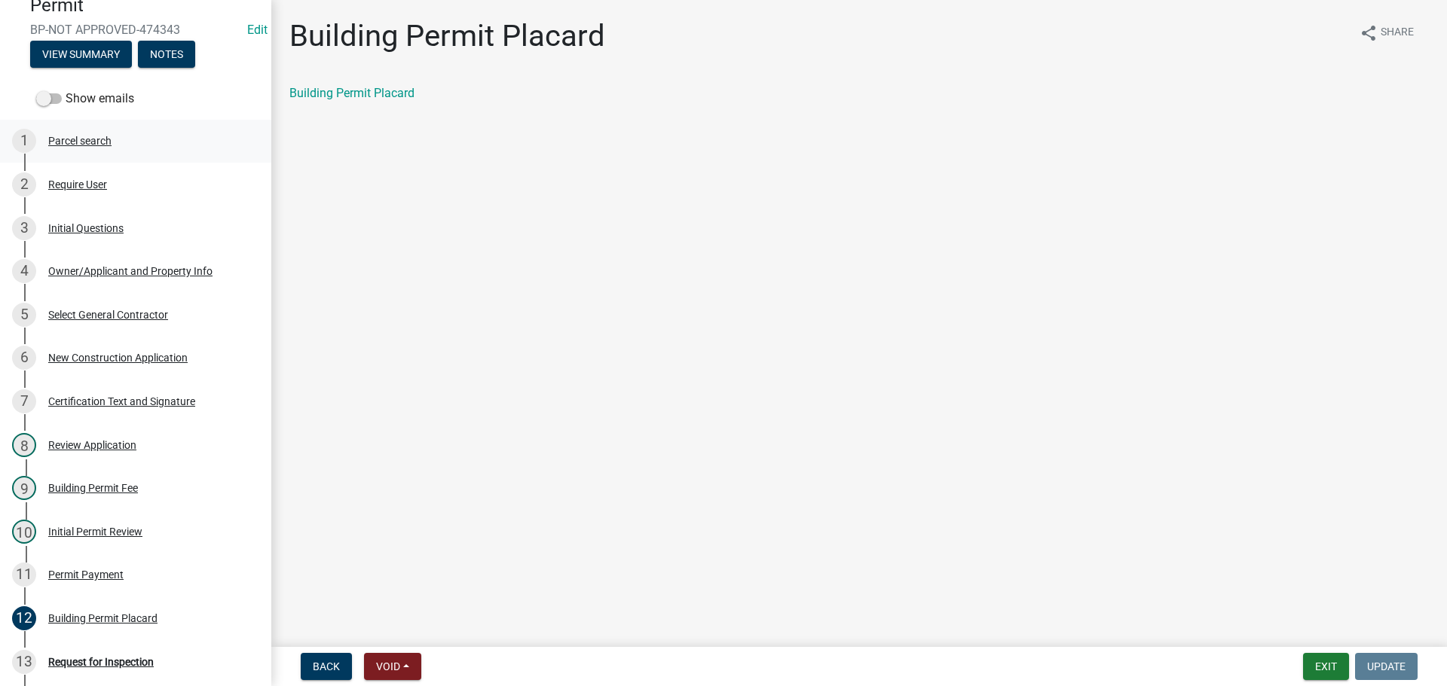
scroll to position [75, 0]
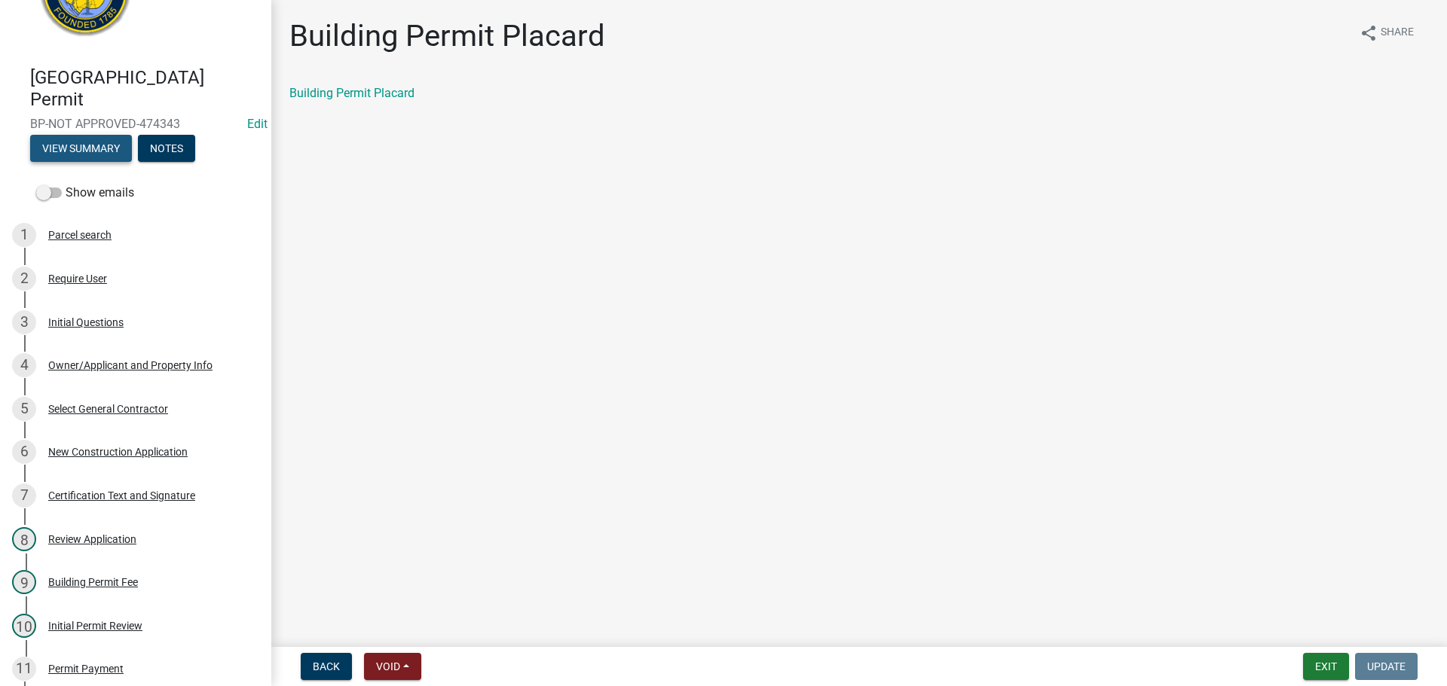
click at [104, 139] on button "View Summary" at bounding box center [81, 148] width 102 height 27
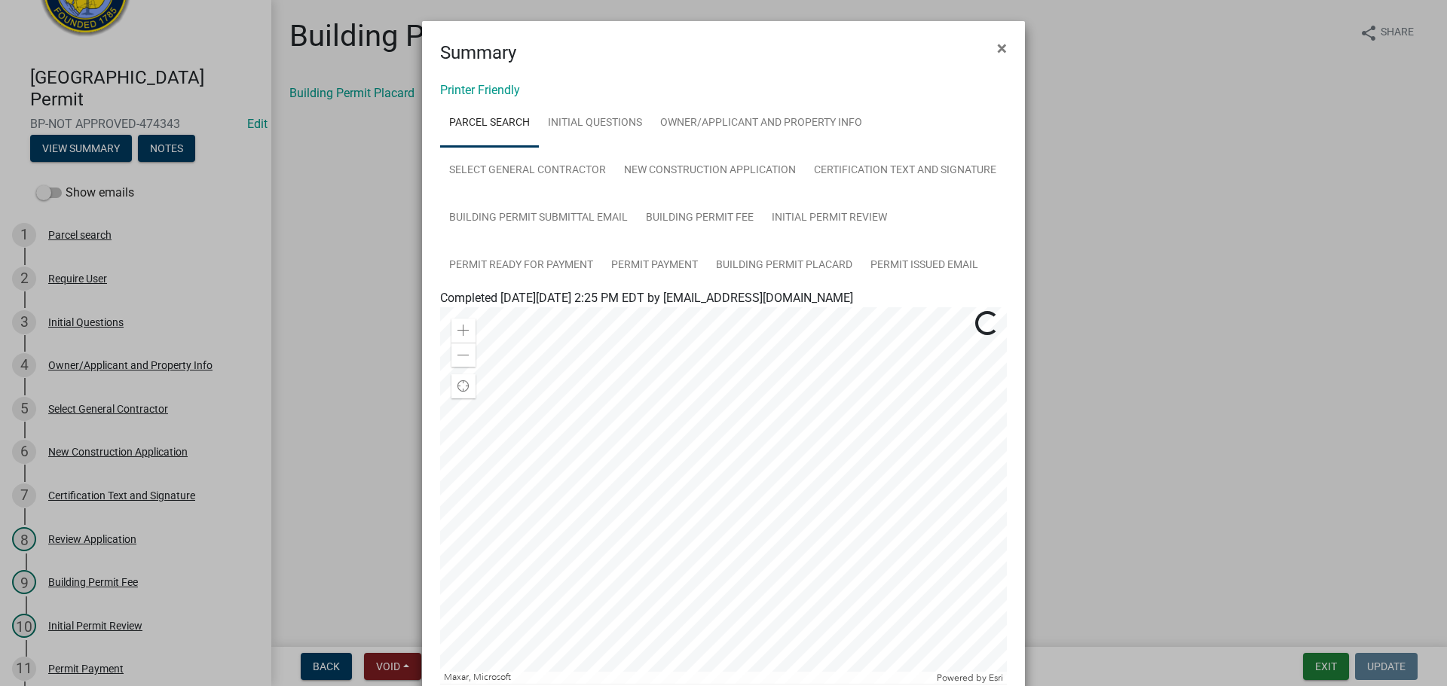
click at [360, 217] on ngb-modal-window "Summary × Printer Friendly Parcel search Initial Questions Owner/Applicant and …" at bounding box center [723, 343] width 1447 height 686
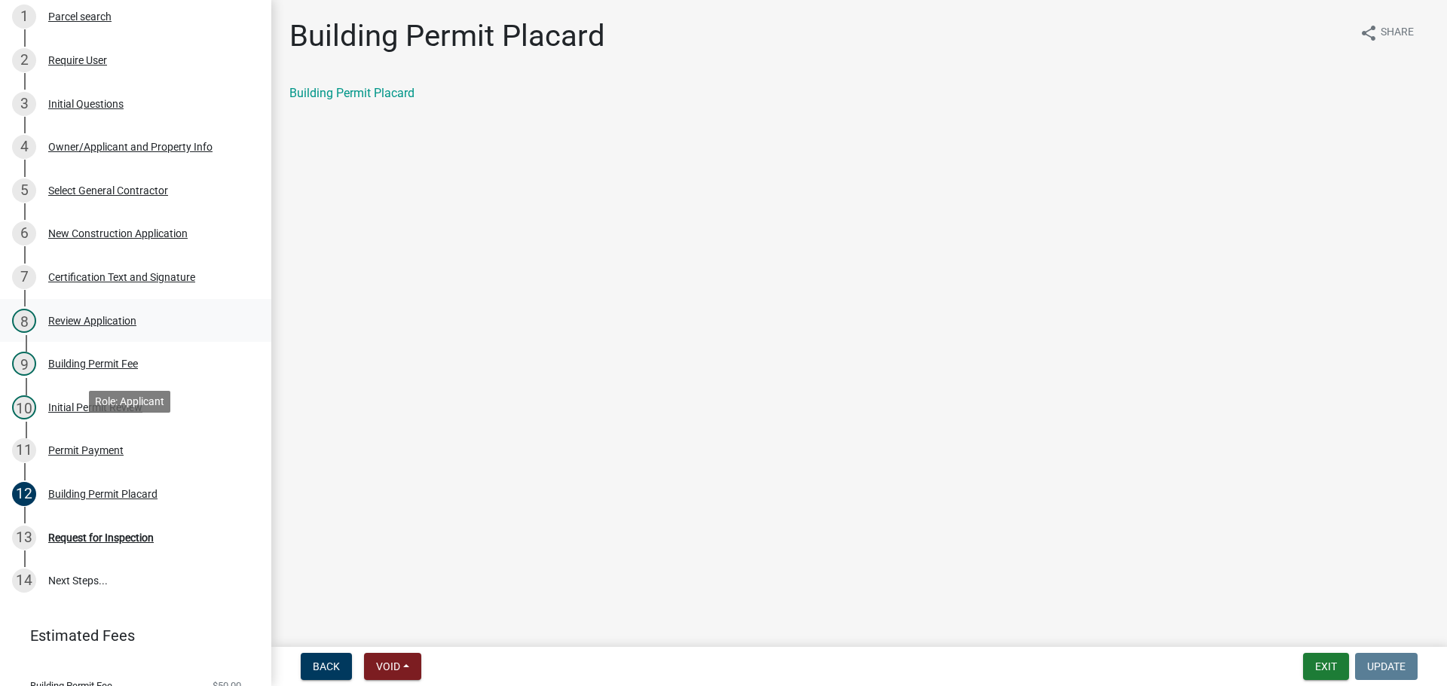
scroll to position [301, 0]
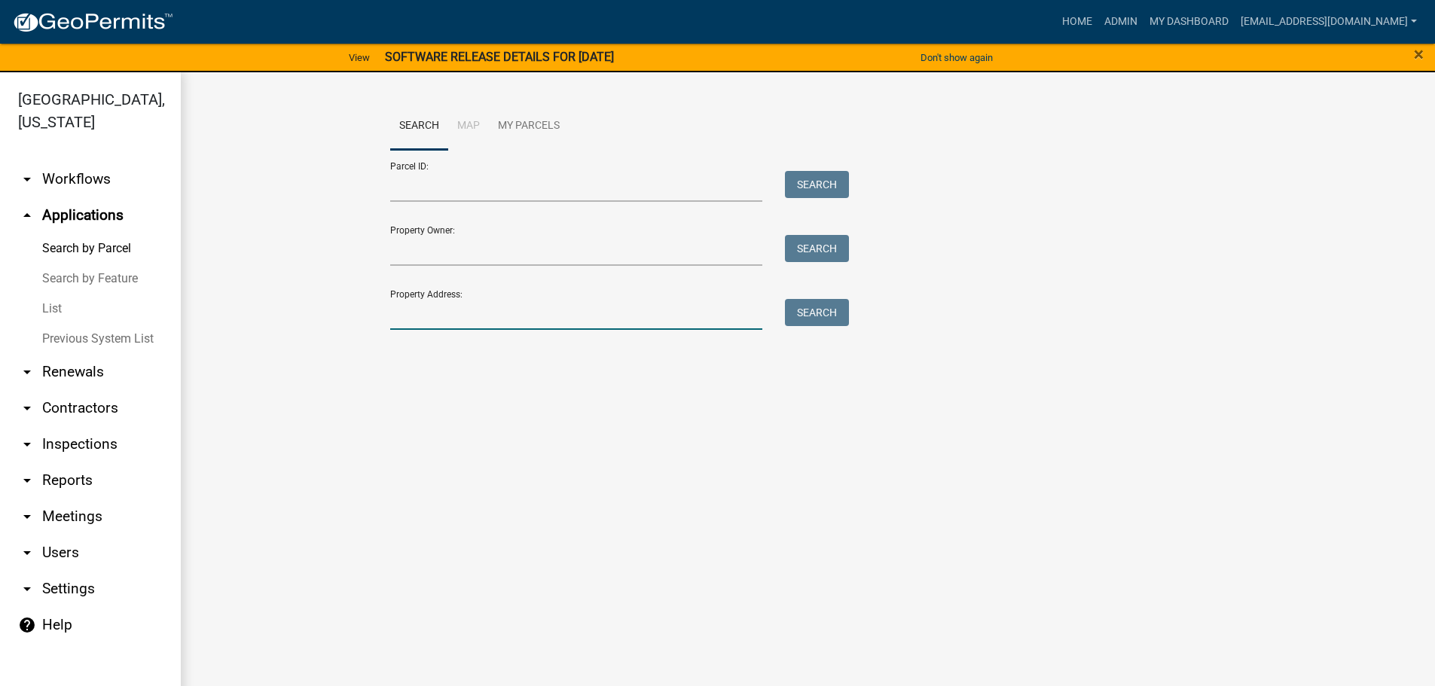
click at [458, 316] on input "Property Address:" at bounding box center [576, 314] width 373 height 31
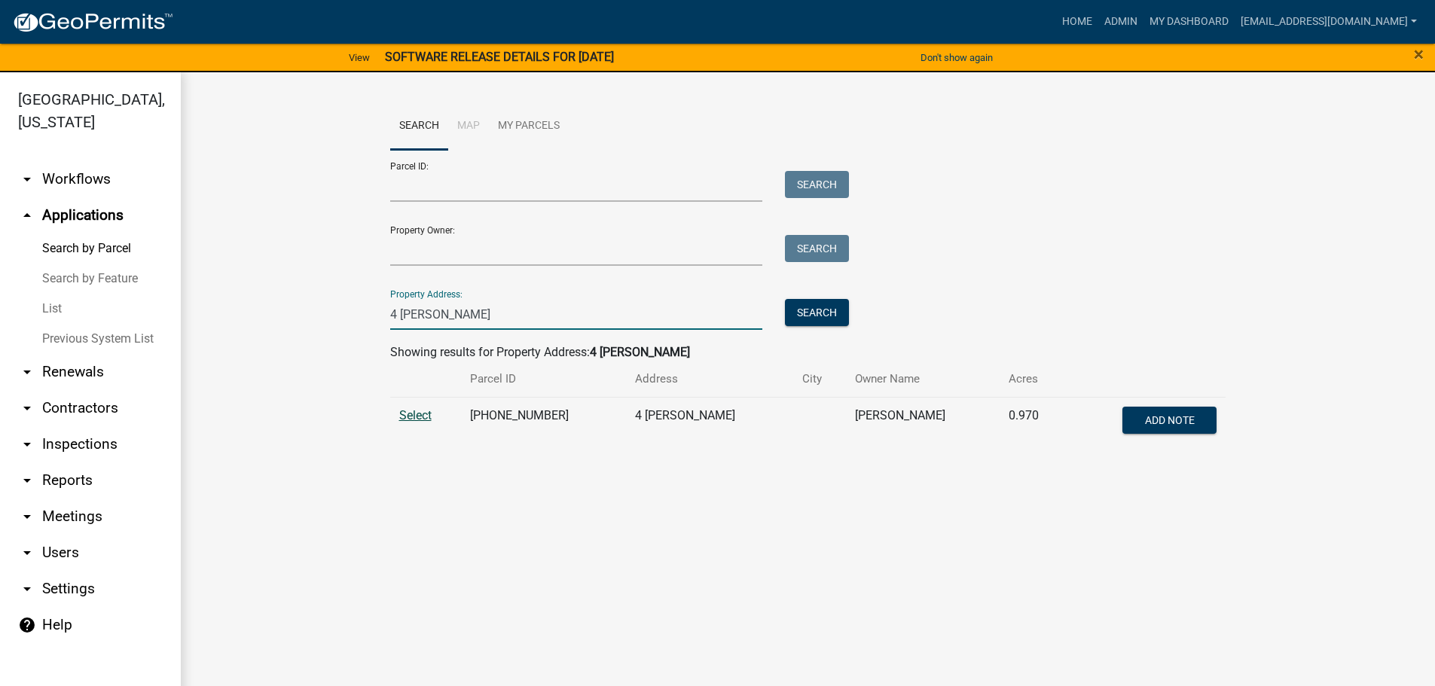
type input "4 [PERSON_NAME]"
click at [403, 417] on span "Select" at bounding box center [415, 415] width 32 height 14
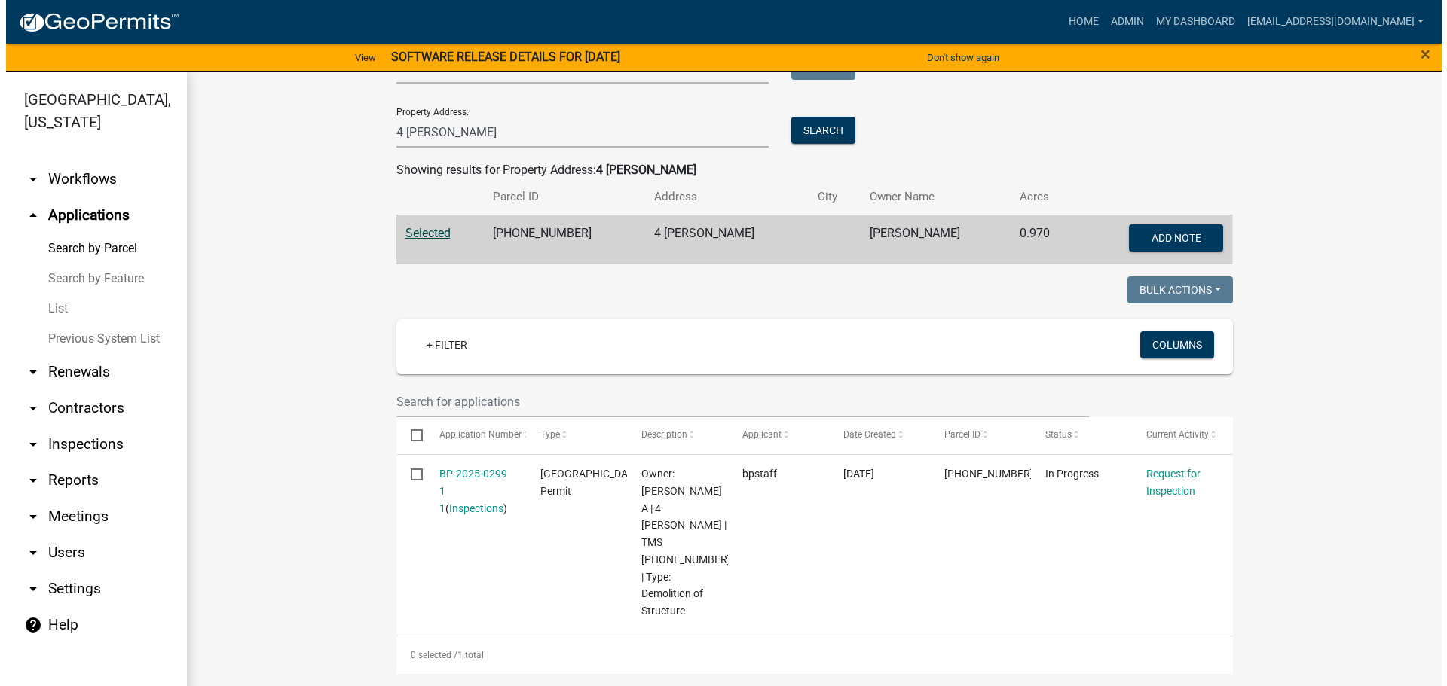
scroll to position [226, 0]
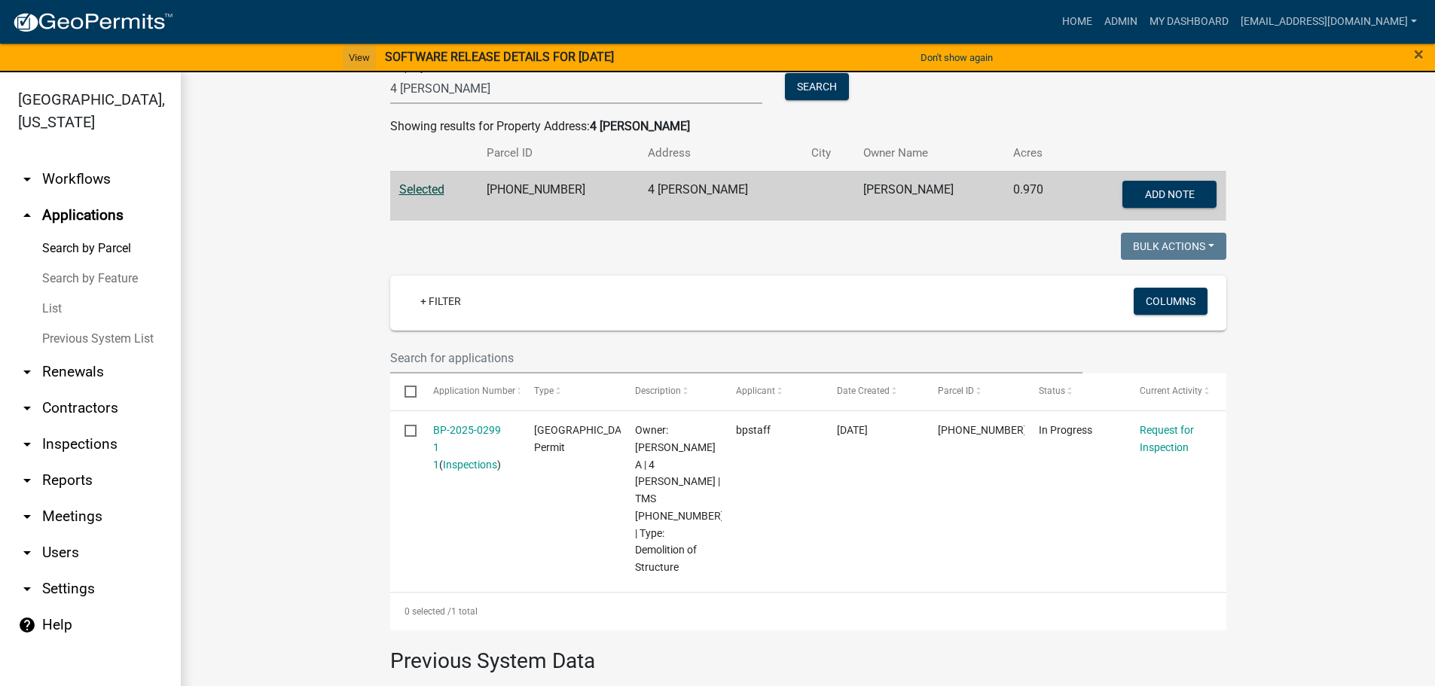
click at [346, 51] on link "View" at bounding box center [359, 57] width 33 height 25
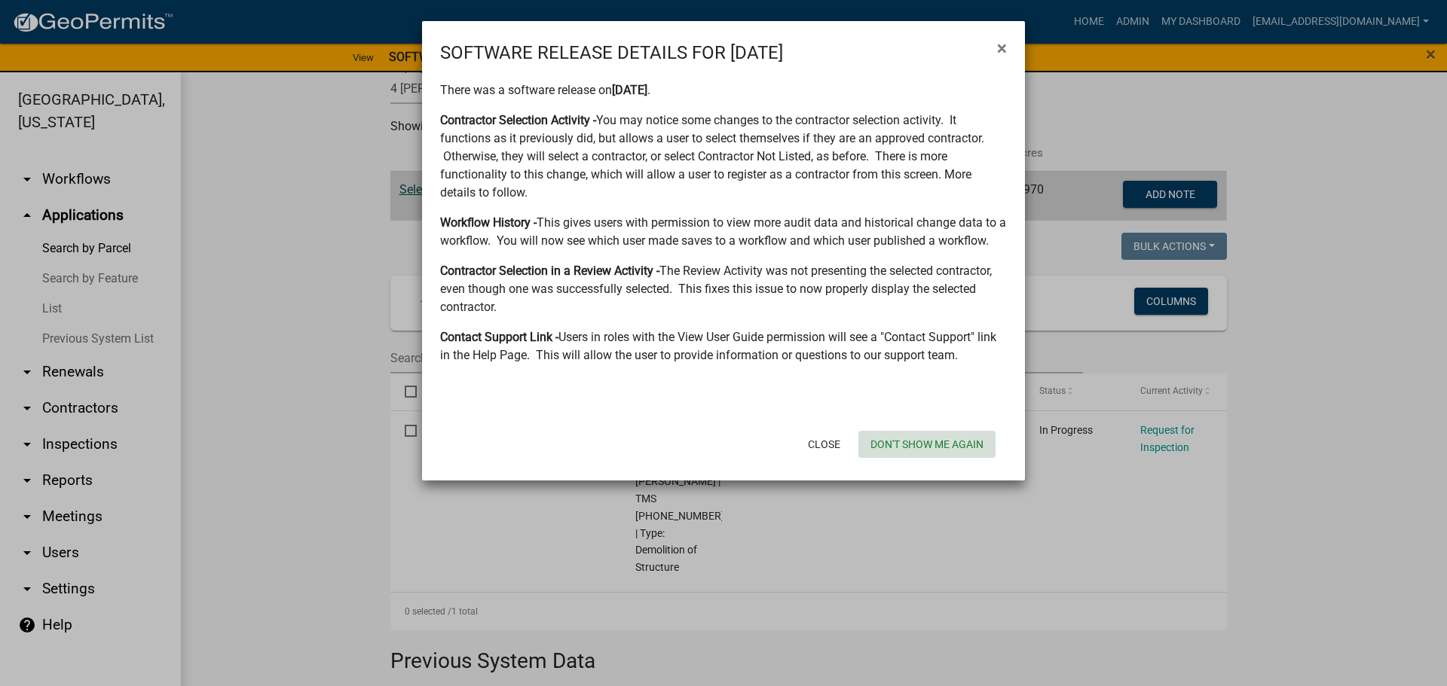
click at [952, 443] on button "Don't show me again" at bounding box center [926, 444] width 137 height 27
